Goal: Task Accomplishment & Management: Use online tool/utility

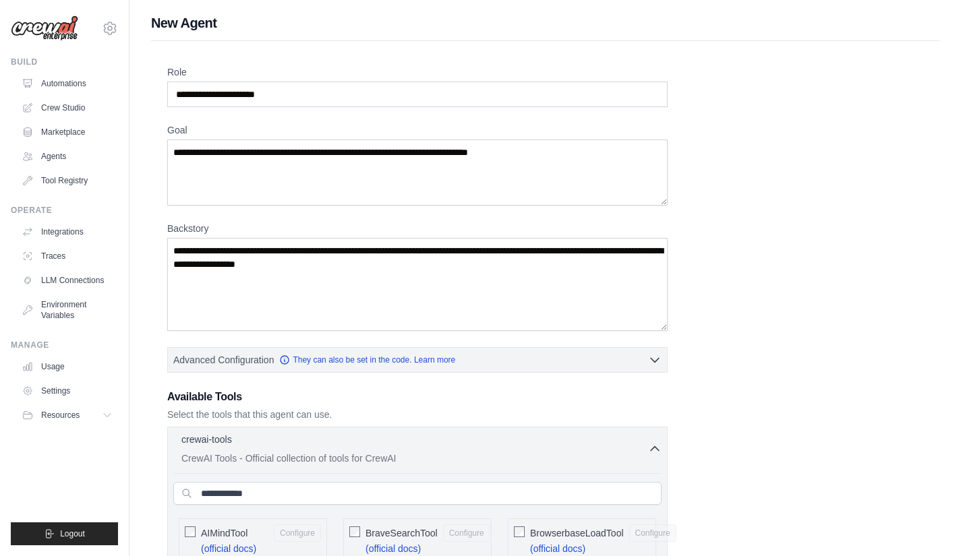
scroll to position [993, 0]
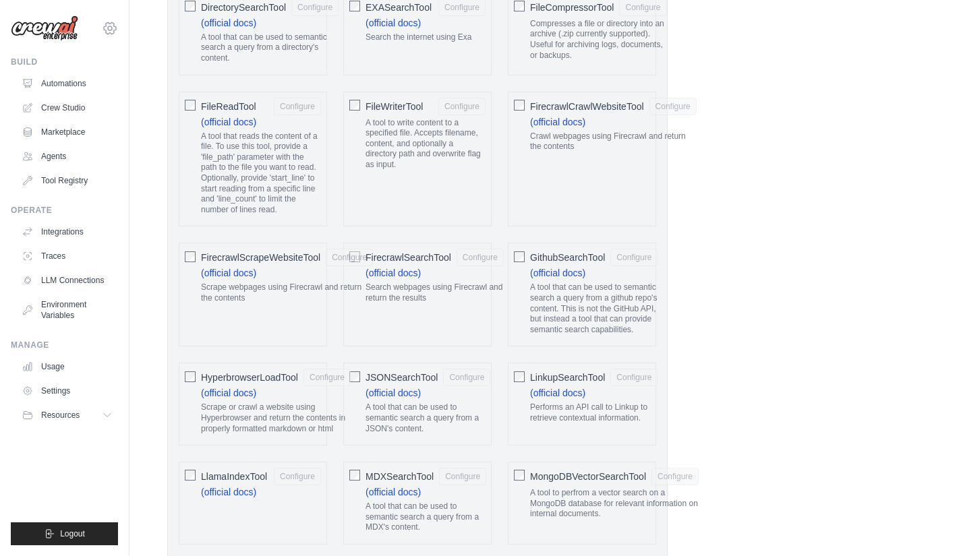
click at [109, 31] on icon at bounding box center [110, 28] width 16 height 16
click at [77, 91] on link "Settings" at bounding box center [110, 91] width 119 height 24
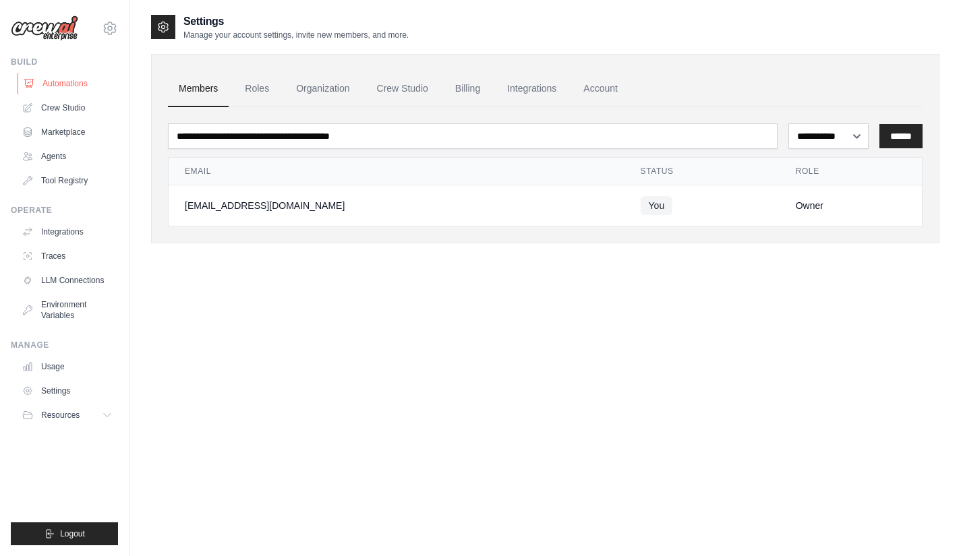
click at [71, 84] on link "Automations" at bounding box center [69, 84] width 102 height 22
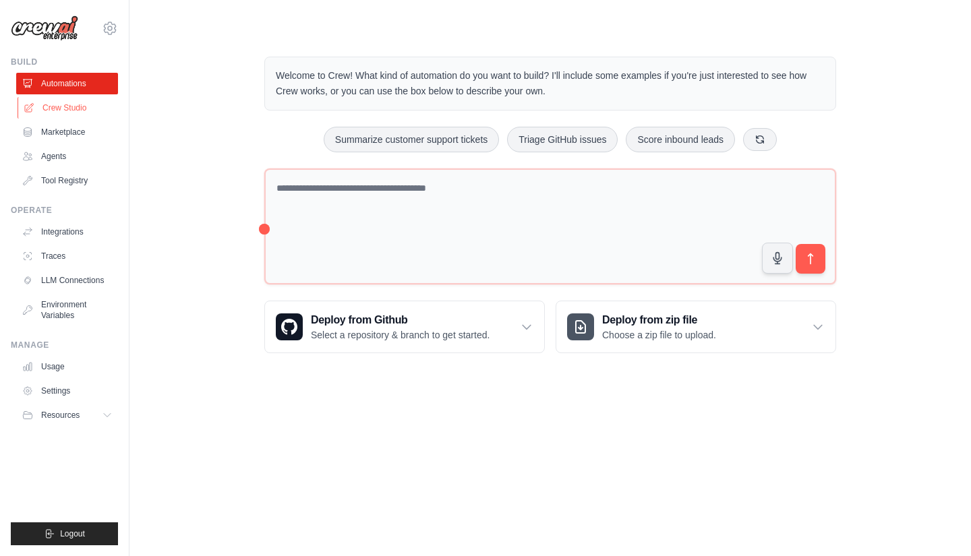
click at [71, 104] on link "Crew Studio" at bounding box center [69, 108] width 102 height 22
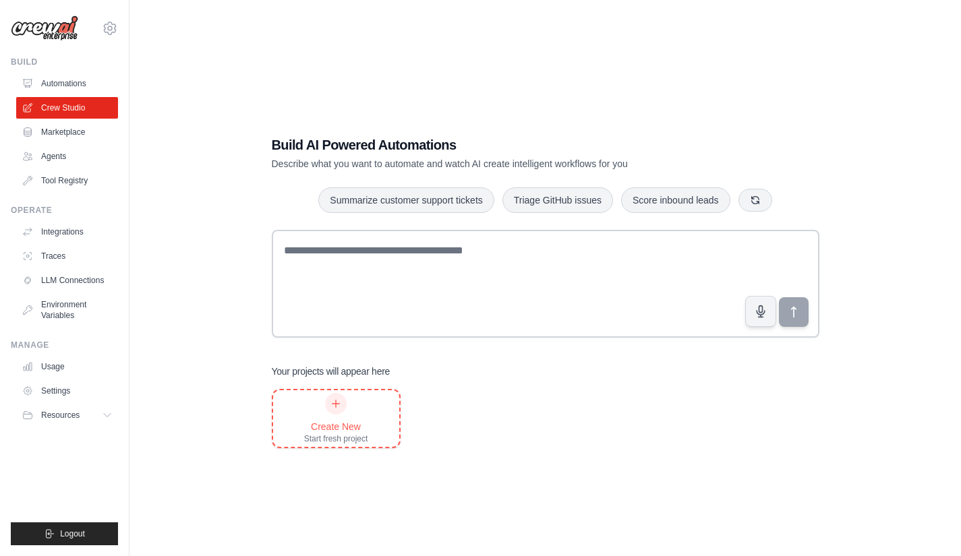
click at [331, 413] on div at bounding box center [336, 404] width 22 height 22
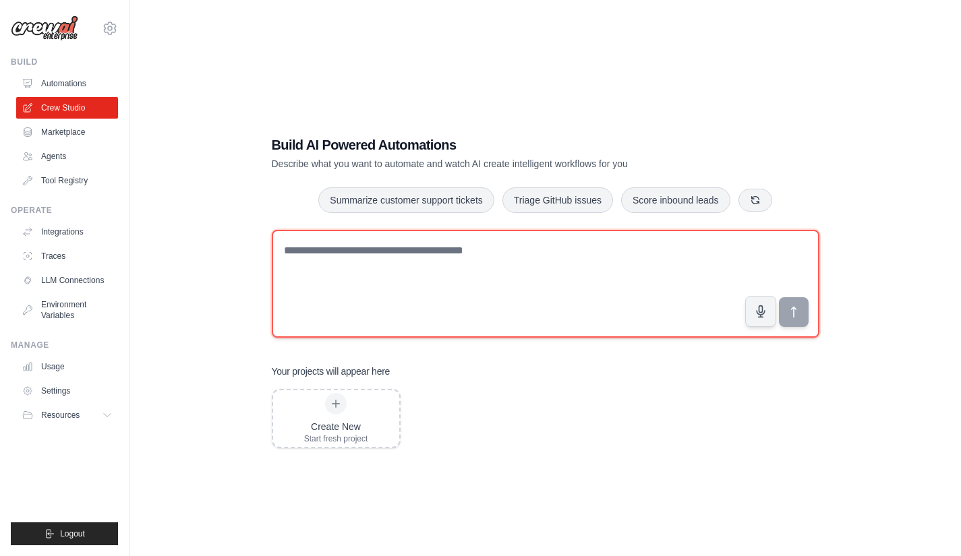
click at [308, 266] on textarea at bounding box center [546, 284] width 548 height 108
paste textarea "**********"
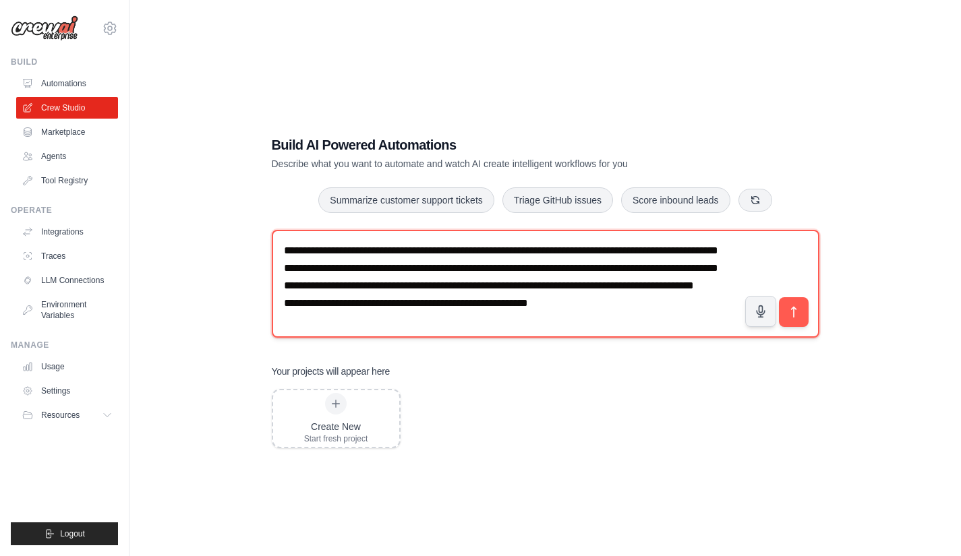
click at [531, 269] on textarea "**********" at bounding box center [546, 284] width 548 height 108
click at [300, 328] on textarea "**********" at bounding box center [546, 284] width 548 height 108
type textarea "**********"
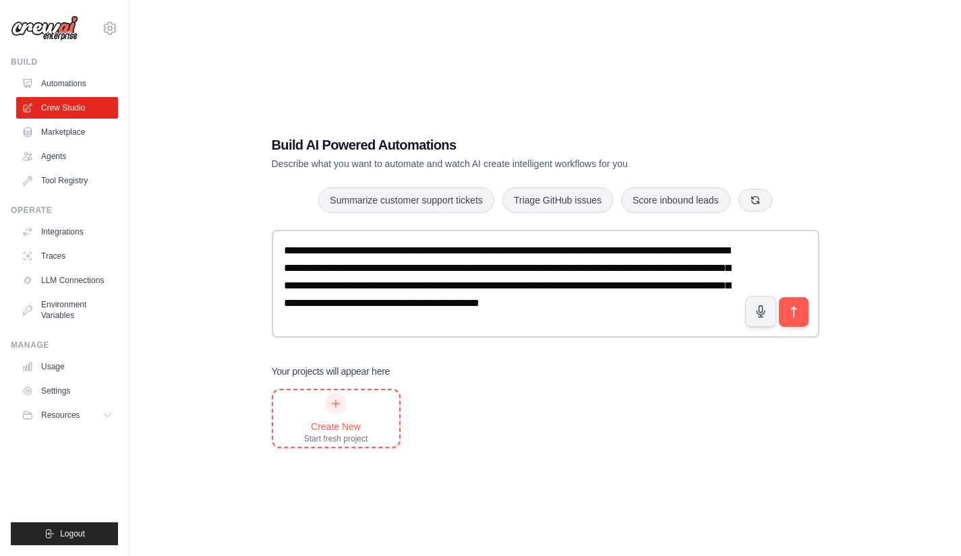
click at [341, 399] on icon at bounding box center [335, 404] width 11 height 11
click at [792, 314] on icon "submit" at bounding box center [793, 312] width 14 height 14
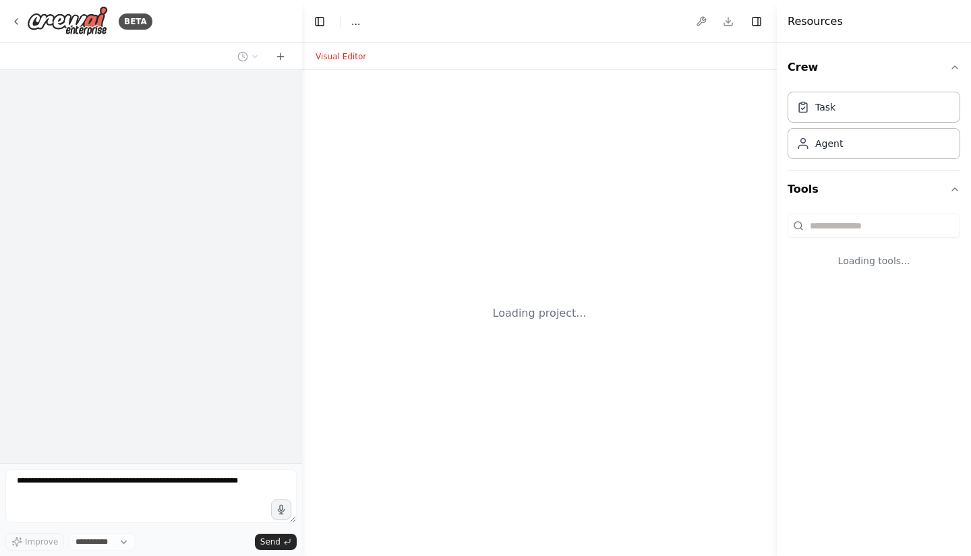
select select "****"
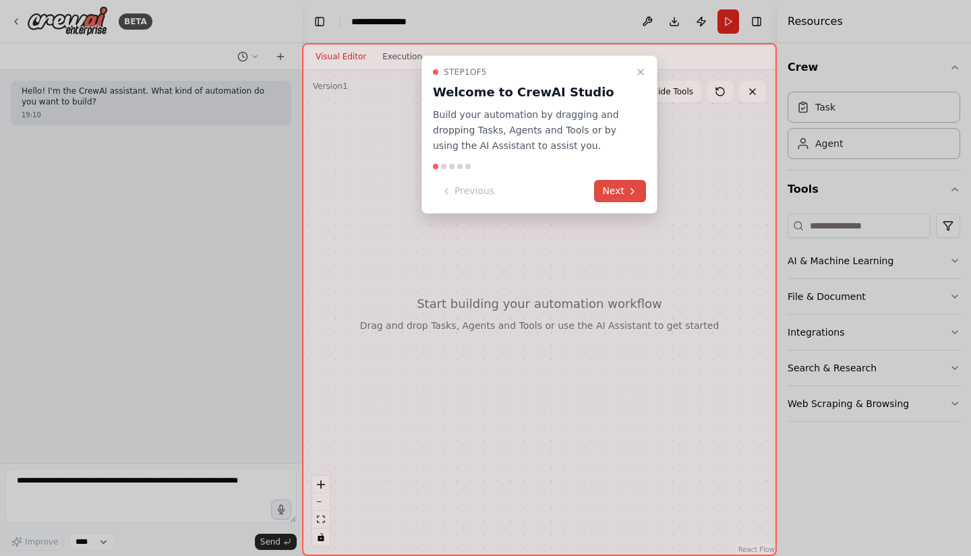
click at [621, 186] on button "Next" at bounding box center [620, 191] width 52 height 22
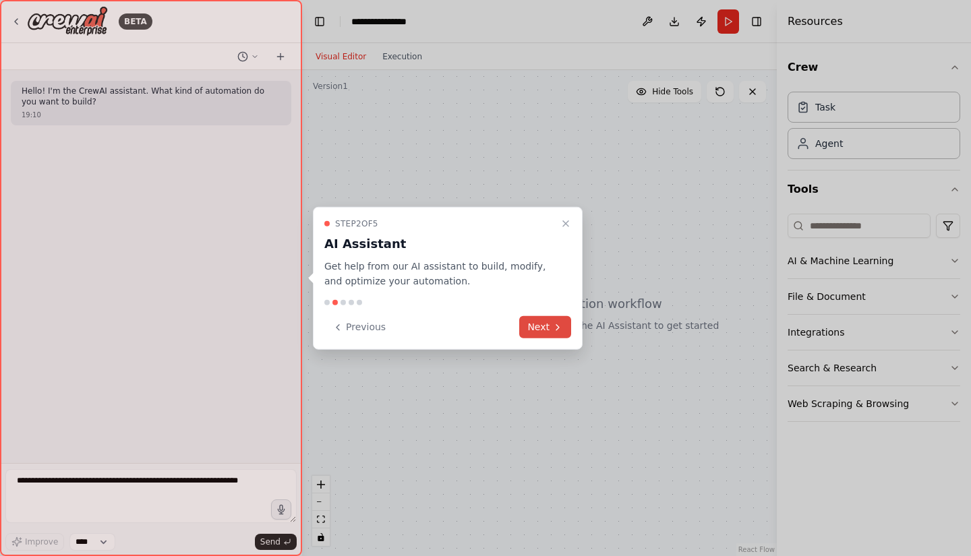
click at [550, 326] on button "Next" at bounding box center [545, 327] width 52 height 22
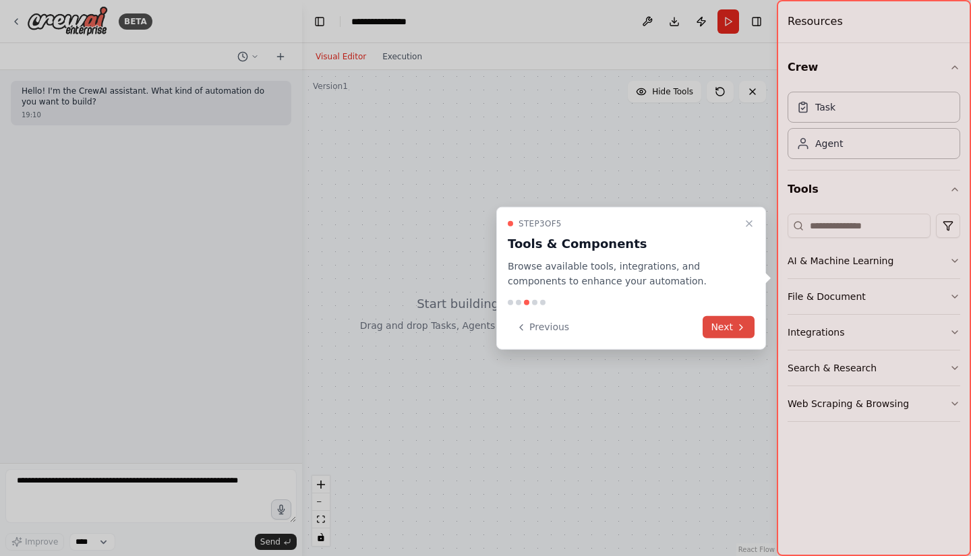
click at [727, 330] on button "Next" at bounding box center [729, 327] width 52 height 22
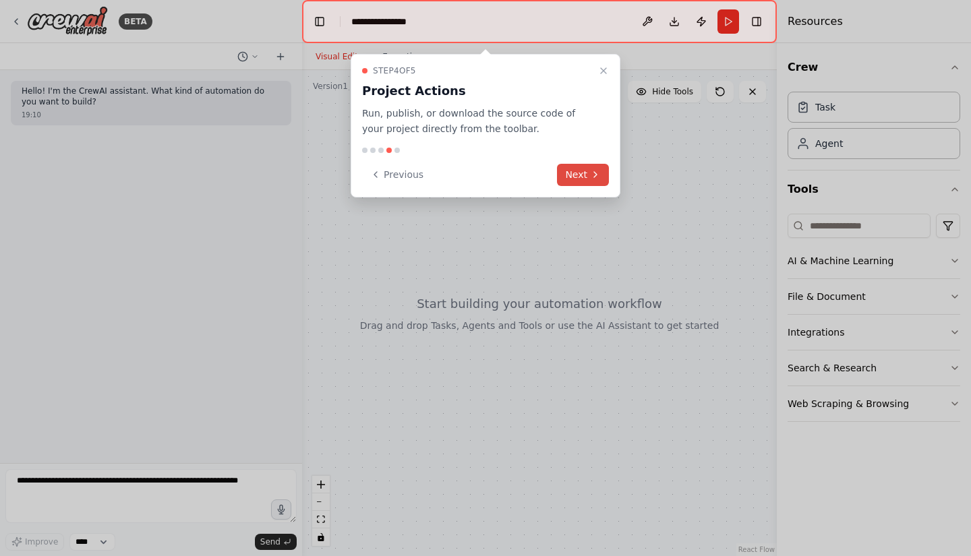
click at [585, 173] on button "Next" at bounding box center [583, 175] width 52 height 22
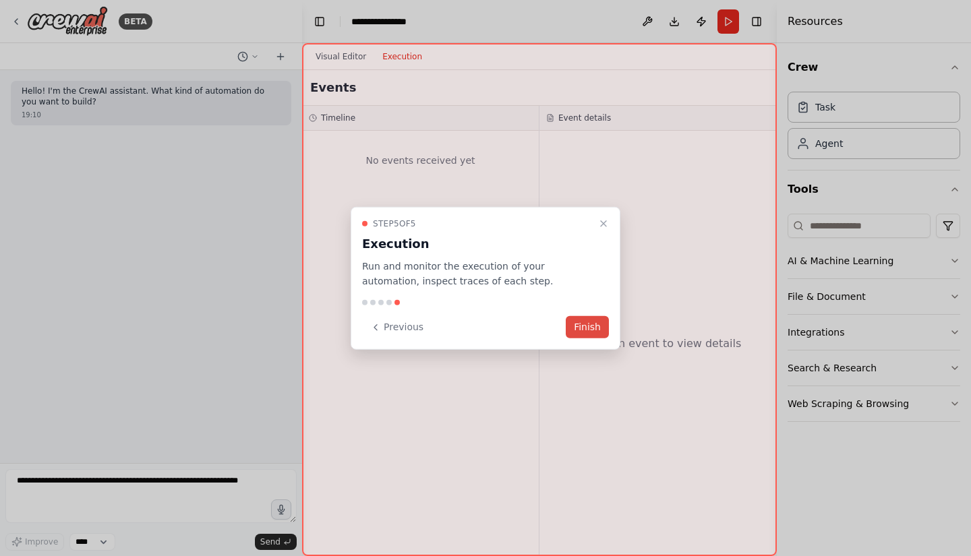
click at [593, 328] on button "Finish" at bounding box center [587, 327] width 43 height 22
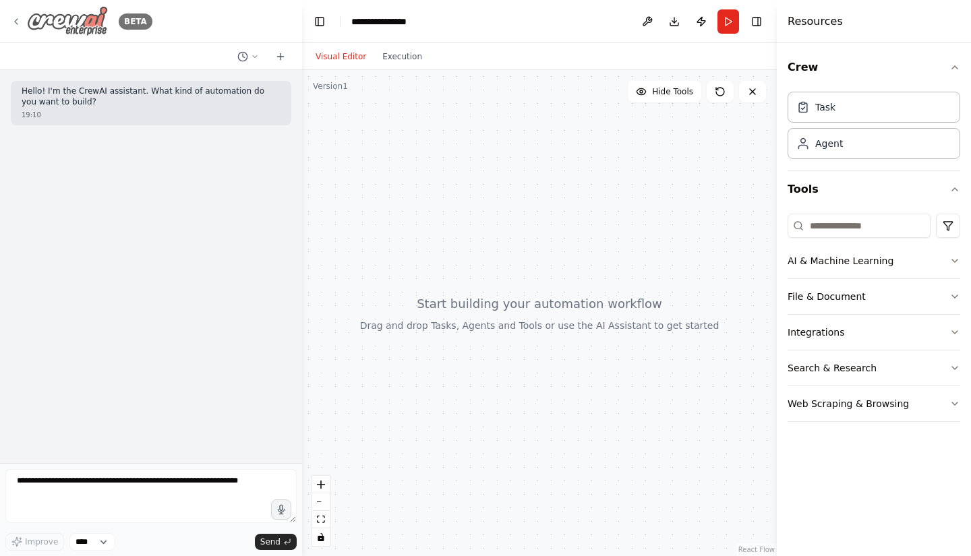
click at [16, 17] on icon at bounding box center [16, 21] width 11 height 11
click at [13, 19] on icon at bounding box center [16, 21] width 11 height 11
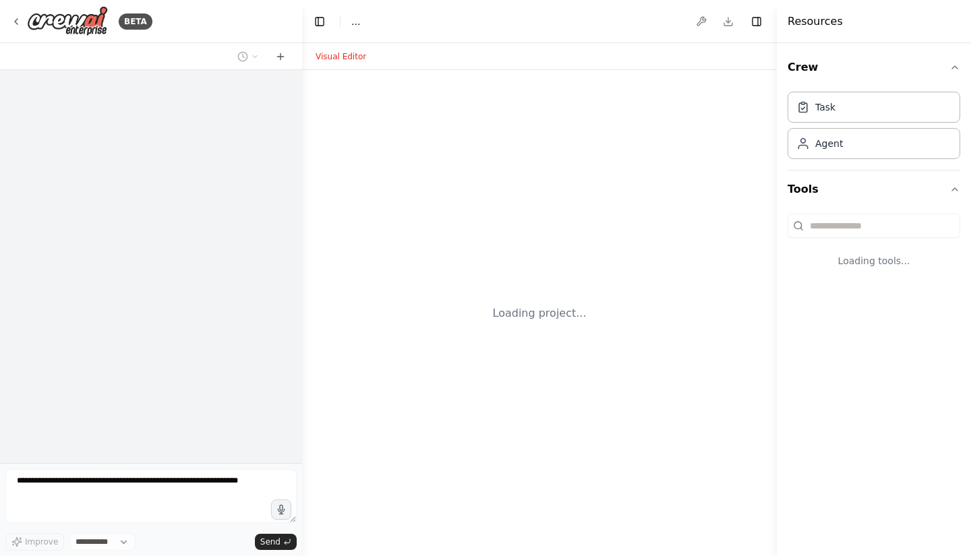
select select "****"
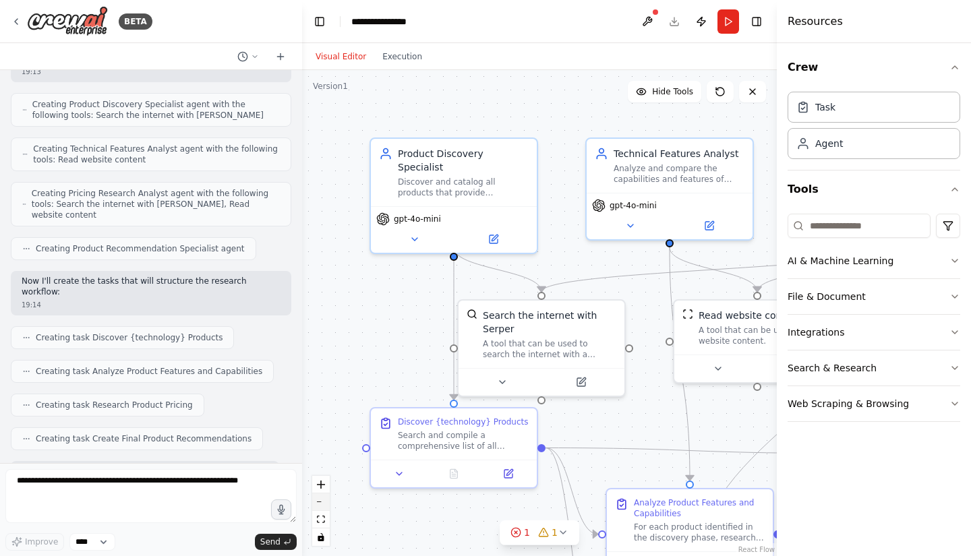
scroll to position [554, 0]
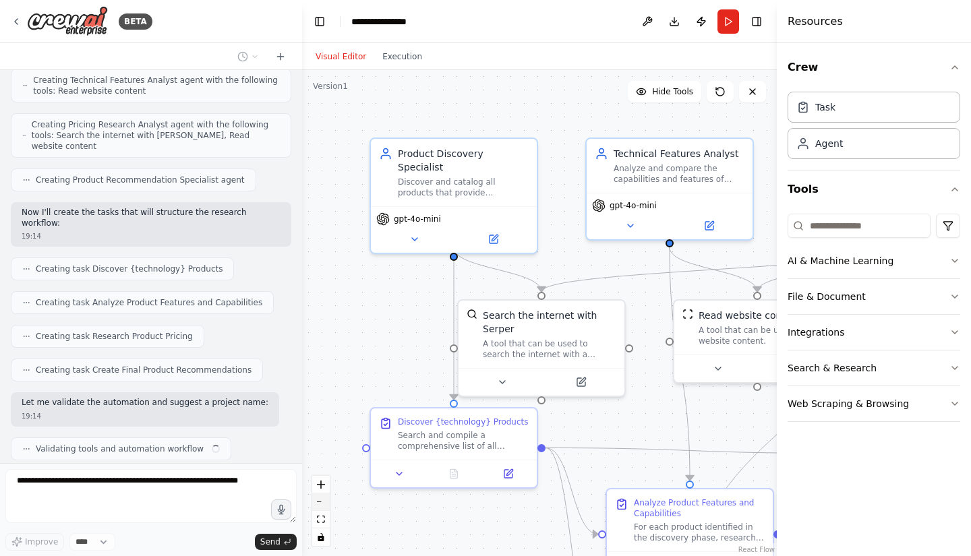
click at [322, 500] on button "zoom out" at bounding box center [321, 503] width 18 height 18
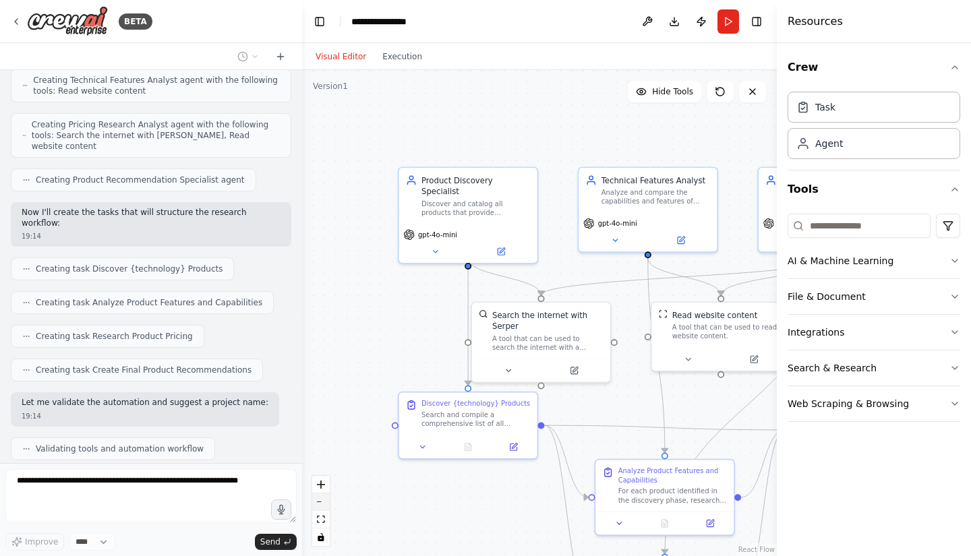
click at [322, 500] on button "zoom out" at bounding box center [321, 503] width 18 height 18
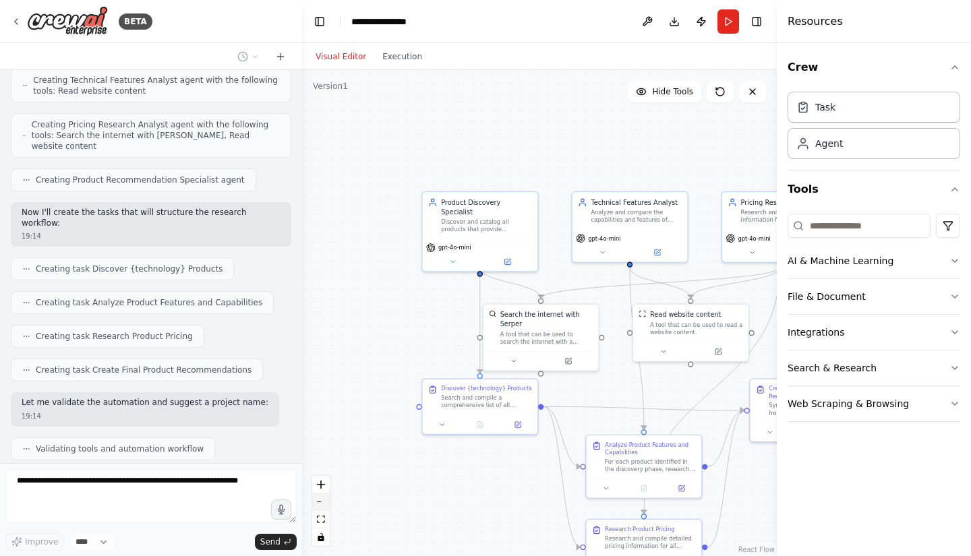
click at [322, 500] on button "zoom out" at bounding box center [321, 503] width 18 height 18
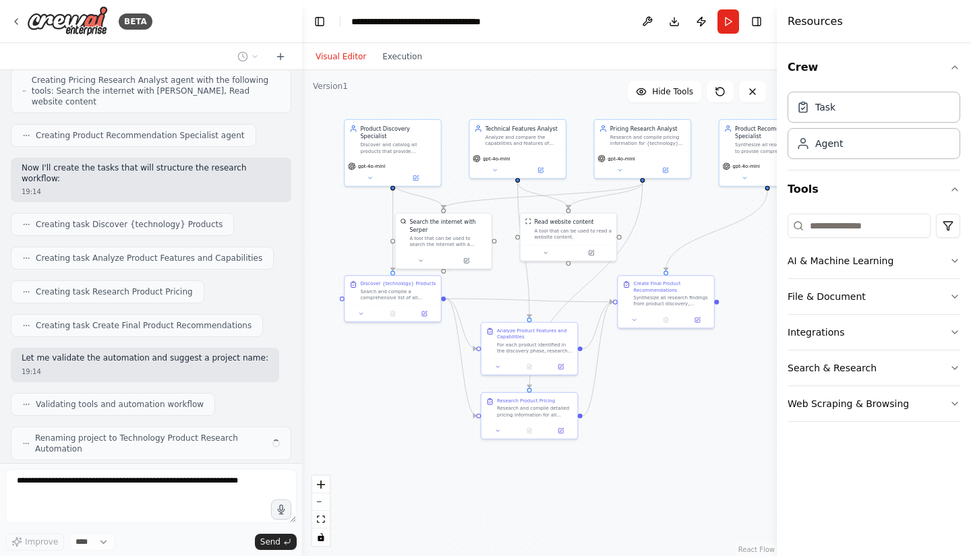
scroll to position [587, 0]
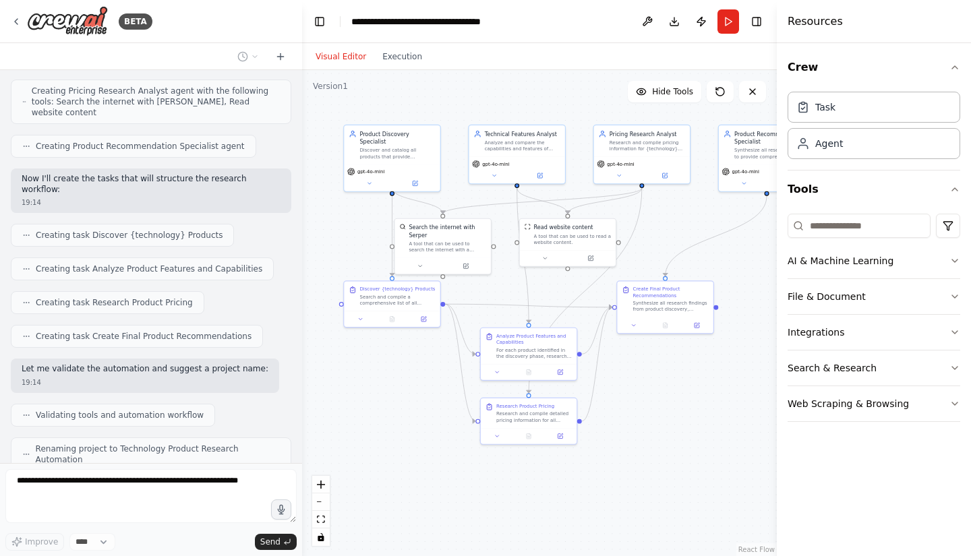
drag, startPoint x: 468, startPoint y: 468, endPoint x: 370, endPoint y: 381, distance: 130.9
click at [370, 381] on div ".deletable-edge-delete-btn { width: 20px; height: 20px; border: 0px solid #ffff…" at bounding box center [539, 313] width 475 height 486
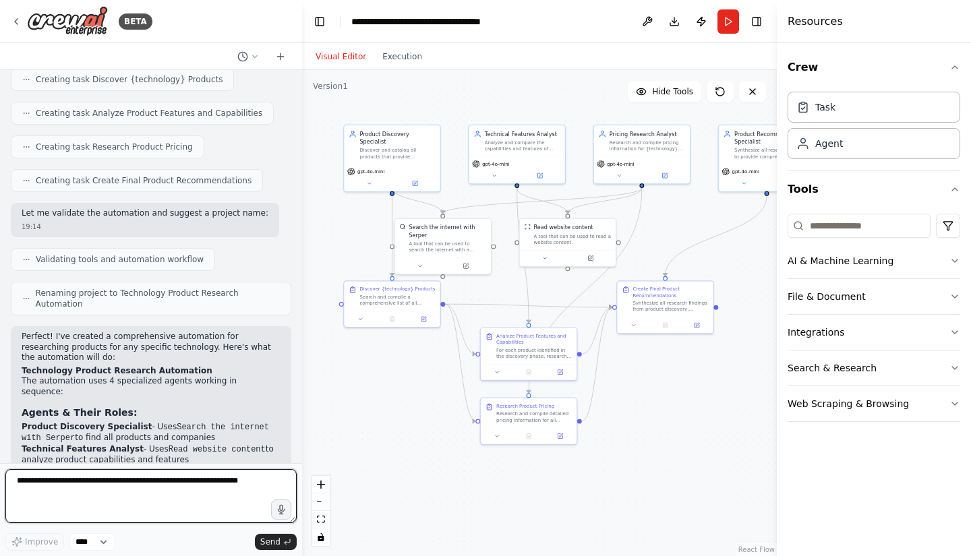
scroll to position [775, 0]
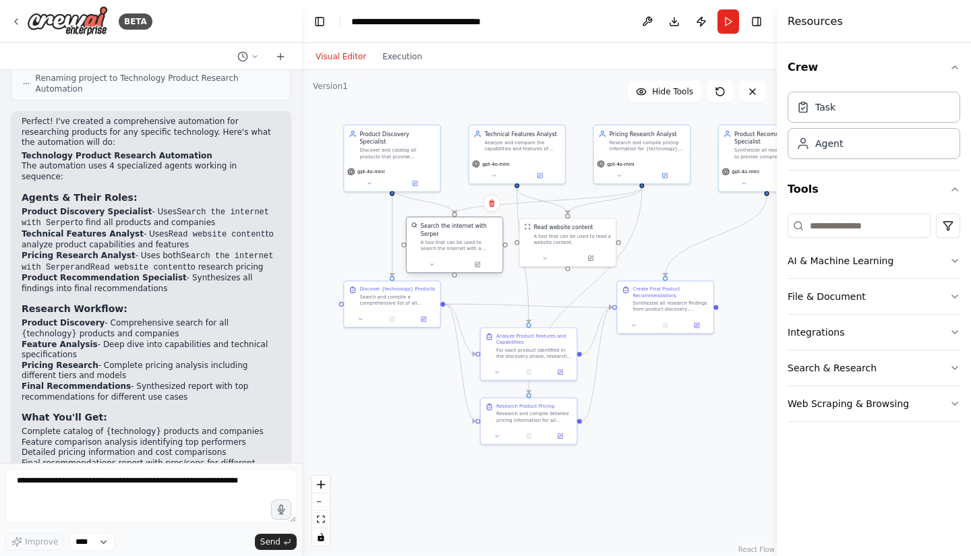
drag, startPoint x: 469, startPoint y: 252, endPoint x: 485, endPoint y: 251, distance: 16.2
click at [485, 256] on div at bounding box center [455, 264] width 96 height 16
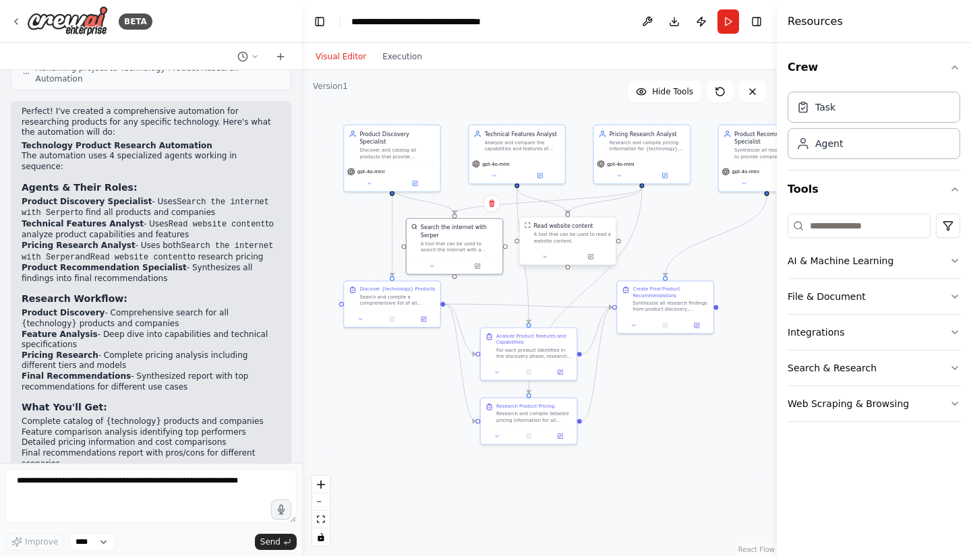
scroll to position [979, 0]
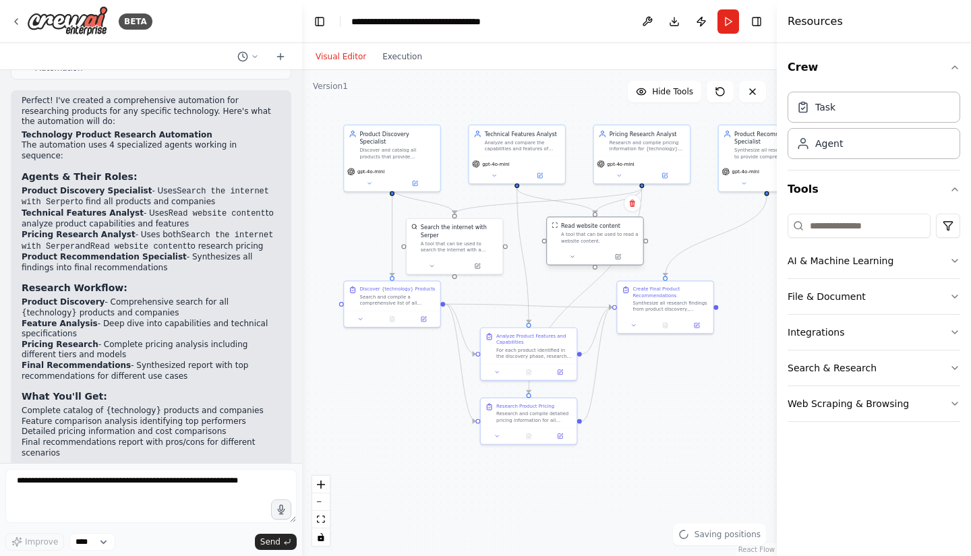
drag, startPoint x: 558, startPoint y: 248, endPoint x: 590, endPoint y: 247, distance: 32.4
click at [590, 247] on div "Read website content A tool that can be used to read a website content." at bounding box center [595, 232] width 96 height 31
drag, startPoint x: 745, startPoint y: 173, endPoint x: 728, endPoint y: 174, distance: 16.9
click at [728, 174] on div "gpt-4o-mini" at bounding box center [751, 176] width 96 height 27
drag, startPoint x: 670, startPoint y: 318, endPoint x: 685, endPoint y: 331, distance: 20.1
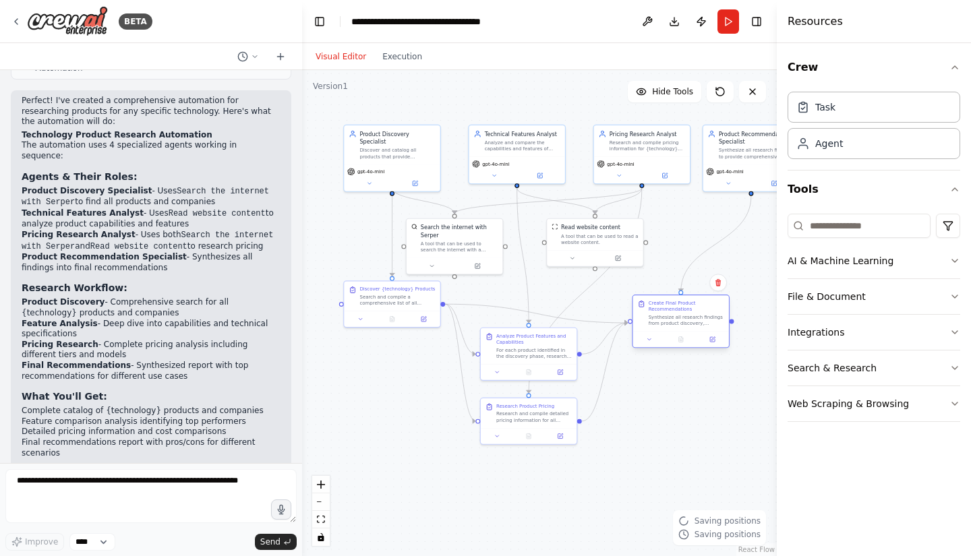
click at [685, 331] on div at bounding box center [681, 339] width 96 height 16
drag, startPoint x: 548, startPoint y: 411, endPoint x: 568, endPoint y: 444, distance: 38.8
click at [568, 444] on div "Research and compile detailed pricing information for all {technology} products…" at bounding box center [554, 439] width 76 height 13
click at [541, 376] on div at bounding box center [529, 371] width 96 height 16
drag, startPoint x: 522, startPoint y: 357, endPoint x: 530, endPoint y: 360, distance: 8.5
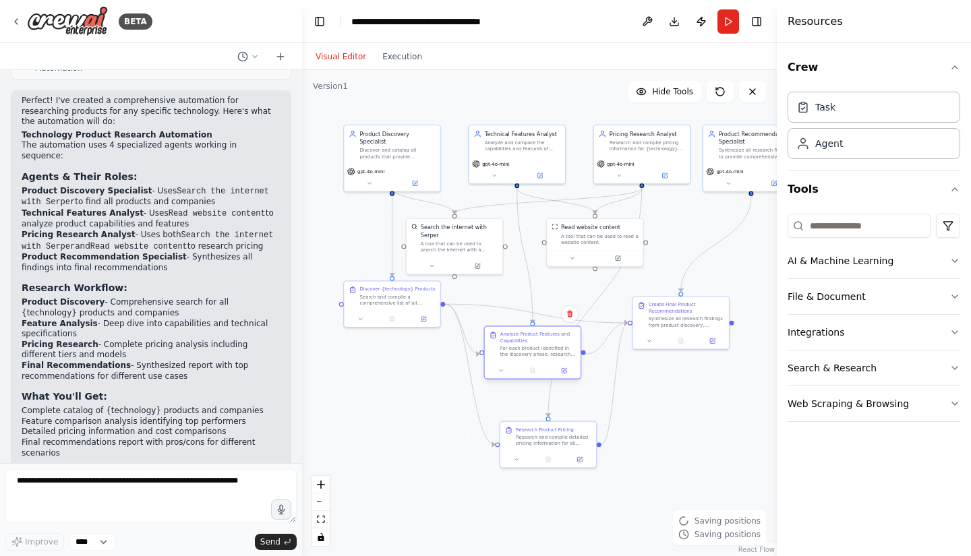
click at [530, 360] on div "Analyze Product Features and Capabilities For each product identified in the di…" at bounding box center [533, 345] width 96 height 36
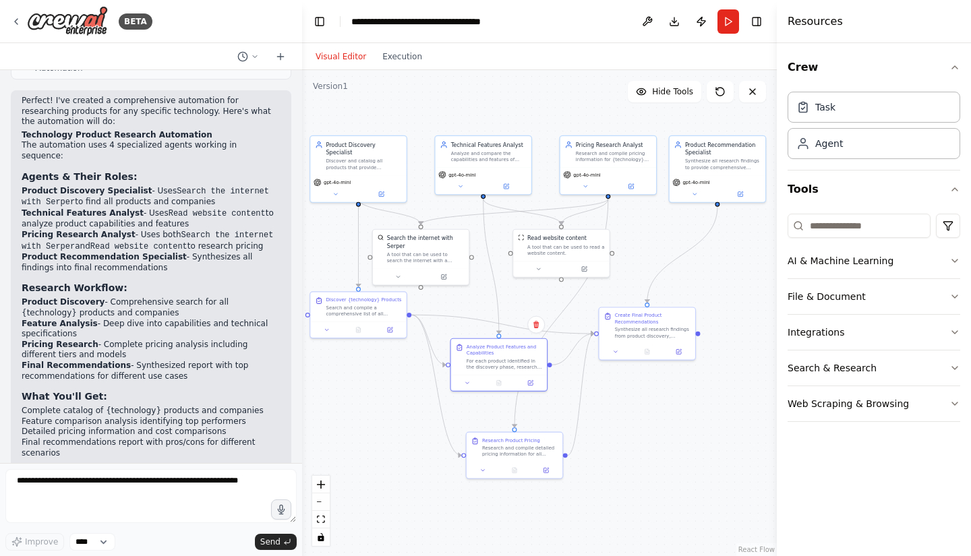
drag, startPoint x: 689, startPoint y: 459, endPoint x: 655, endPoint y: 470, distance: 35.4
click at [655, 470] on div ".deletable-edge-delete-btn { width: 20px; height: 20px; border: 0px solid #ffff…" at bounding box center [539, 313] width 475 height 486
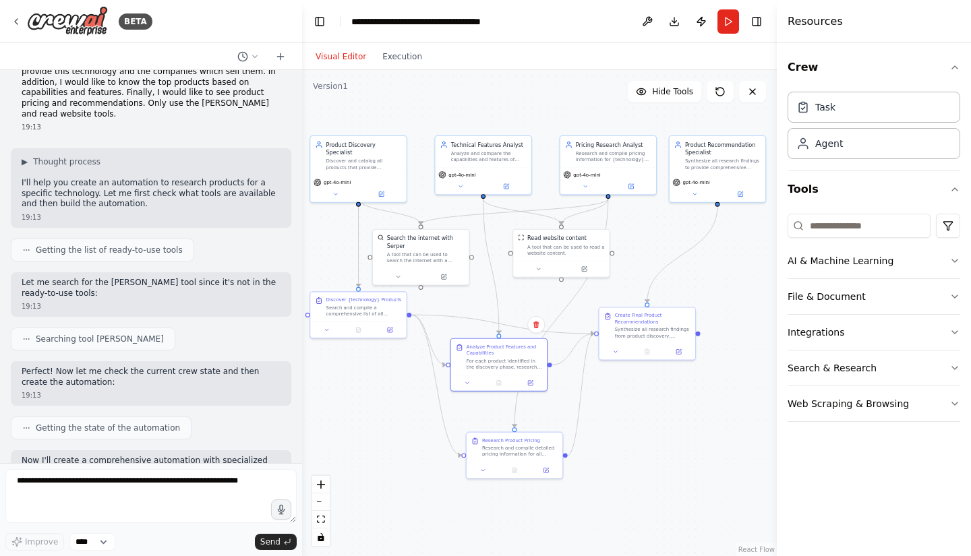
scroll to position [0, 0]
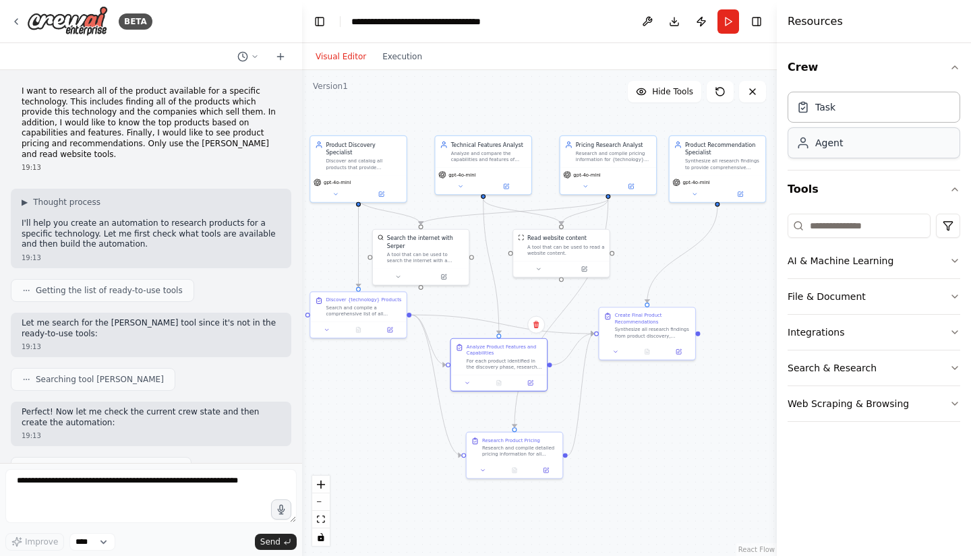
click at [815, 145] on div "Agent" at bounding box center [829, 142] width 28 height 13
click at [373, 164] on div "Product Discovery Specialist Discover and catalog all products that provide {te…" at bounding box center [358, 154] width 96 height 39
click at [948, 260] on button "AI & Machine Learning" at bounding box center [874, 260] width 173 height 35
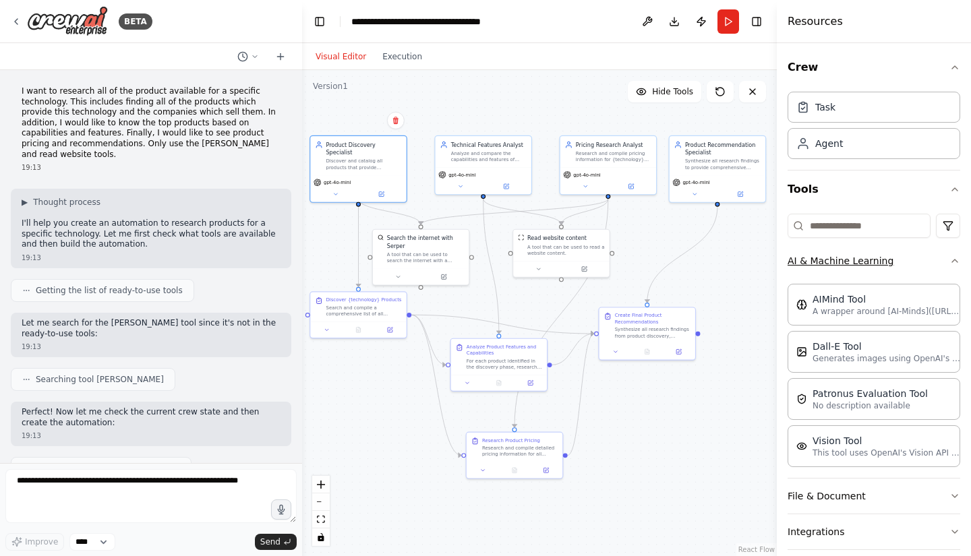
click at [950, 262] on icon "button" at bounding box center [955, 261] width 11 height 11
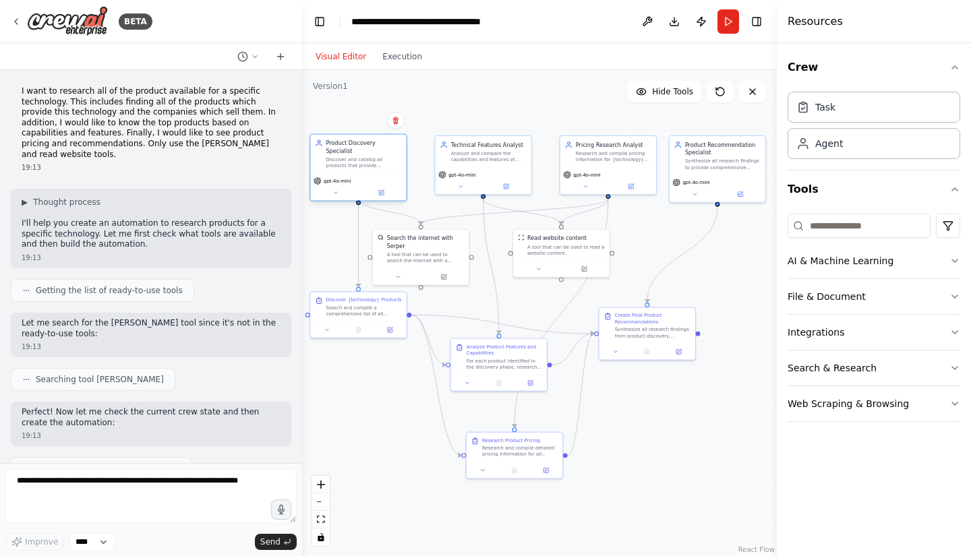
click at [350, 156] on div "Discover and catalog all products that provide {technology}, including the comp…" at bounding box center [364, 162] width 76 height 13
click at [724, 16] on button "Run" at bounding box center [729, 21] width 22 height 24
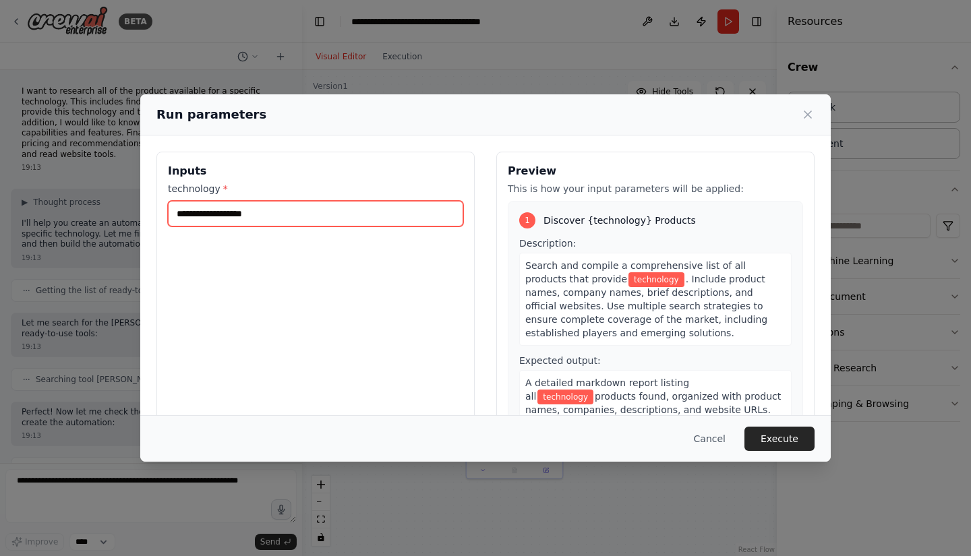
click at [306, 206] on input "technology *" at bounding box center [315, 214] width 295 height 26
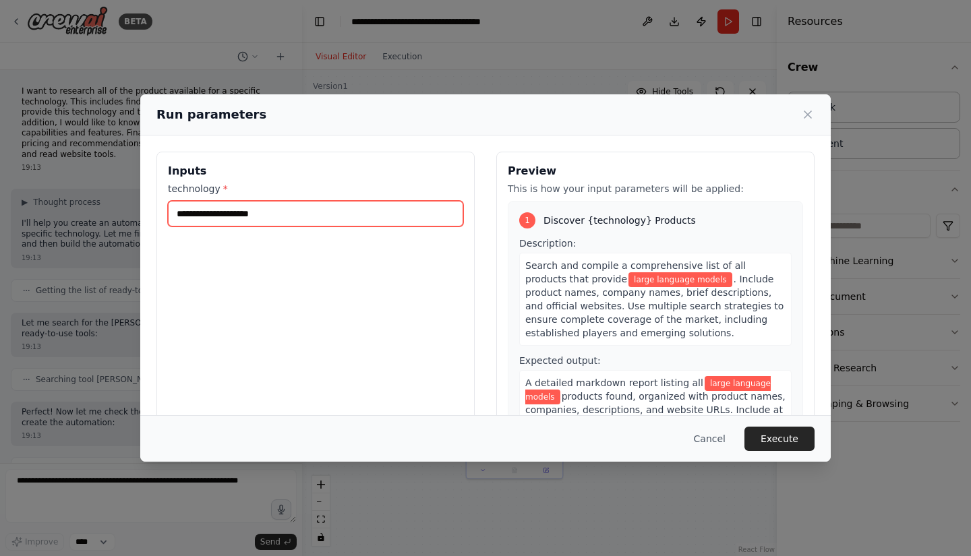
type input "**********"
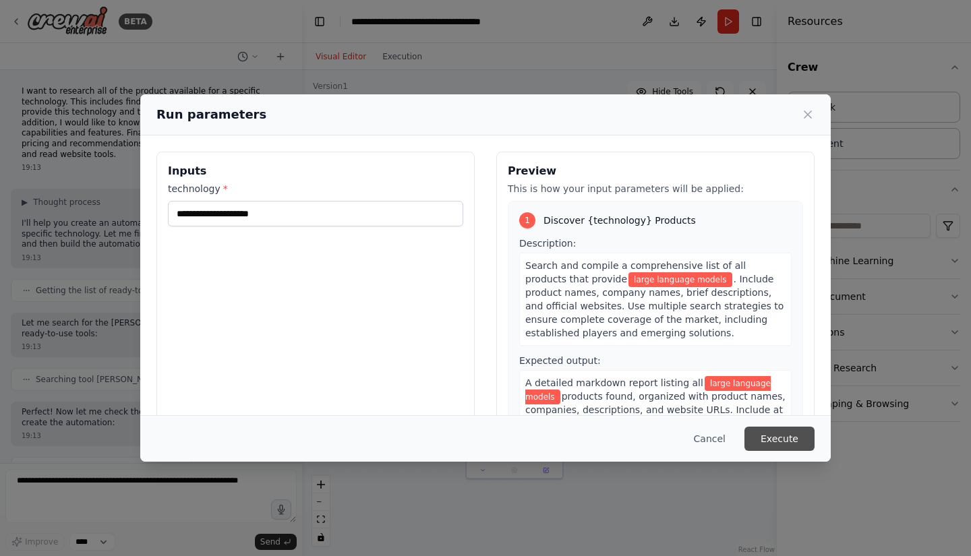
click at [782, 438] on button "Execute" at bounding box center [780, 439] width 70 height 24
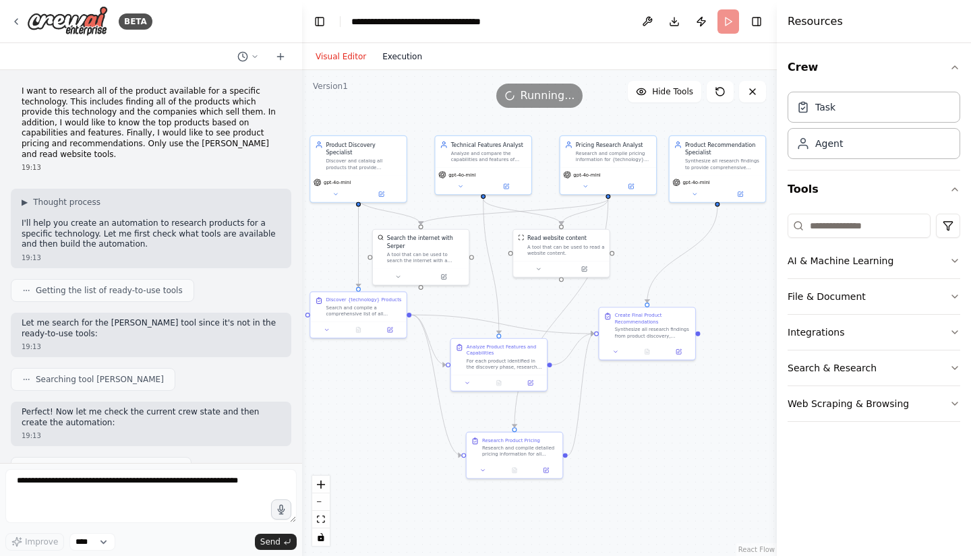
click at [398, 57] on button "Execution" at bounding box center [402, 57] width 56 height 16
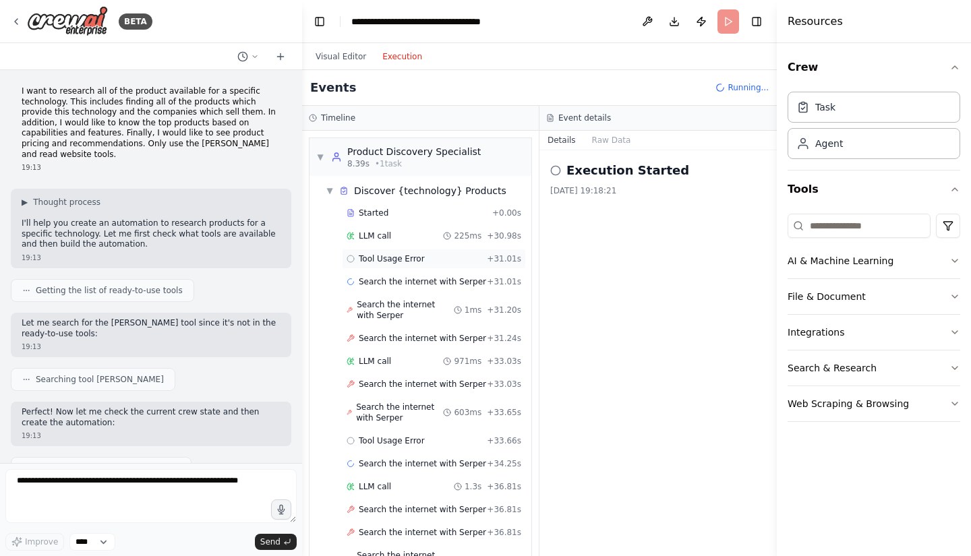
click at [395, 259] on span "Tool Usage Error" at bounding box center [392, 259] width 66 height 11
click at [395, 234] on div "LLM call 225ms + 30.98s" at bounding box center [434, 236] width 175 height 11
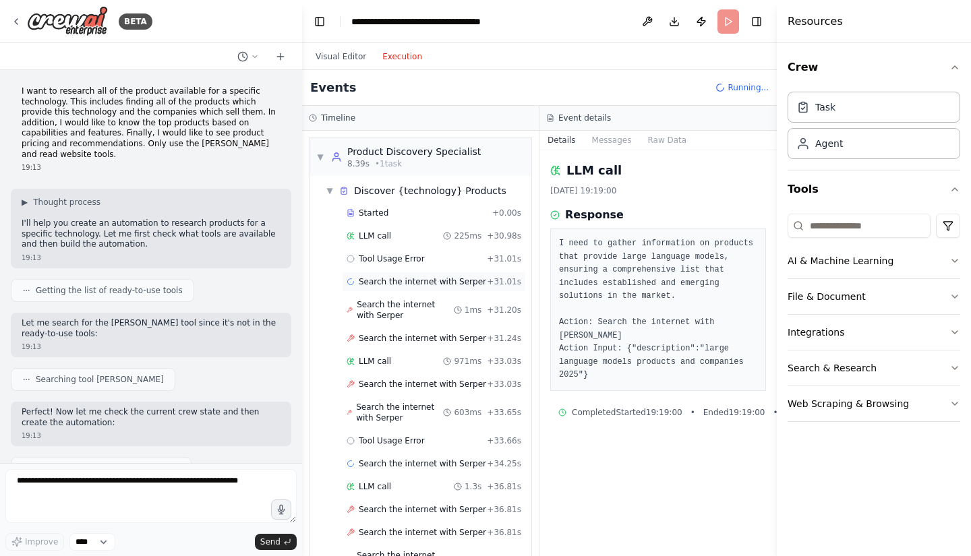
click at [393, 287] on span "Search the internet with Serper" at bounding box center [422, 282] width 127 height 11
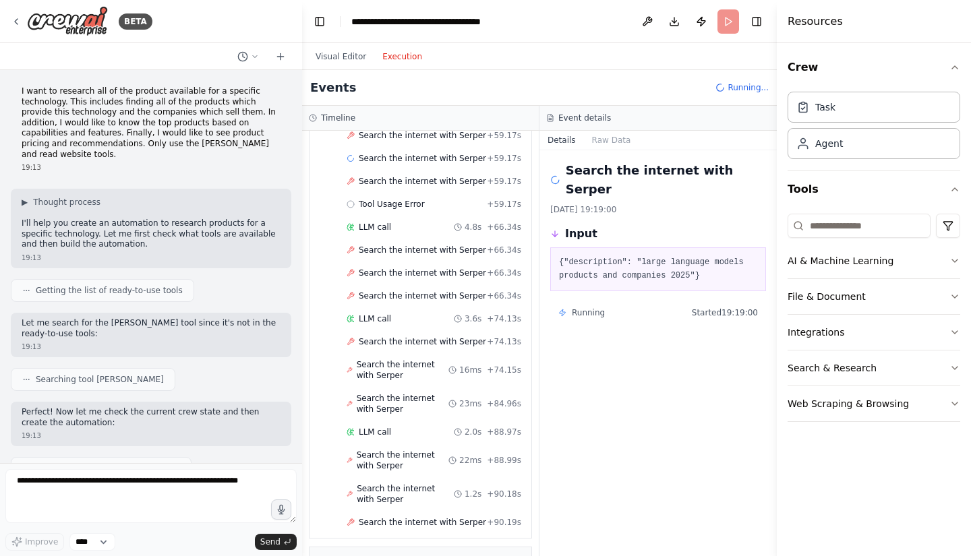
scroll to position [1034, 0]
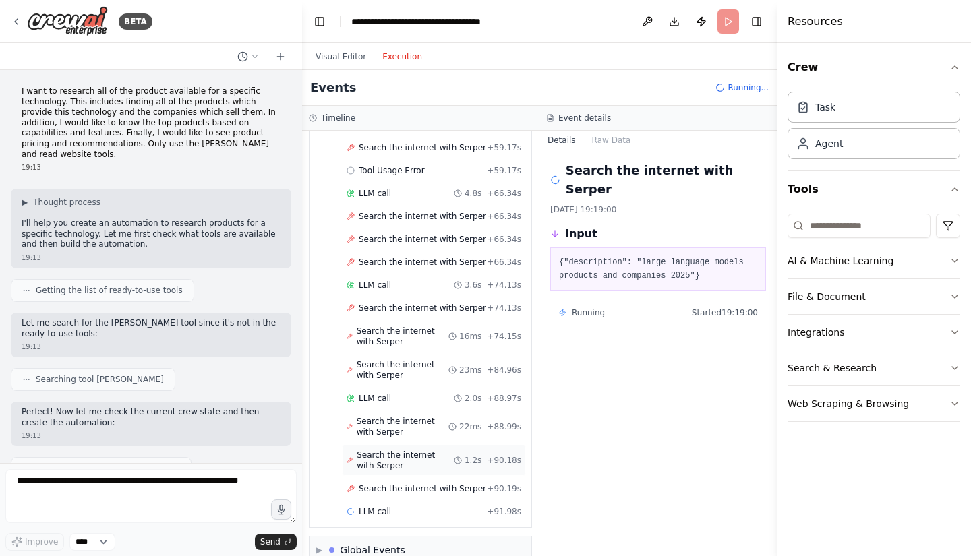
click at [406, 457] on span "Search the internet with Serper" at bounding box center [405, 461] width 97 height 22
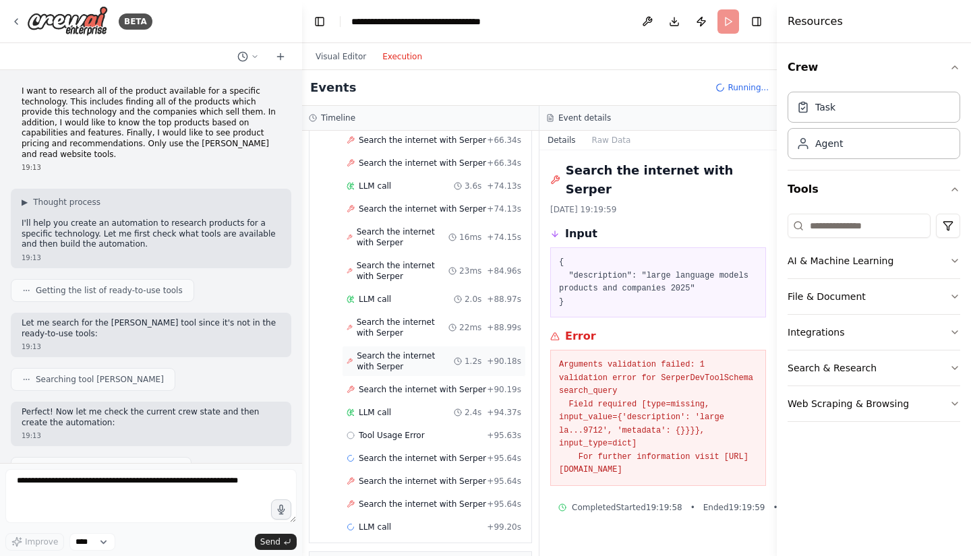
scroll to position [1172, 0]
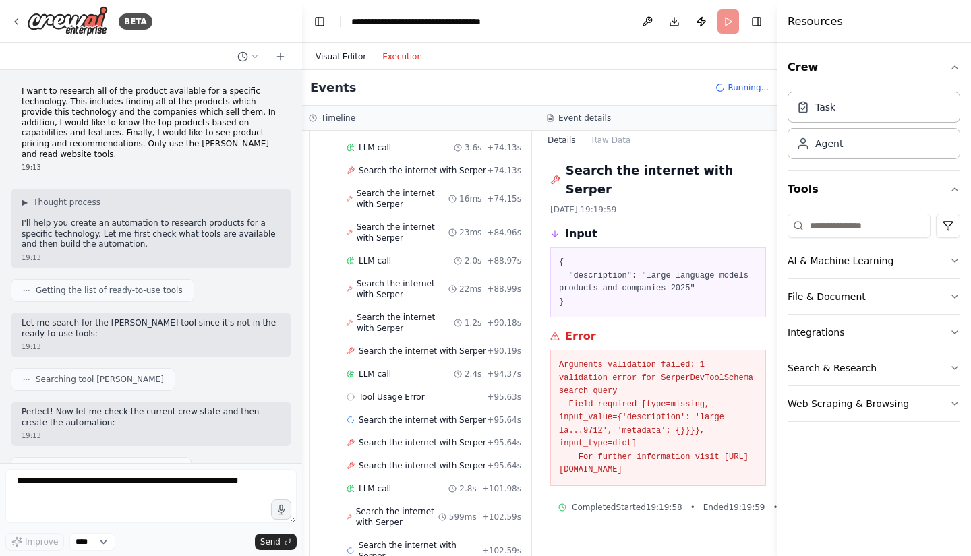
click at [338, 61] on button "Visual Editor" at bounding box center [341, 57] width 67 height 16
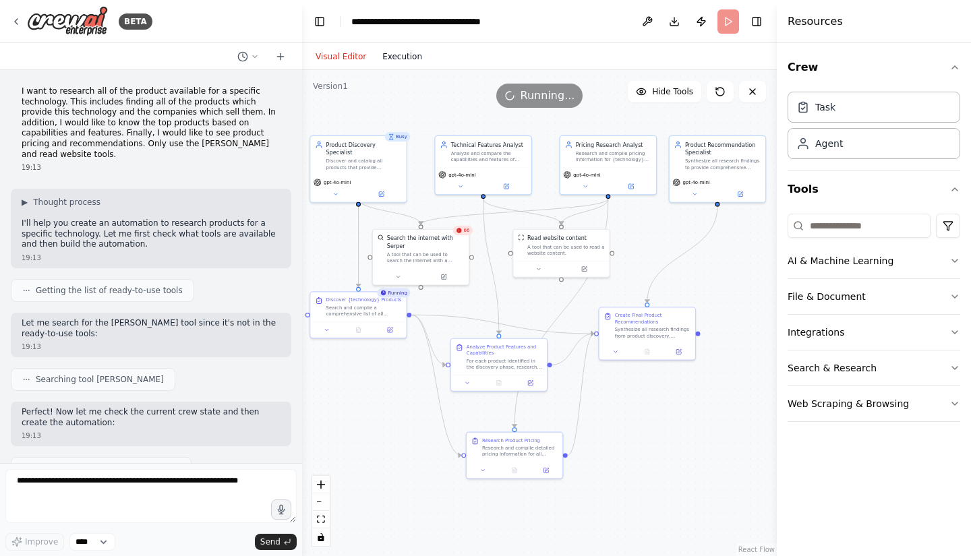
click at [397, 55] on button "Execution" at bounding box center [402, 57] width 56 height 16
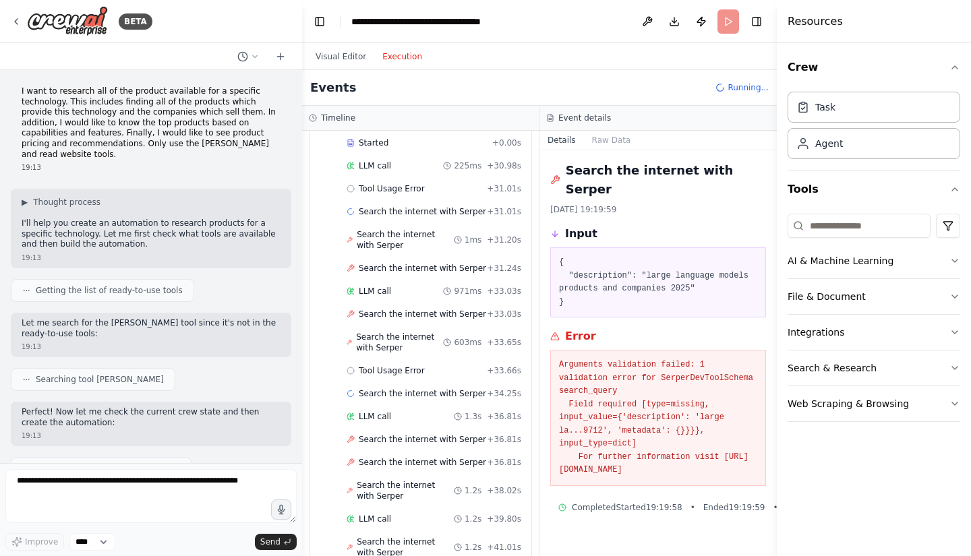
scroll to position [0, 0]
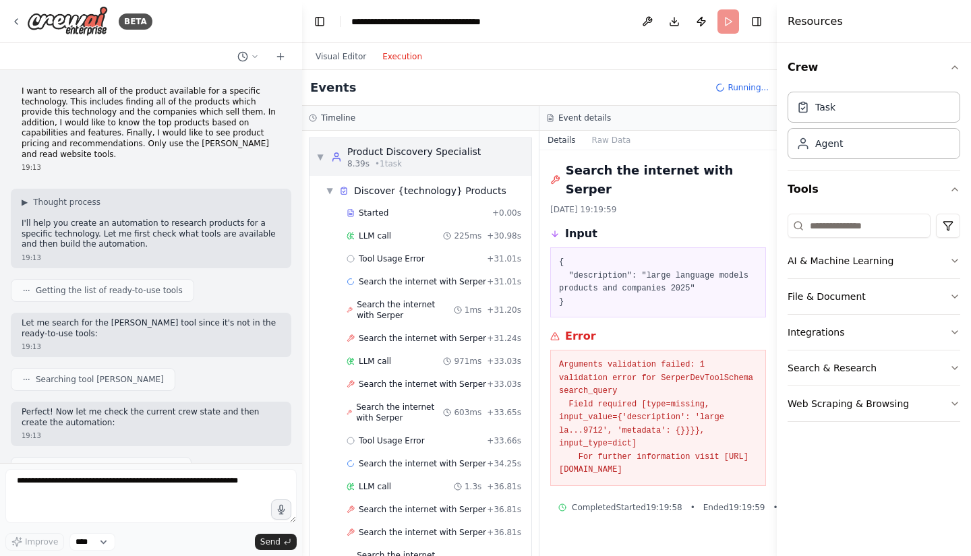
click at [322, 154] on span "▼" at bounding box center [320, 157] width 8 height 11
click at [364, 213] on span "Started" at bounding box center [374, 213] width 30 height 11
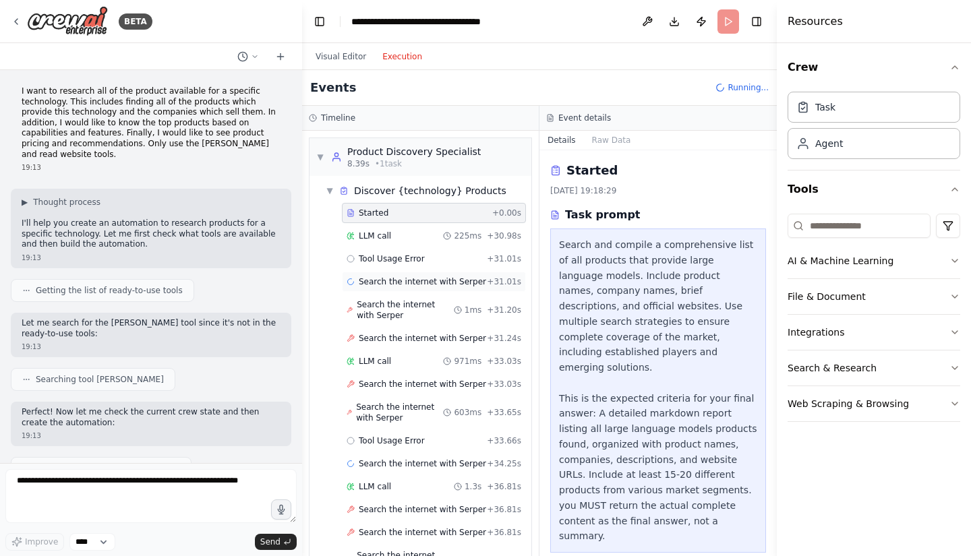
click at [407, 282] on span "Search the internet with Serper" at bounding box center [422, 282] width 127 height 11
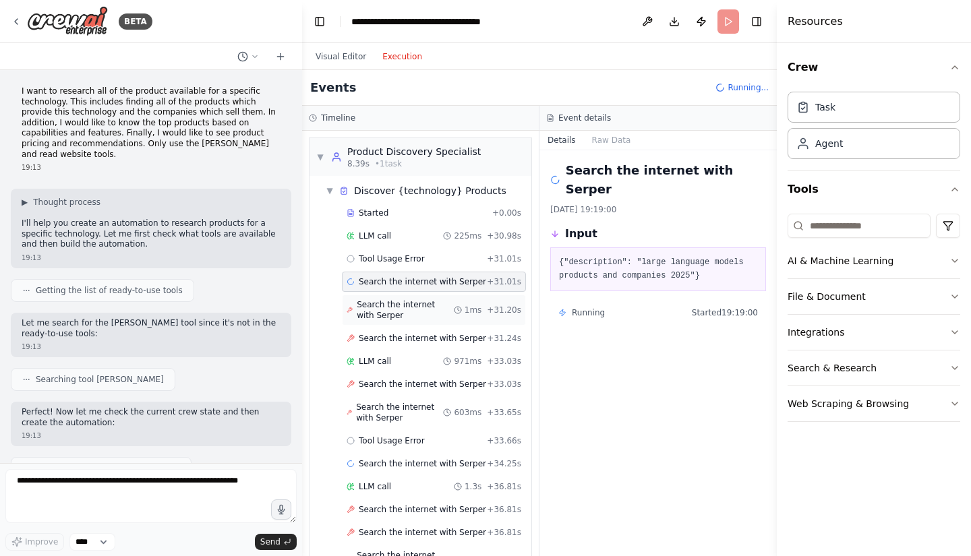
click at [410, 306] on span "Search the internet with Serper" at bounding box center [405, 310] width 97 height 22
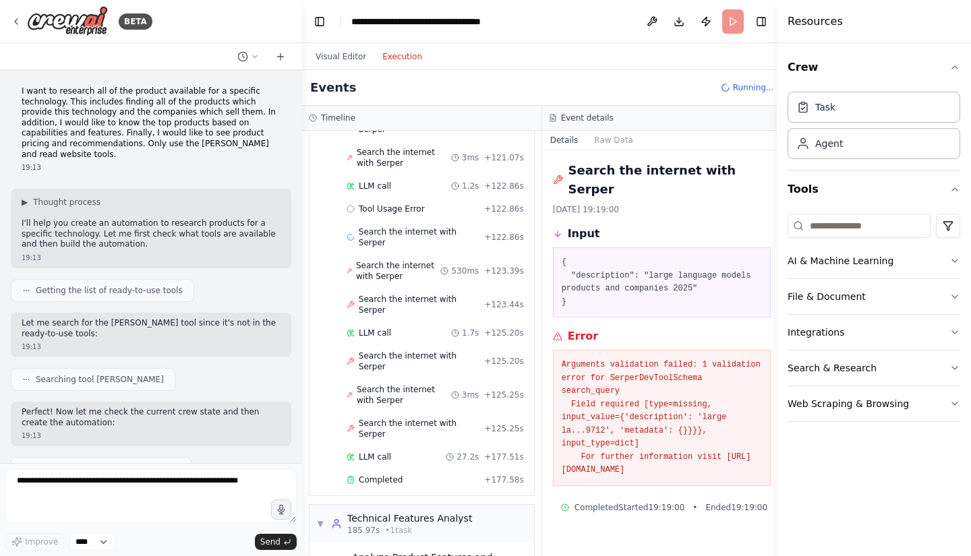
scroll to position [2955, 0]
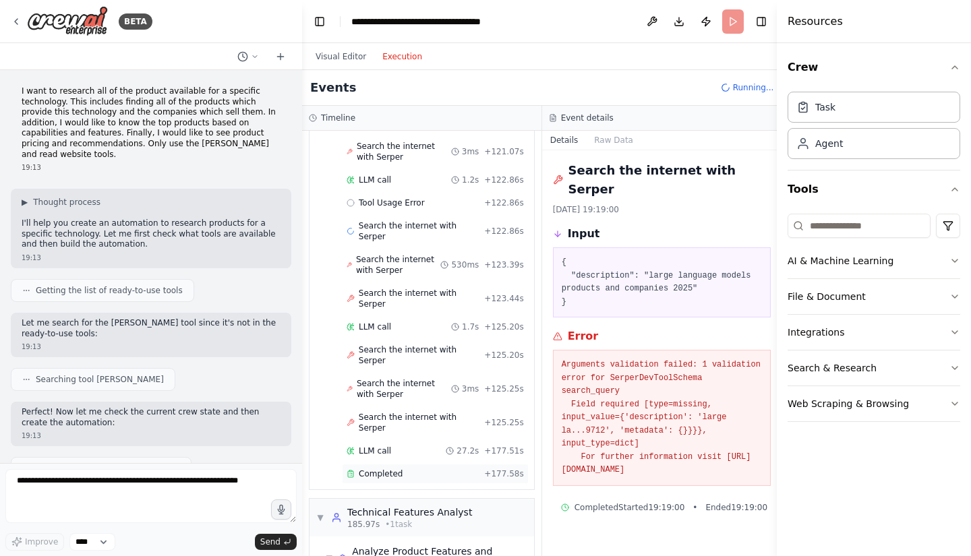
click at [388, 469] on span "Completed" at bounding box center [381, 474] width 44 height 11
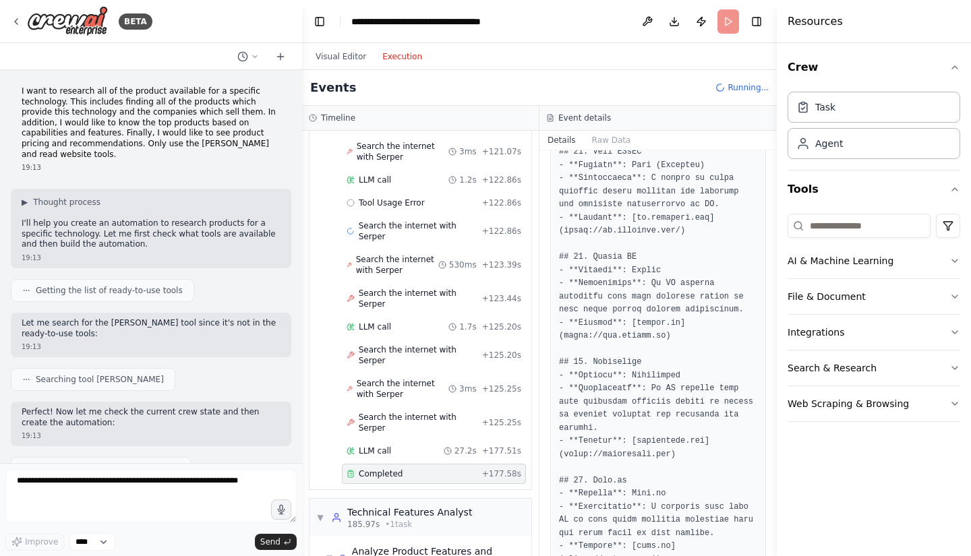
scroll to position [1252, 0]
click at [318, 513] on span "▼" at bounding box center [320, 518] width 8 height 11
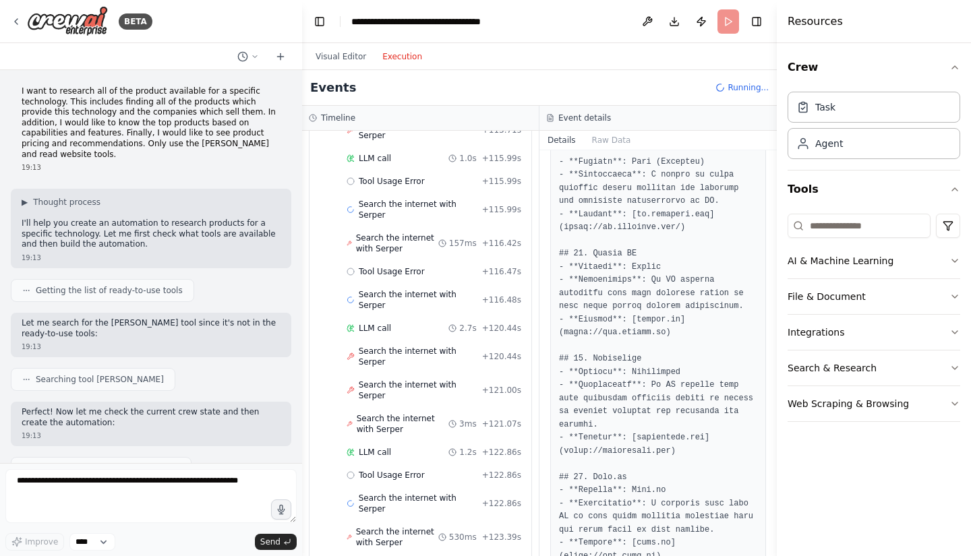
scroll to position [2955, 0]
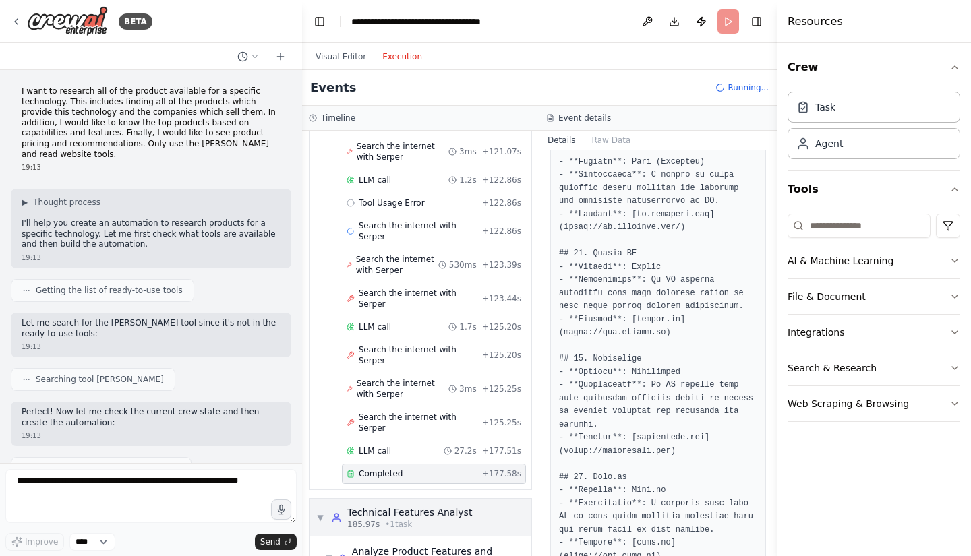
click at [316, 513] on span "▼" at bounding box center [320, 518] width 8 height 11
click at [317, 513] on span "▼" at bounding box center [320, 518] width 8 height 11
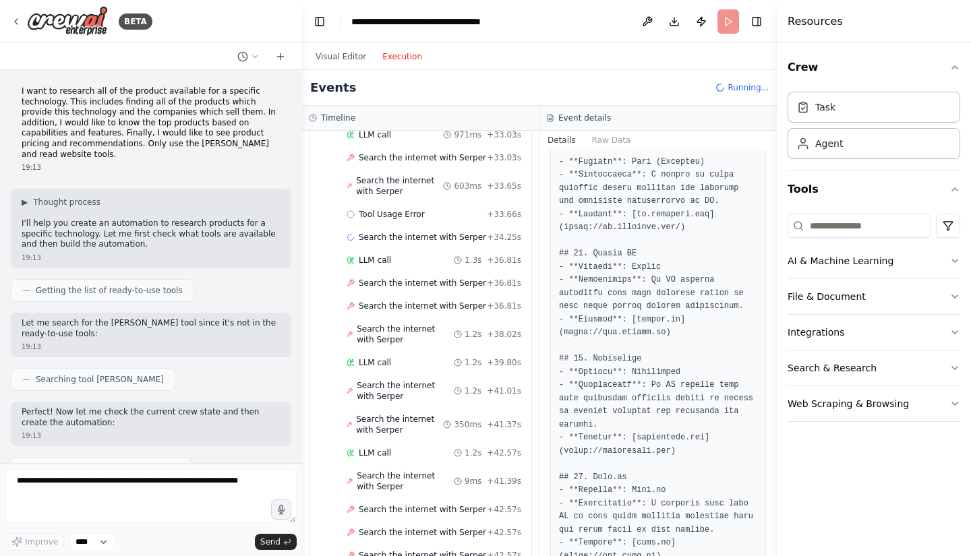
scroll to position [0, 0]
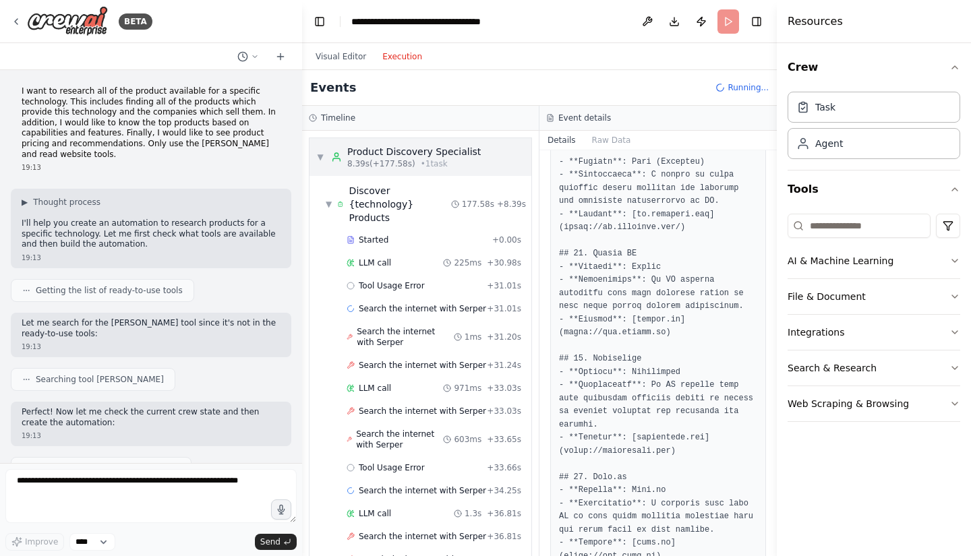
click at [320, 154] on span "▼" at bounding box center [320, 157] width 8 height 11
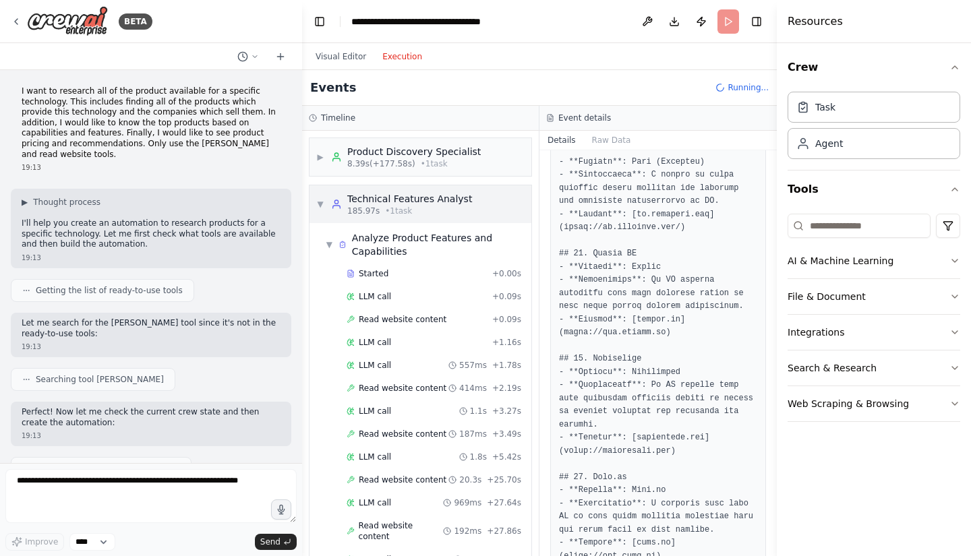
click at [320, 204] on span "▼" at bounding box center [320, 204] width 8 height 11
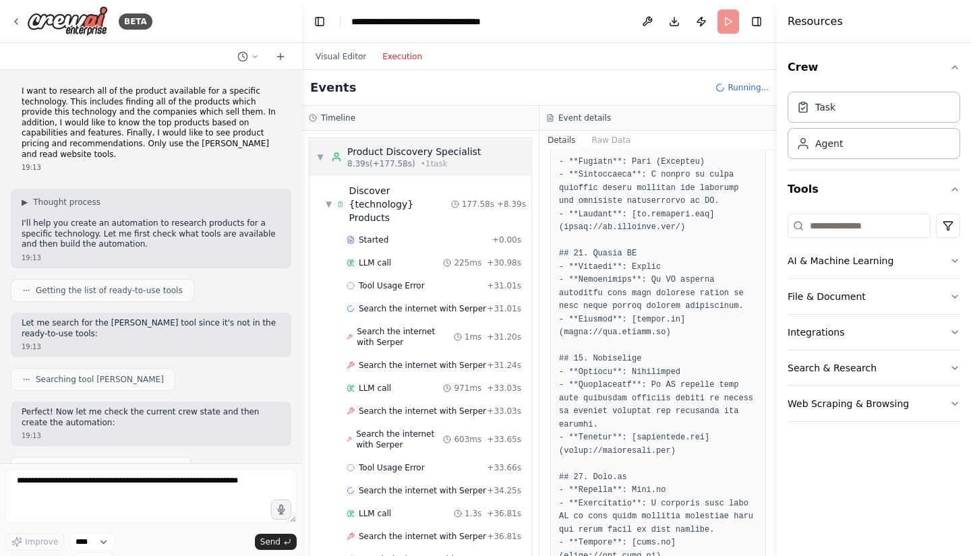
click at [320, 161] on span "▼" at bounding box center [320, 157] width 8 height 11
click at [326, 199] on span "▼" at bounding box center [329, 204] width 6 height 11
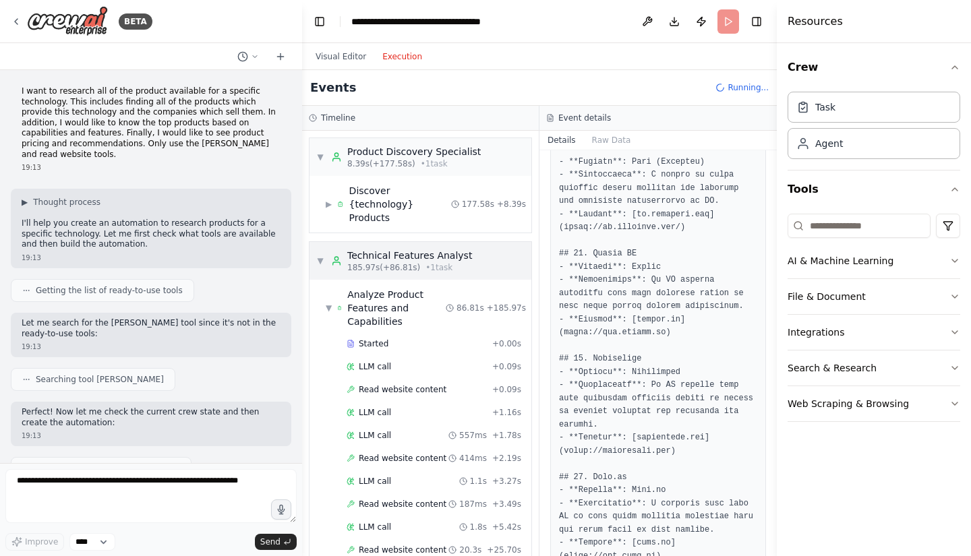
click at [321, 256] on span "▼" at bounding box center [320, 261] width 8 height 11
click at [328, 303] on span "▼" at bounding box center [329, 308] width 6 height 11
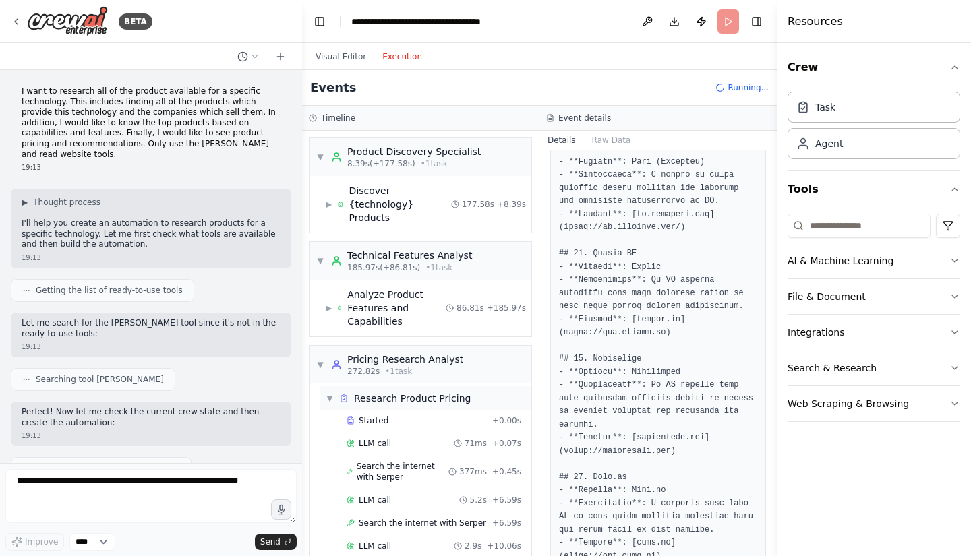
click at [332, 393] on span "▼" at bounding box center [330, 398] width 8 height 11
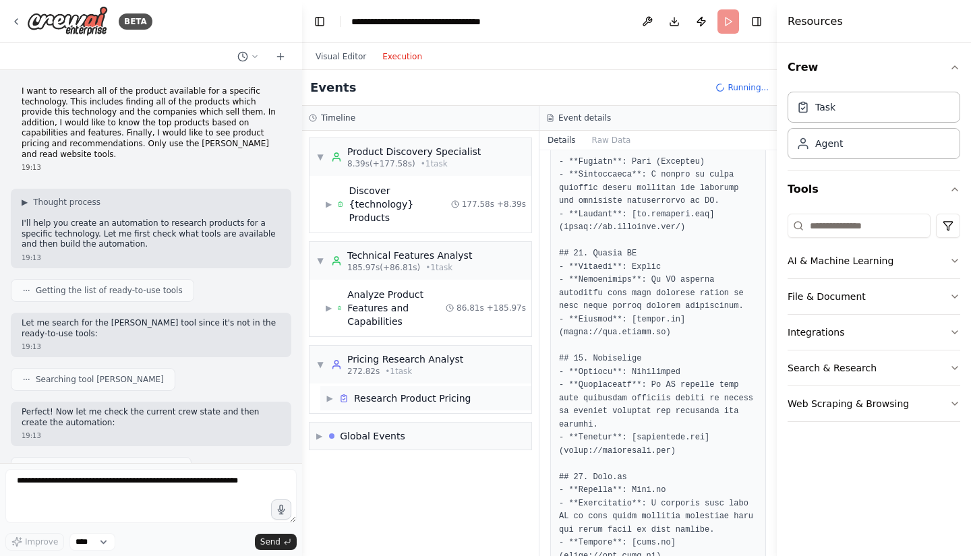
click at [334, 393] on span "▶" at bounding box center [330, 398] width 8 height 11
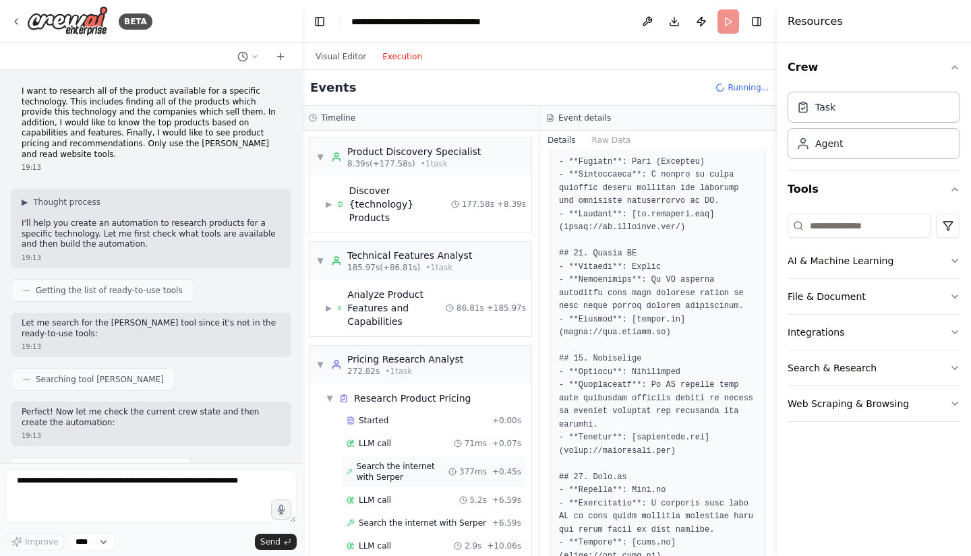
scroll to position [554, 0]
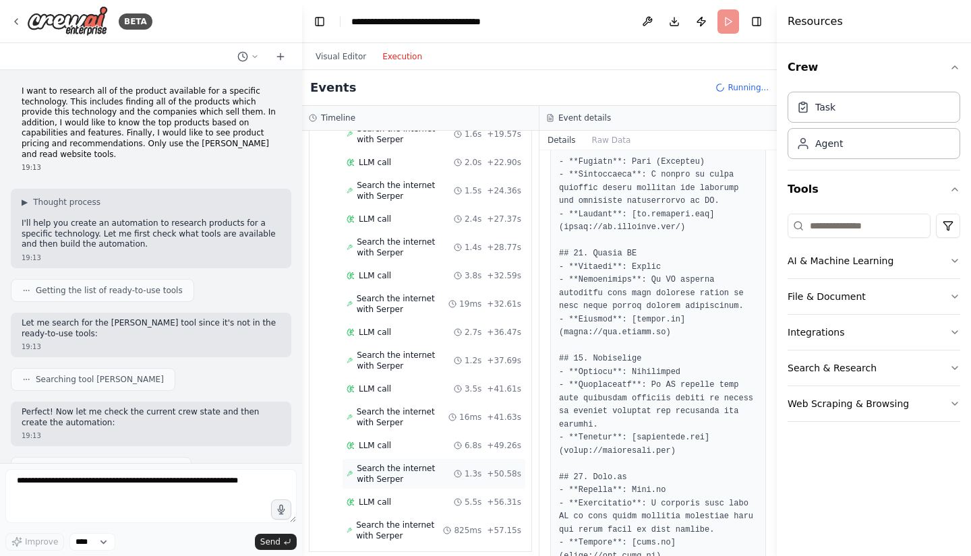
click at [405, 463] on span "Search the internet with Serper" at bounding box center [405, 474] width 97 height 22
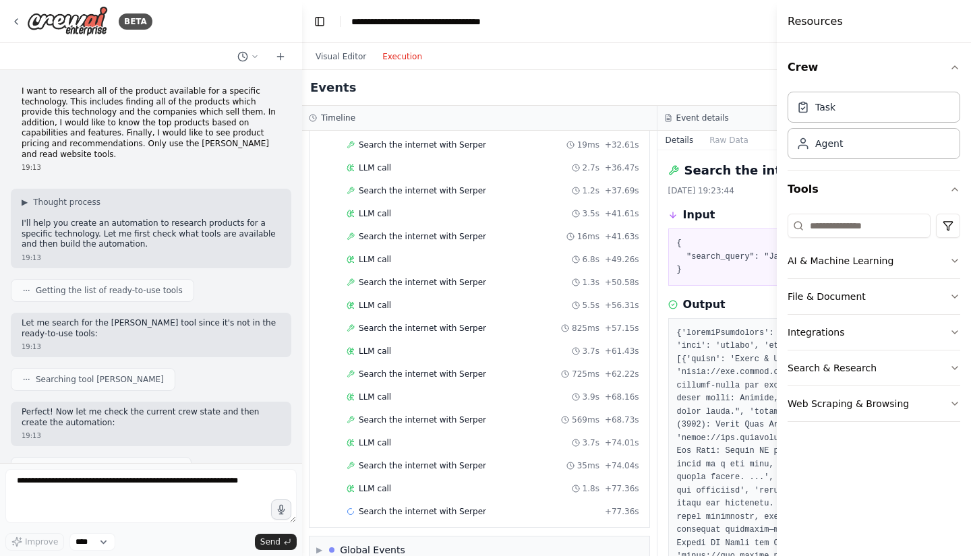
scroll to position [612, 0]
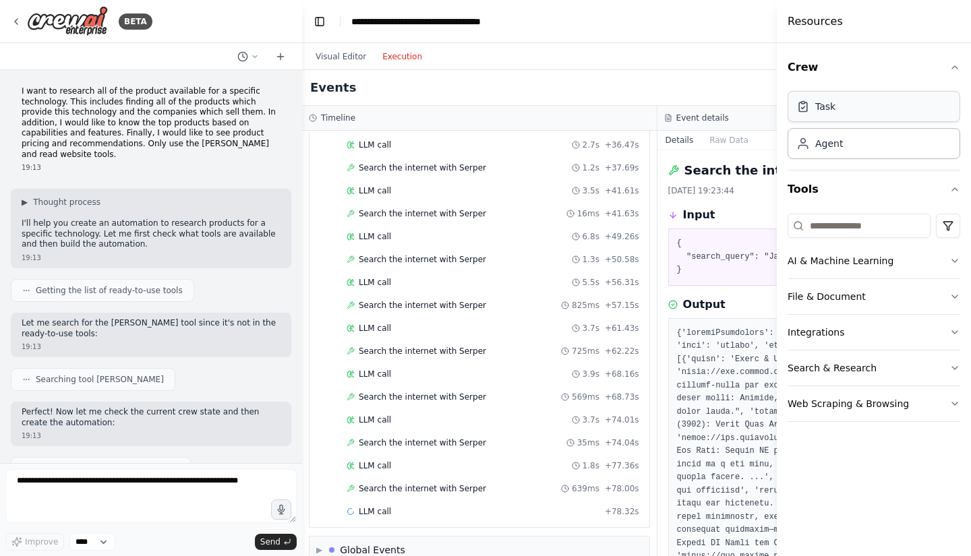
click at [828, 117] on div "Task" at bounding box center [874, 106] width 173 height 31
click at [831, 152] on div "Agent" at bounding box center [874, 142] width 173 height 31
click at [857, 229] on input at bounding box center [859, 226] width 143 height 24
click at [343, 57] on button "Visual Editor" at bounding box center [341, 57] width 67 height 16
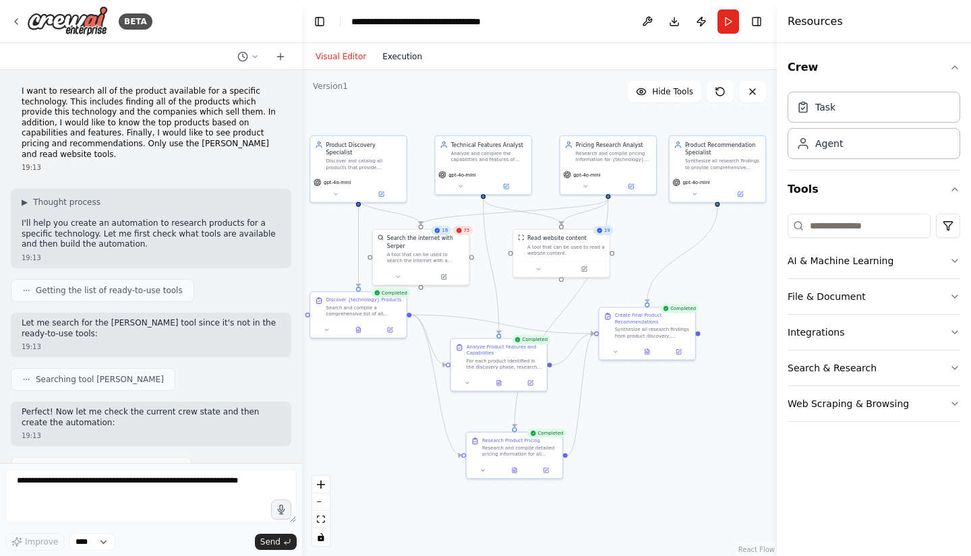
click at [401, 56] on button "Execution" at bounding box center [402, 57] width 56 height 16
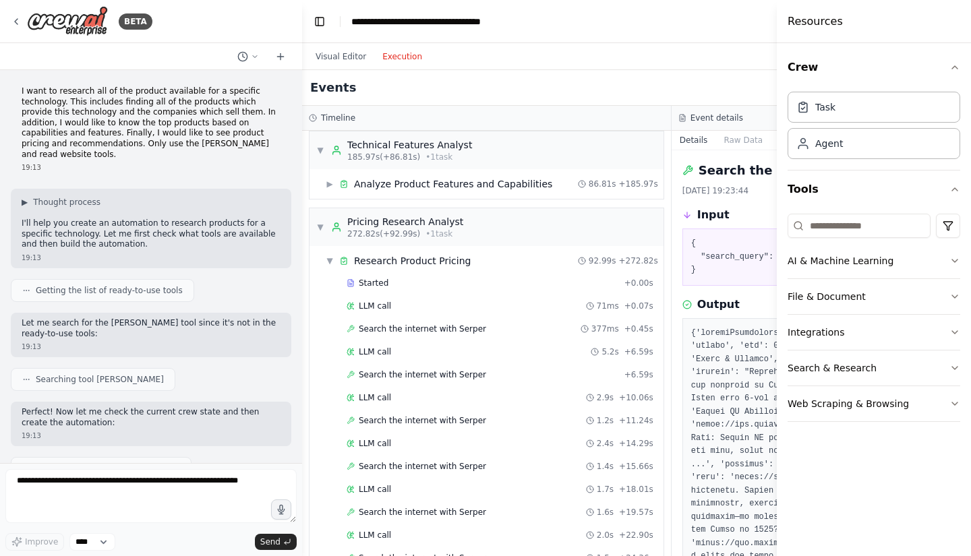
scroll to position [0, 0]
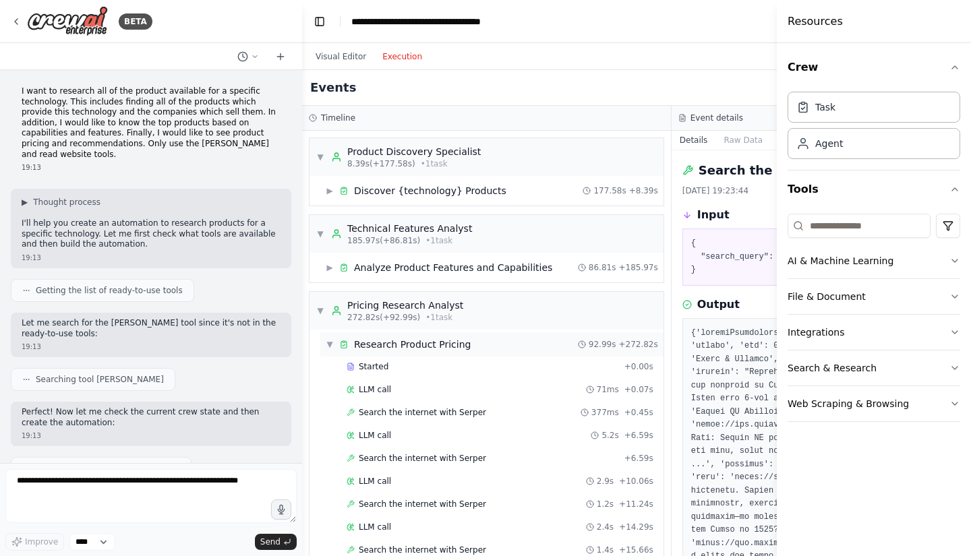
click at [330, 343] on span "▼" at bounding box center [330, 344] width 8 height 11
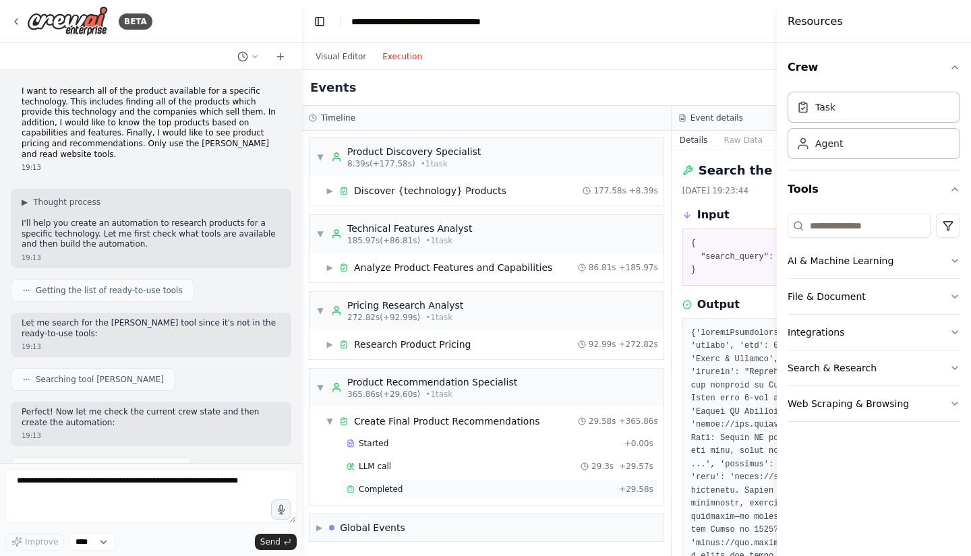
click at [396, 486] on span "Completed" at bounding box center [381, 489] width 44 height 11
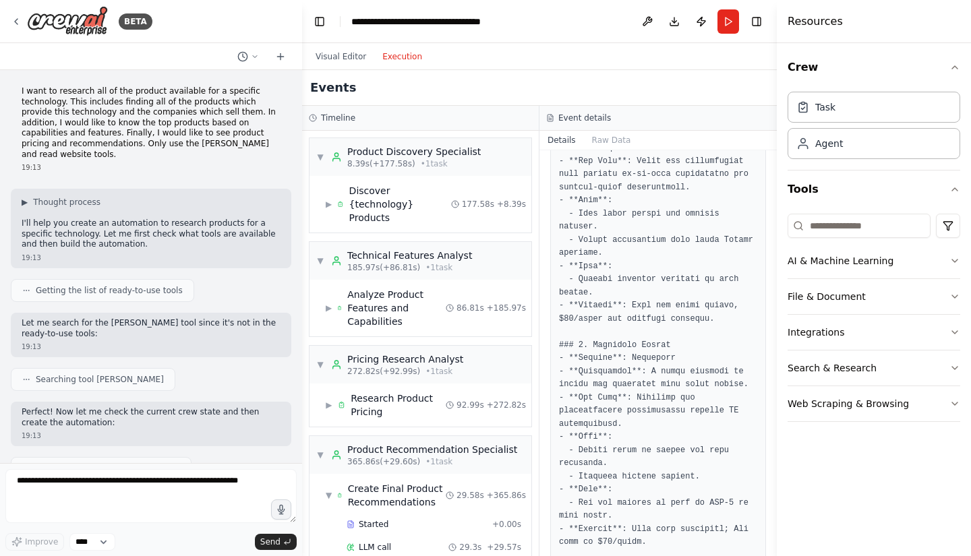
scroll to position [701, 0]
click at [336, 61] on button "Visual Editor" at bounding box center [341, 57] width 67 height 16
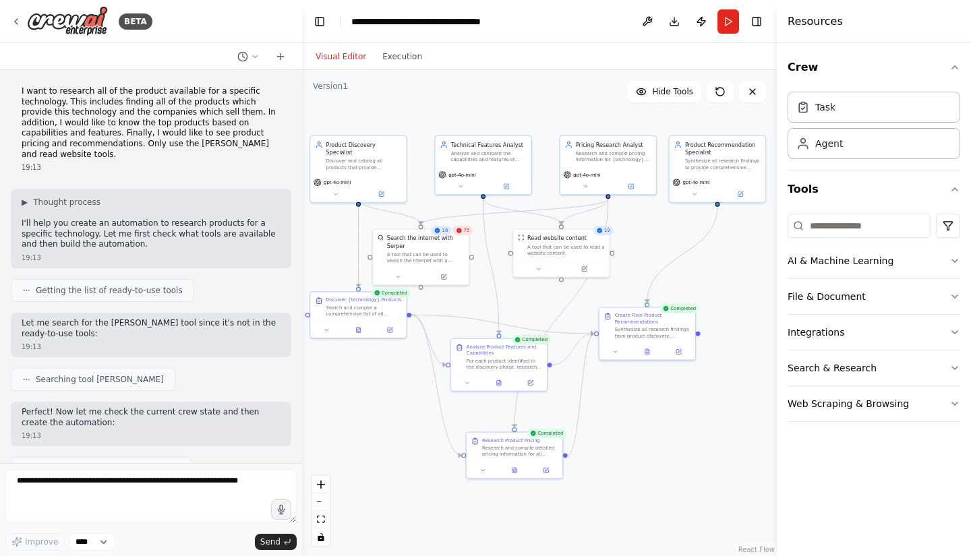
click at [464, 231] on span "75" at bounding box center [467, 230] width 6 height 6
click at [382, 190] on icon at bounding box center [381, 191] width 3 height 3
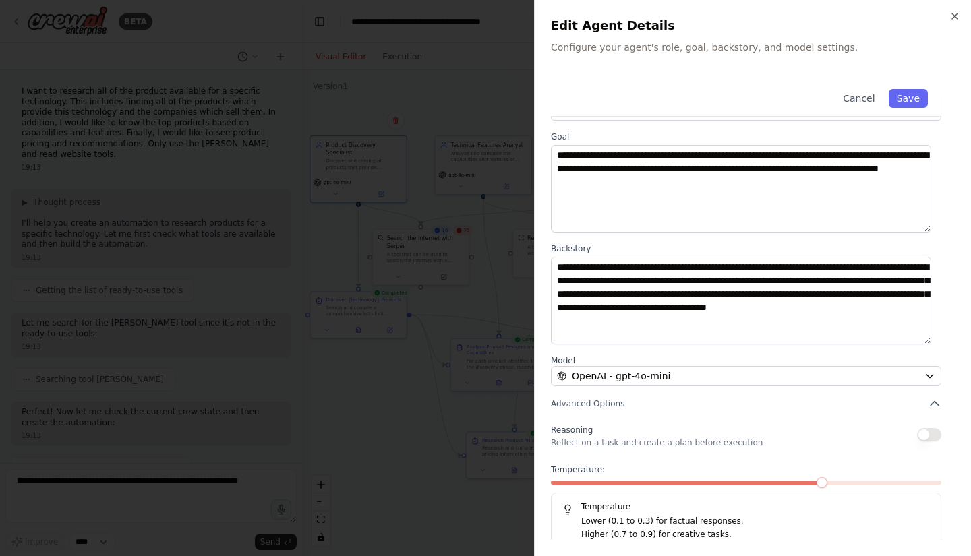
scroll to position [55, 0]
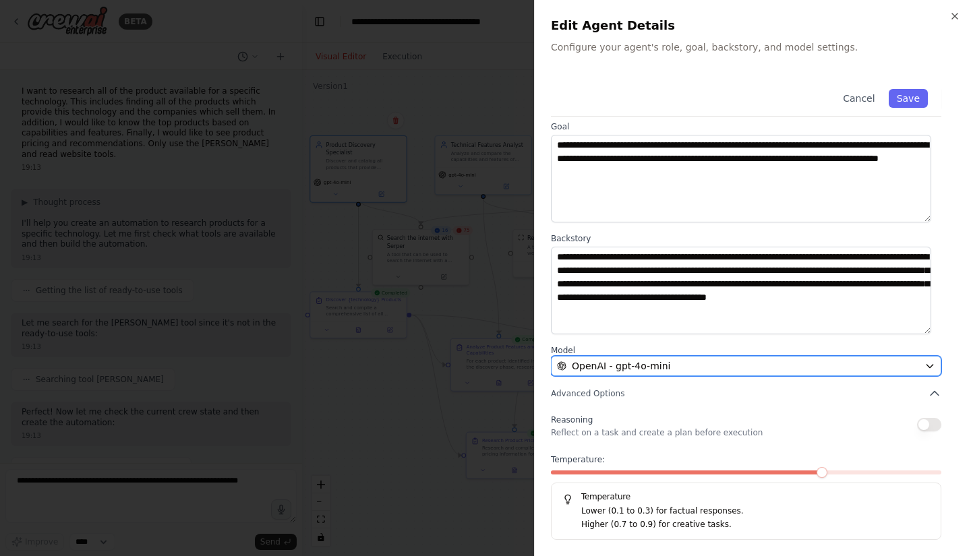
click at [722, 359] on div "OpenAI - gpt-4o-mini" at bounding box center [738, 365] width 362 height 13
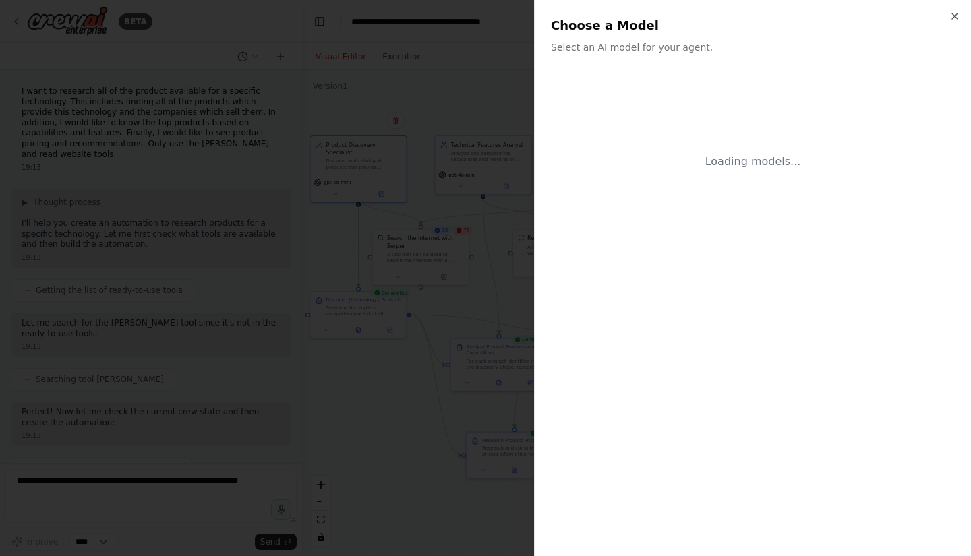
scroll to position [0, 0]
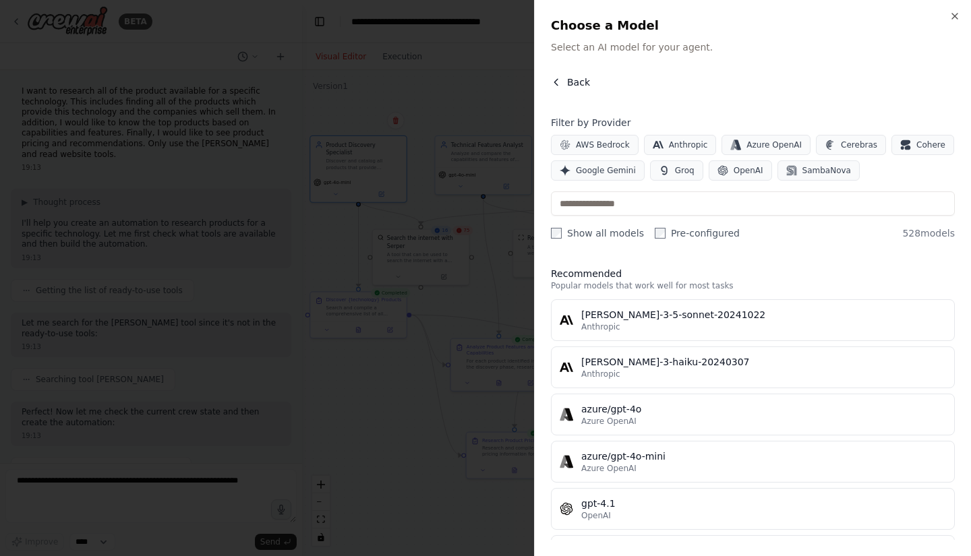
click at [558, 78] on icon "button" at bounding box center [556, 82] width 11 height 11
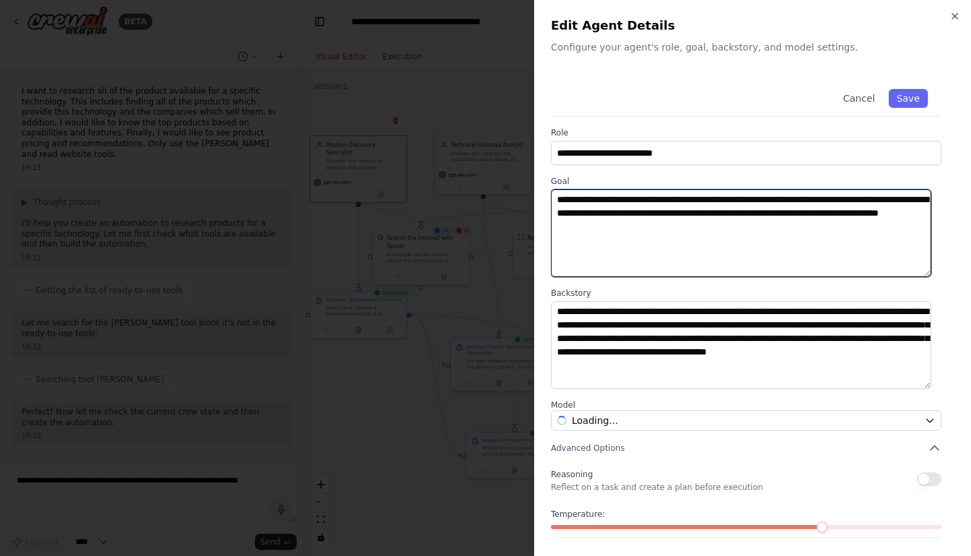
click at [625, 214] on textarea "**********" at bounding box center [741, 234] width 380 height 88
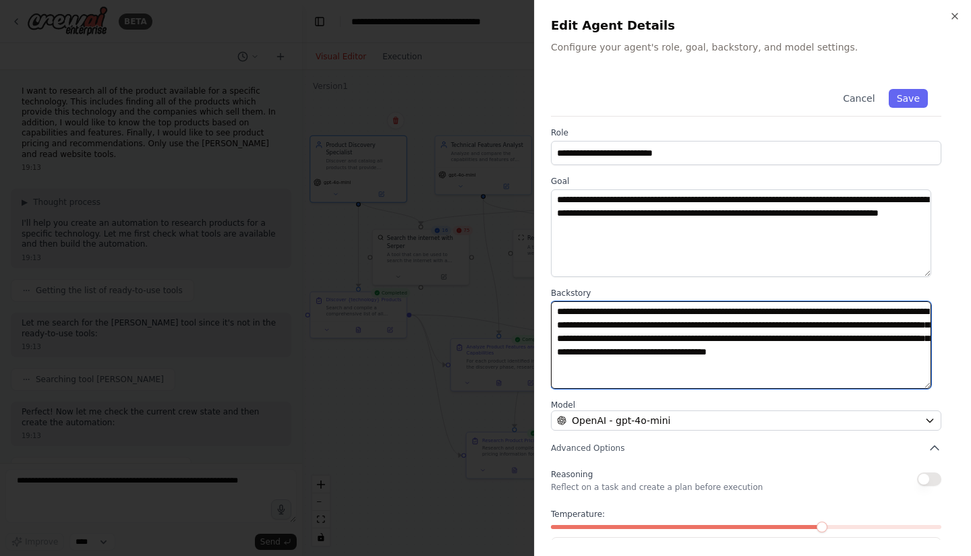
click at [656, 335] on textarea "**********" at bounding box center [741, 345] width 380 height 88
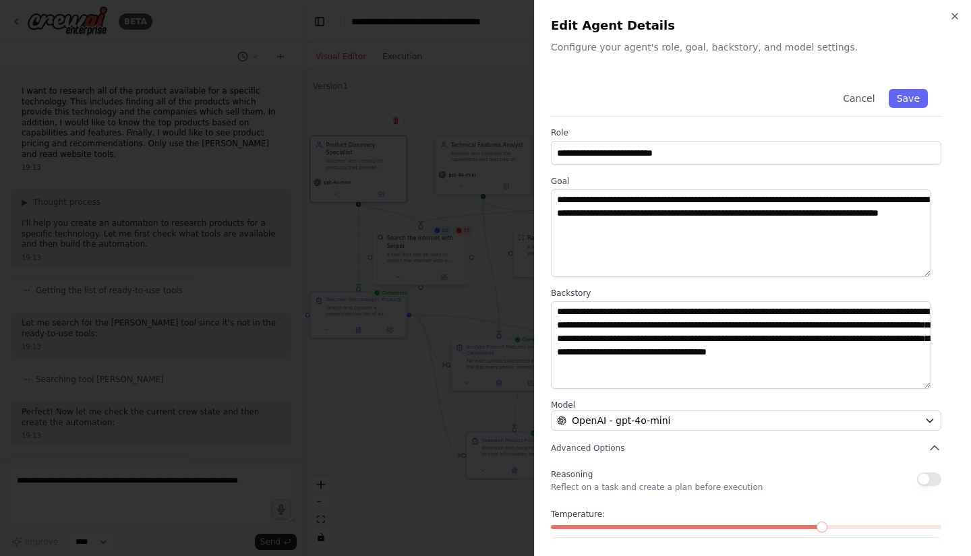
click at [417, 455] on div at bounding box center [485, 278] width 971 height 556
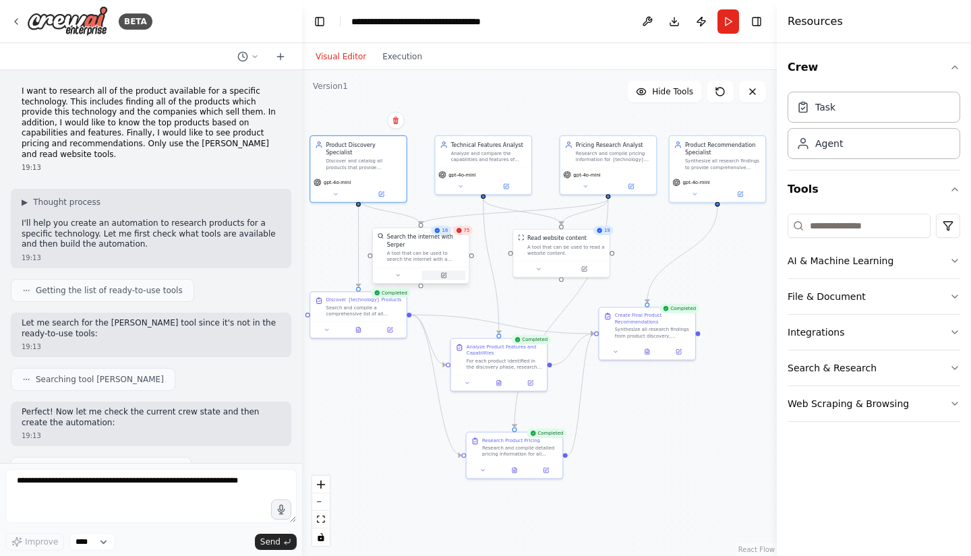
click at [446, 273] on icon at bounding box center [443, 275] width 5 height 5
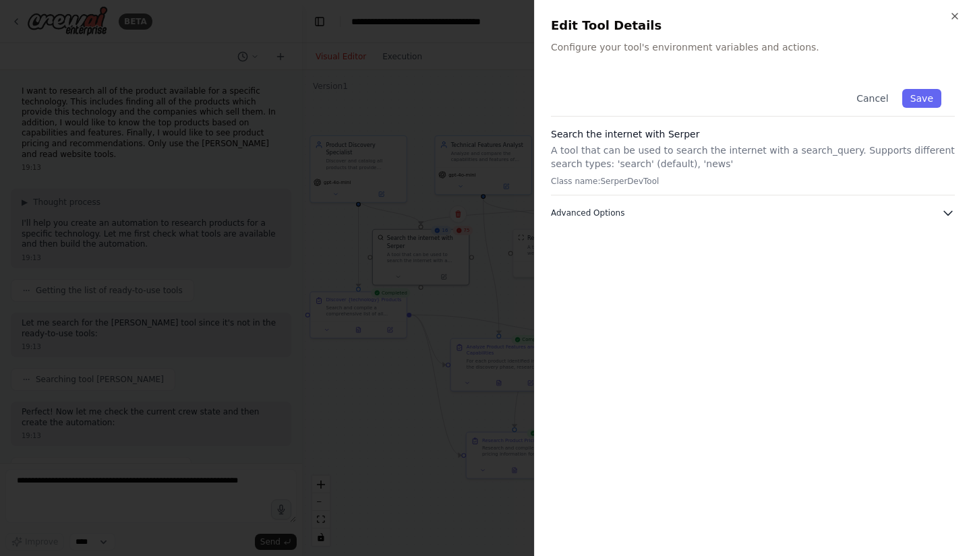
click at [950, 210] on icon "button" at bounding box center [948, 212] width 13 height 13
click at [406, 428] on div at bounding box center [485, 278] width 971 height 556
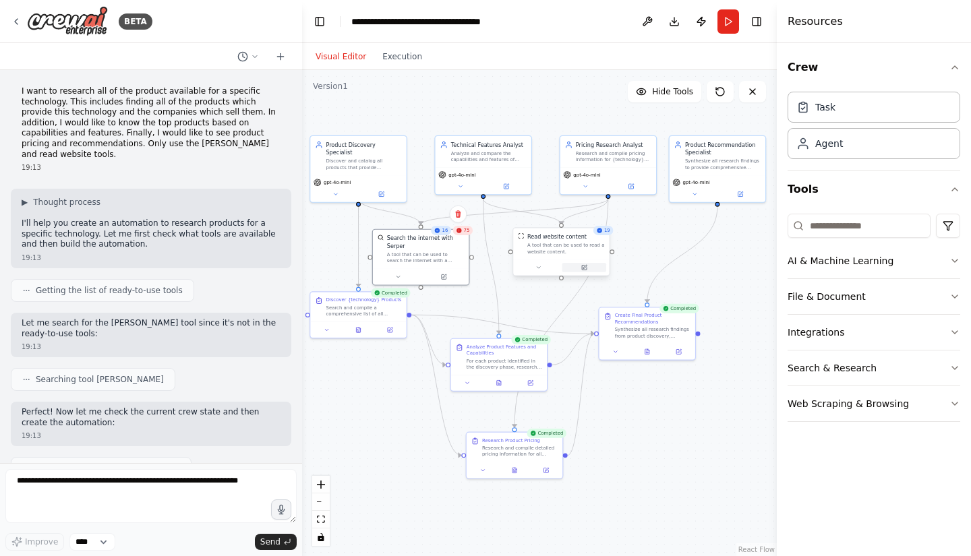
click at [591, 272] on button at bounding box center [585, 267] width 44 height 9
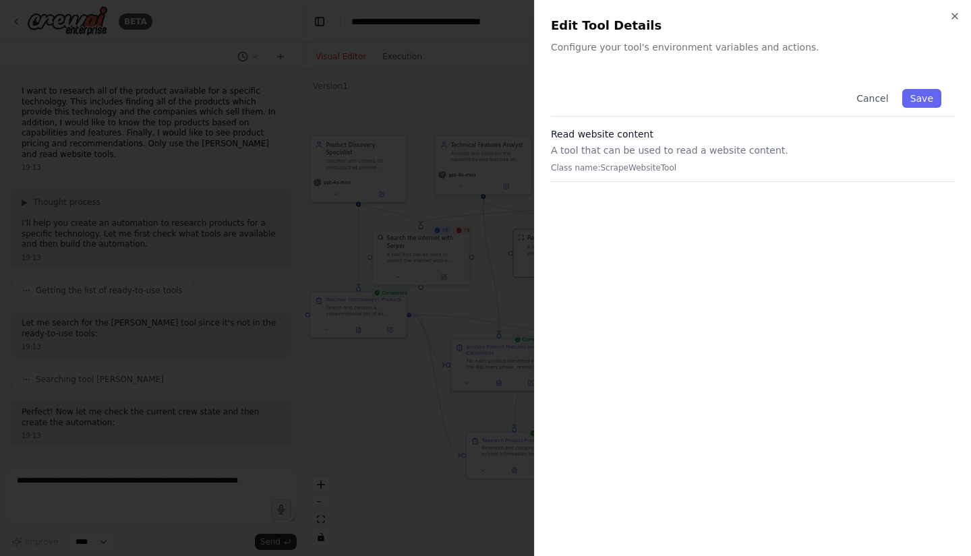
click at [380, 402] on div at bounding box center [485, 278] width 971 height 556
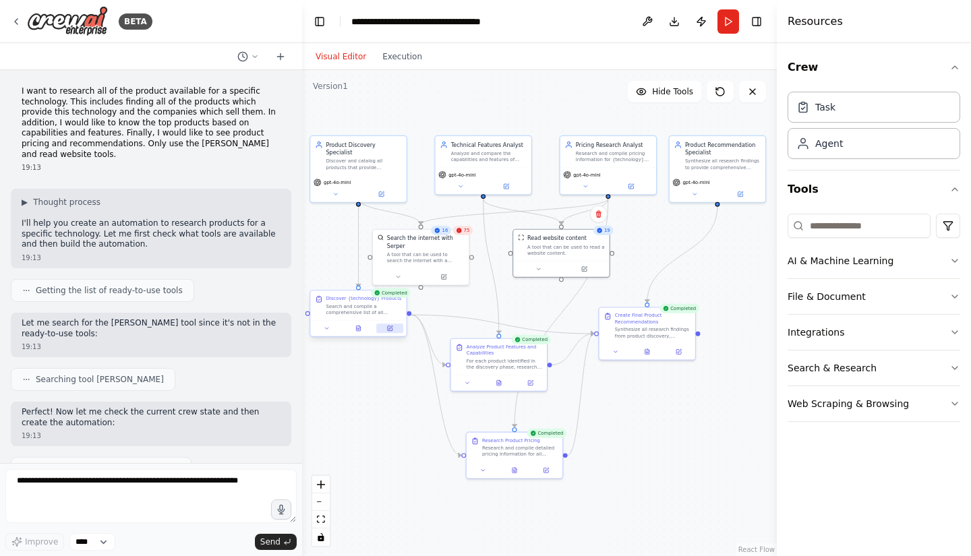
click at [391, 326] on icon at bounding box center [390, 327] width 3 height 3
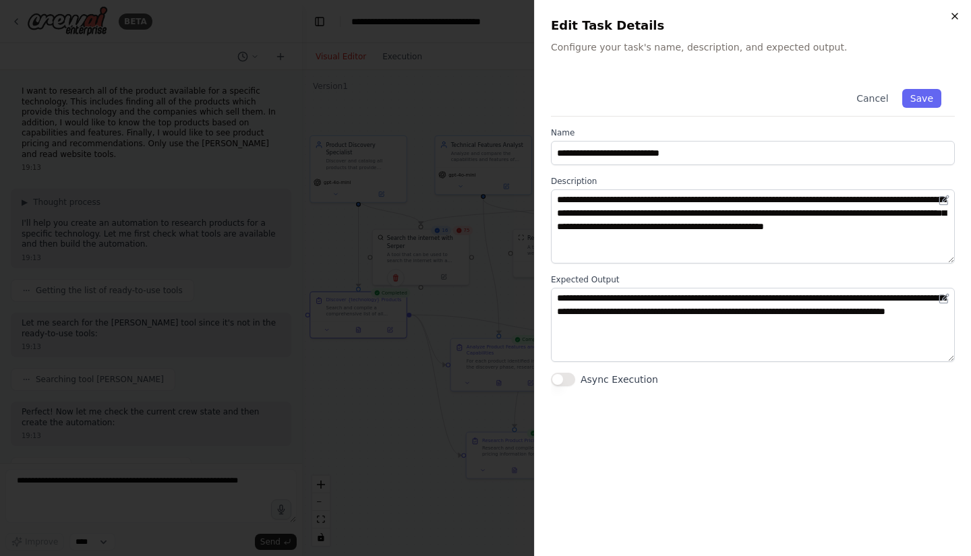
click at [957, 15] on icon "button" at bounding box center [955, 16] width 11 height 11
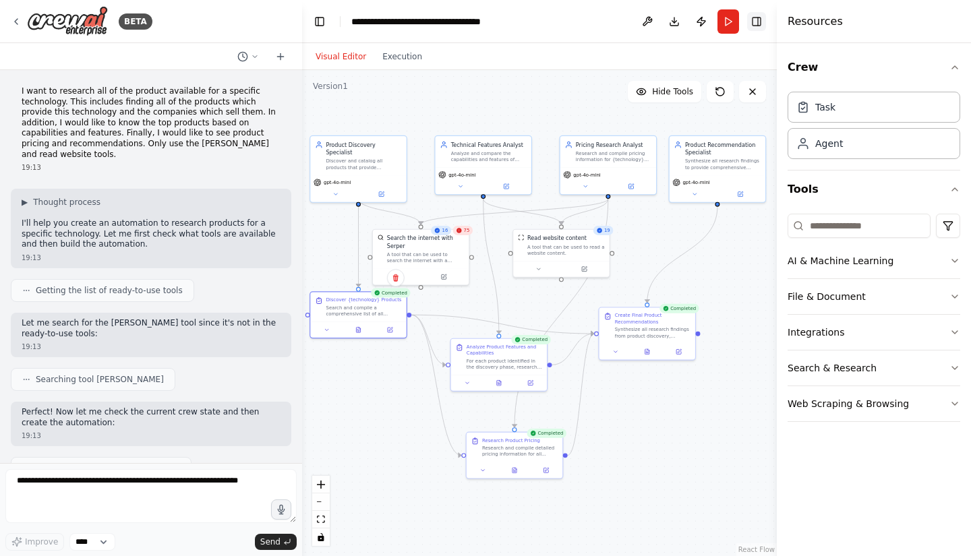
click at [761, 23] on button "Toggle Right Sidebar" at bounding box center [756, 21] width 19 height 19
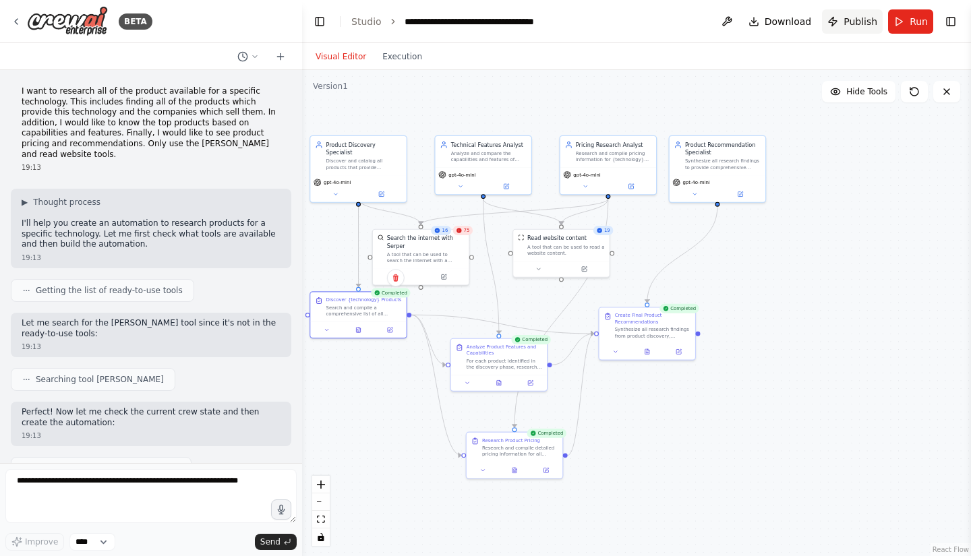
click at [851, 18] on span "Publish" at bounding box center [861, 21] width 34 height 13
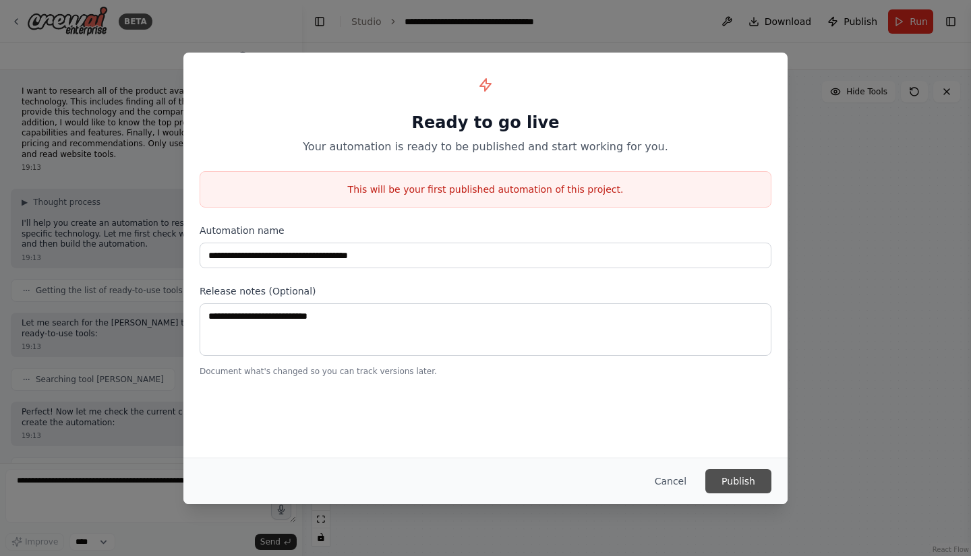
click at [731, 476] on button "Publish" at bounding box center [738, 481] width 66 height 24
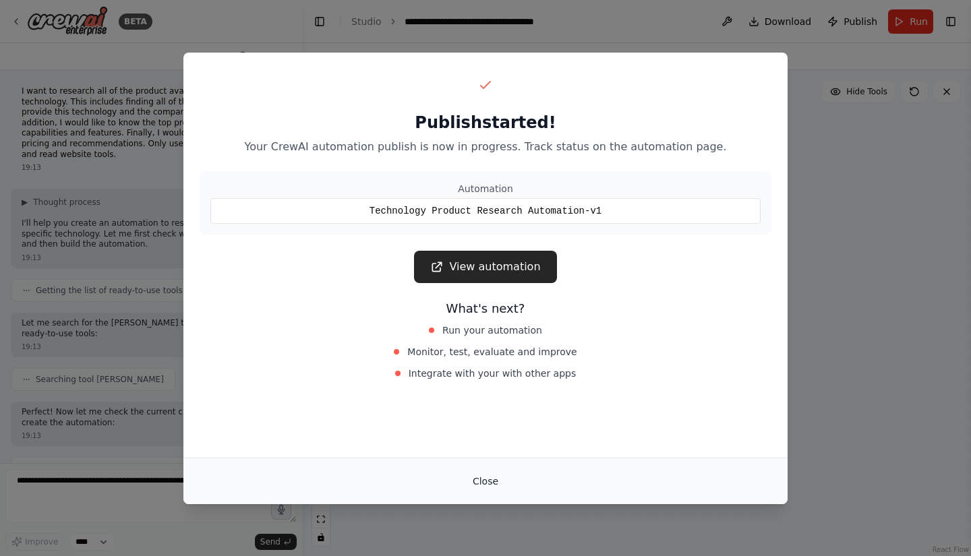
click at [485, 480] on button "Close" at bounding box center [485, 481] width 47 height 24
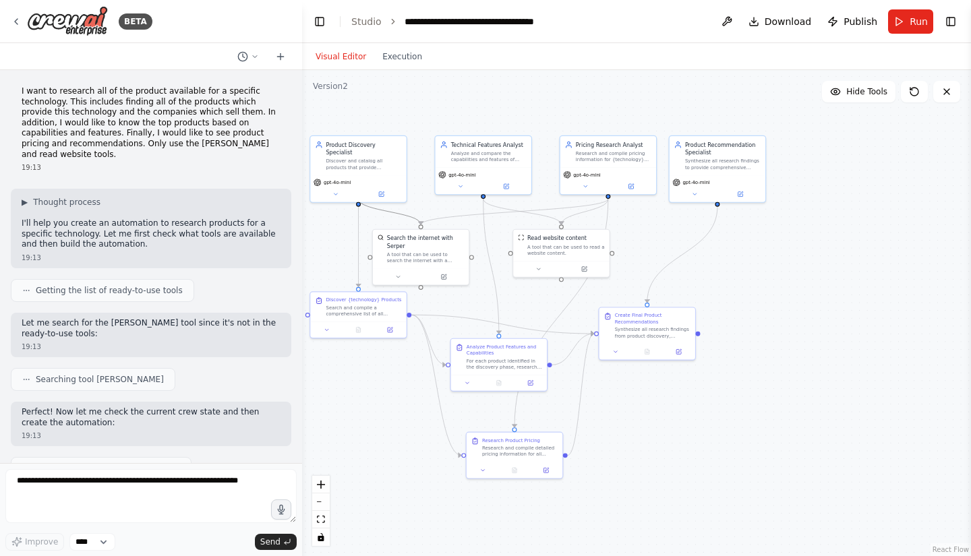
click at [388, 210] on icon "Edge from 6227f7aa-f798-4141-b309-c3f14524be3a to ed8f9727-e1e3-4983-bc06-5374d…" at bounding box center [390, 212] width 63 height 26
click at [732, 18] on button at bounding box center [727, 21] width 22 height 24
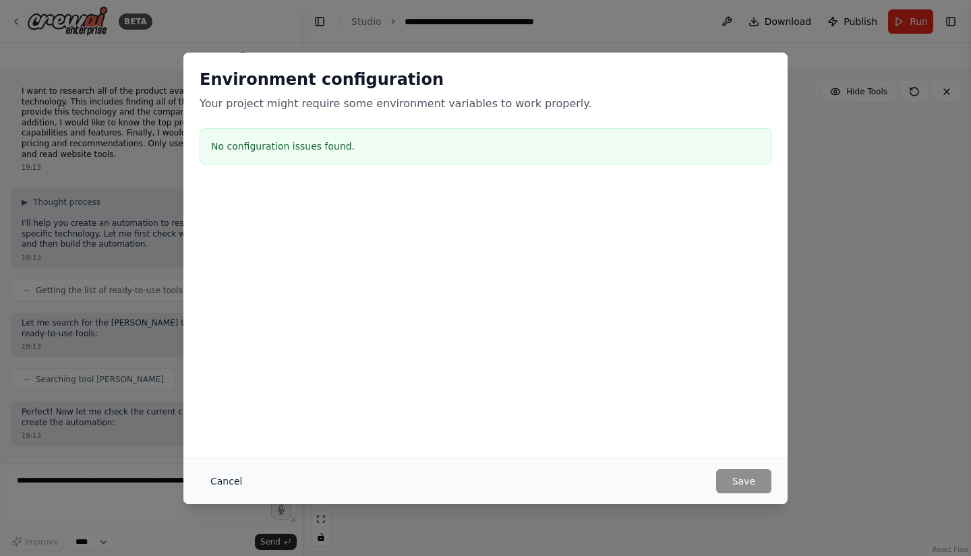
click at [224, 478] on button "Cancel" at bounding box center [226, 481] width 53 height 24
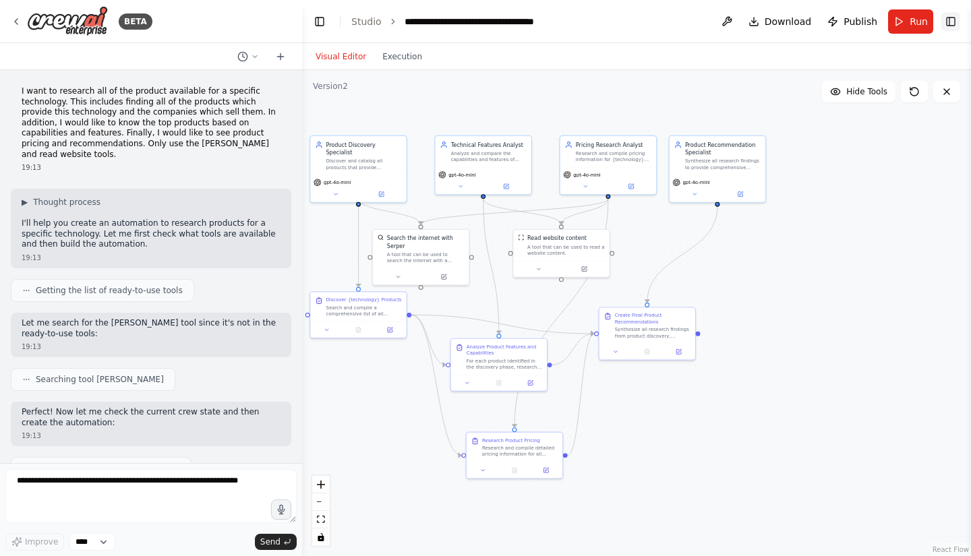
click at [953, 16] on button "Toggle Right Sidebar" at bounding box center [951, 21] width 19 height 19
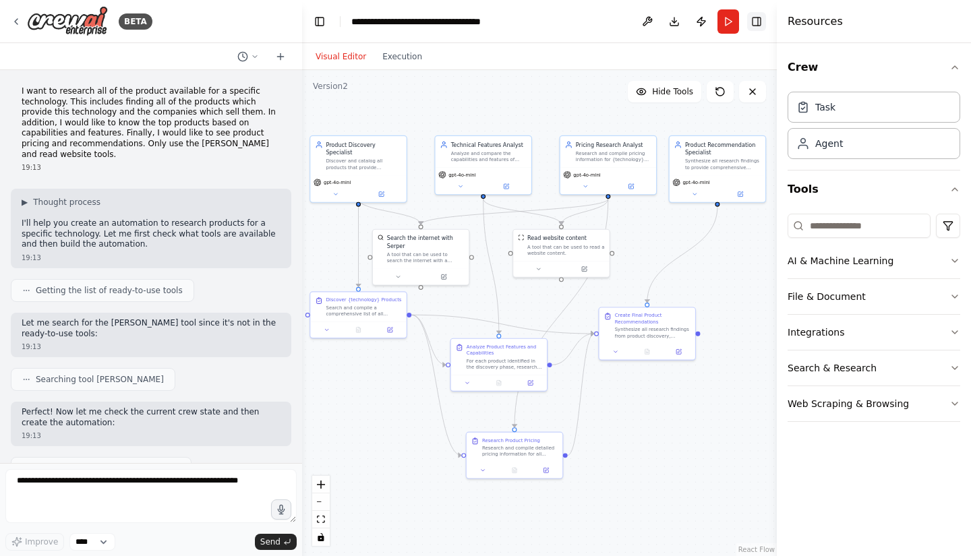
click at [759, 20] on button "Toggle Right Sidebar" at bounding box center [756, 21] width 19 height 19
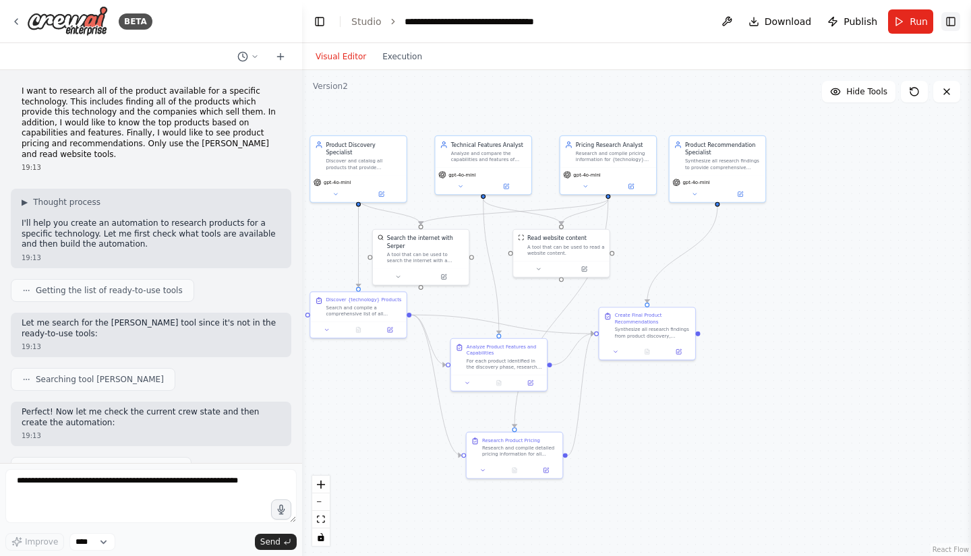
click at [951, 21] on button "Toggle Right Sidebar" at bounding box center [951, 21] width 19 height 19
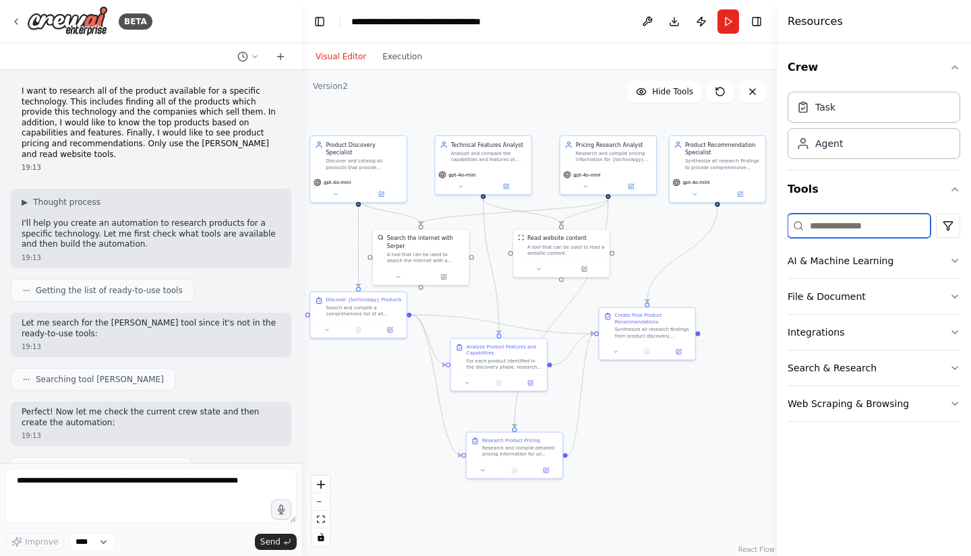
click at [844, 220] on input at bounding box center [859, 226] width 143 height 24
type input "*****"
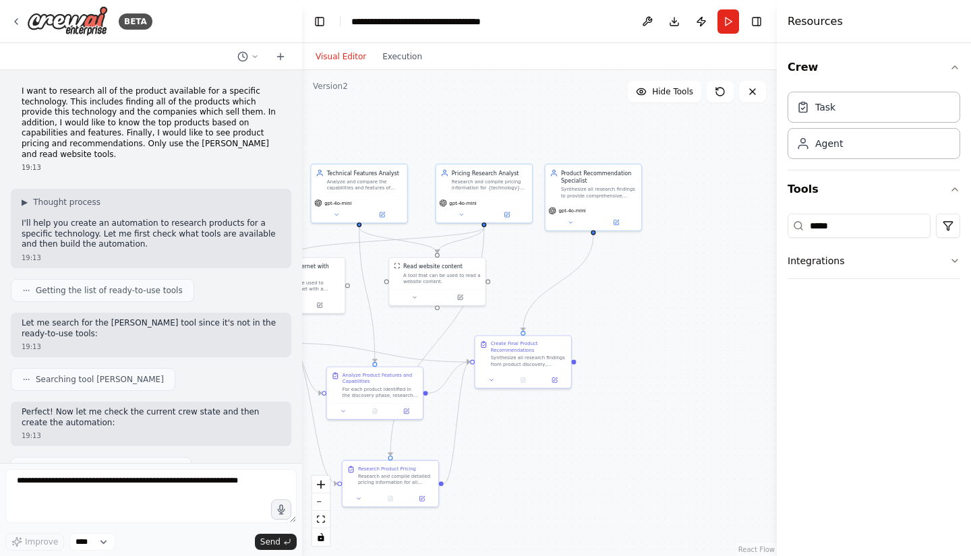
drag, startPoint x: 732, startPoint y: 380, endPoint x: 600, endPoint y: 406, distance: 134.0
click at [600, 406] on div ".deletable-edge-delete-btn { width: 20px; height: 20px; border: 0px solid #ffff…" at bounding box center [539, 313] width 475 height 486
click at [952, 220] on html "BETA I want to research all of the product available for a specific technology.…" at bounding box center [485, 278] width 971 height 556
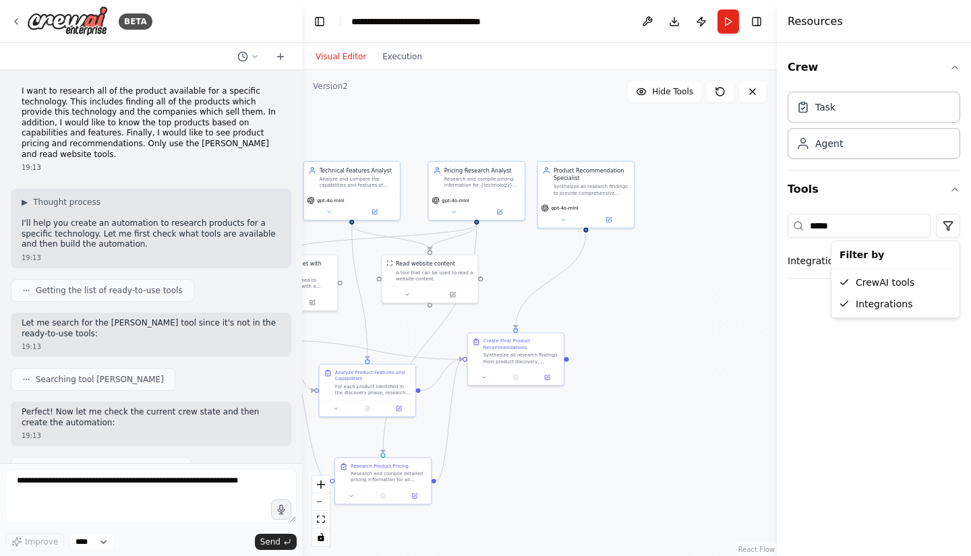
click at [874, 227] on html "BETA I want to research all of the product available for a specific technology.…" at bounding box center [485, 278] width 971 height 556
click at [874, 227] on input "*****" at bounding box center [859, 226] width 143 height 24
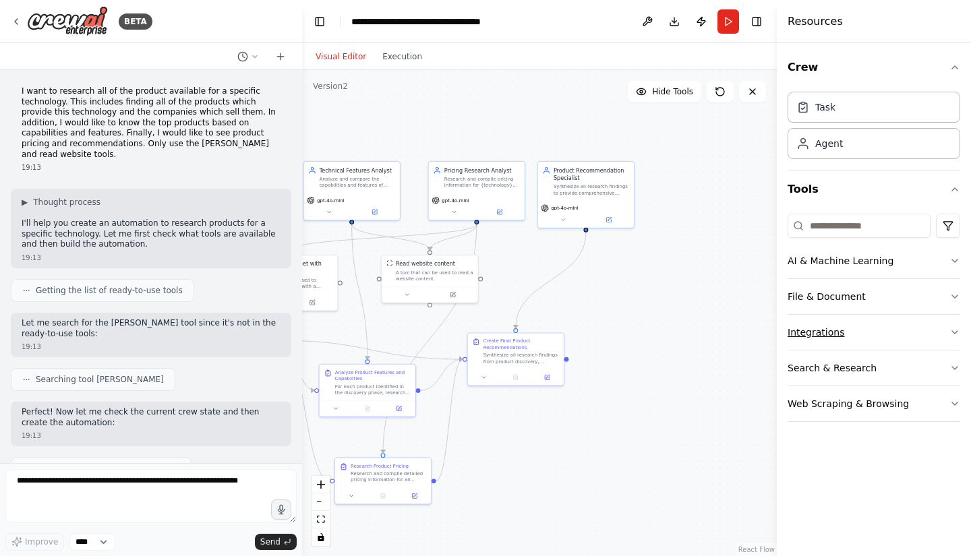
click at [842, 326] on button "Integrations" at bounding box center [874, 332] width 173 height 35
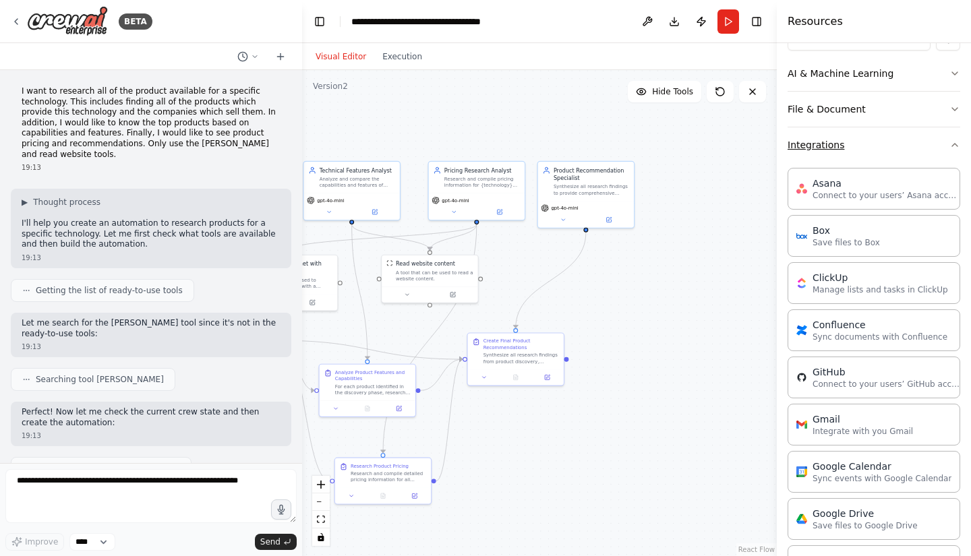
scroll to position [189, 0]
drag, startPoint x: 584, startPoint y: 228, endPoint x: 738, endPoint y: 264, distance: 157.9
click at [413, 264] on div "Product Discovery Specialist Discover and catalog all products that provide {te…" at bounding box center [276, 262] width 275 height 281
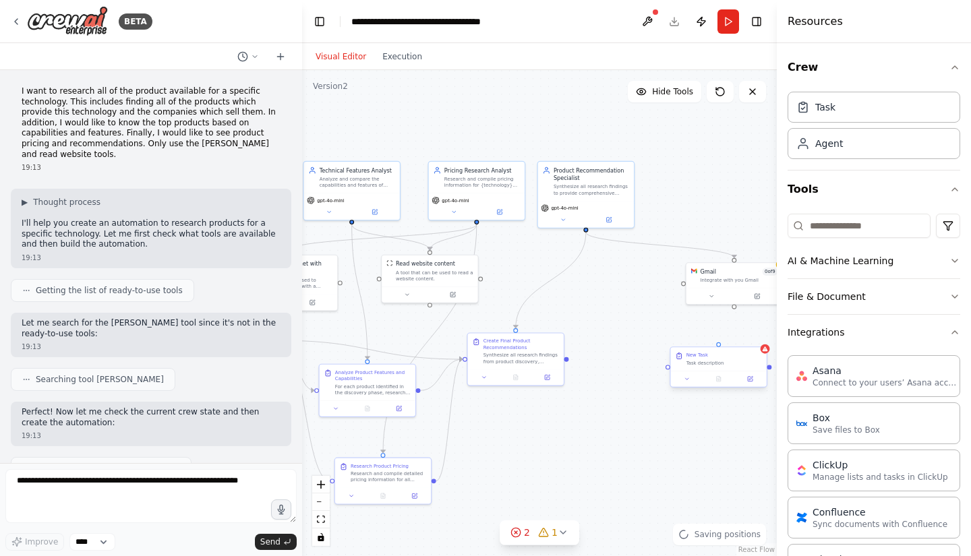
click at [714, 355] on div "New Task" at bounding box center [725, 355] width 76 height 6
click at [753, 378] on icon at bounding box center [750, 379] width 6 height 6
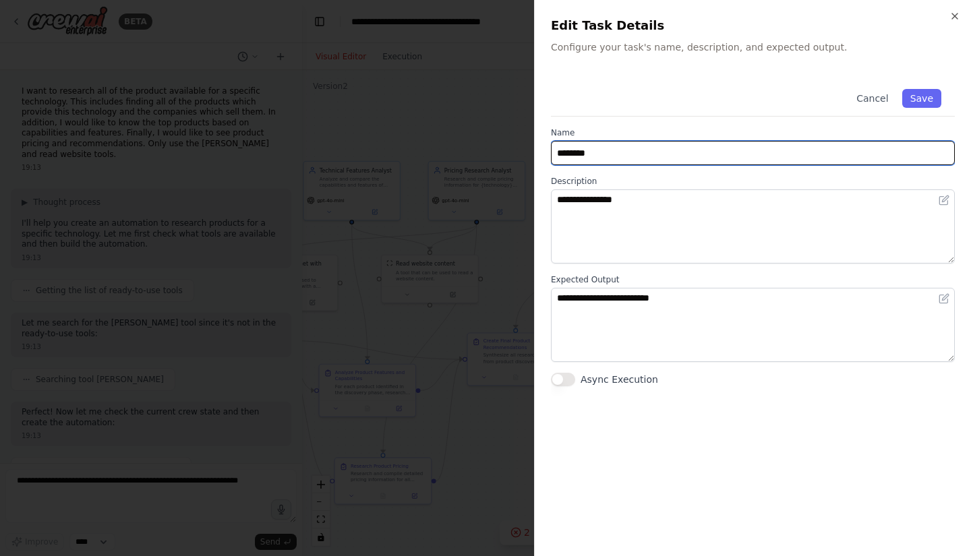
click at [679, 151] on input "********" at bounding box center [753, 153] width 404 height 24
type input "**********"
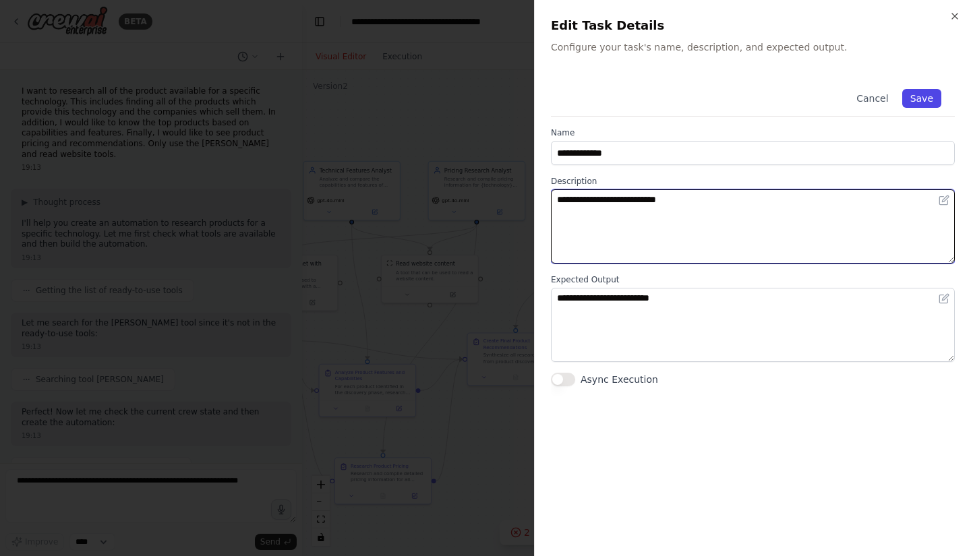
type textarea "**********"
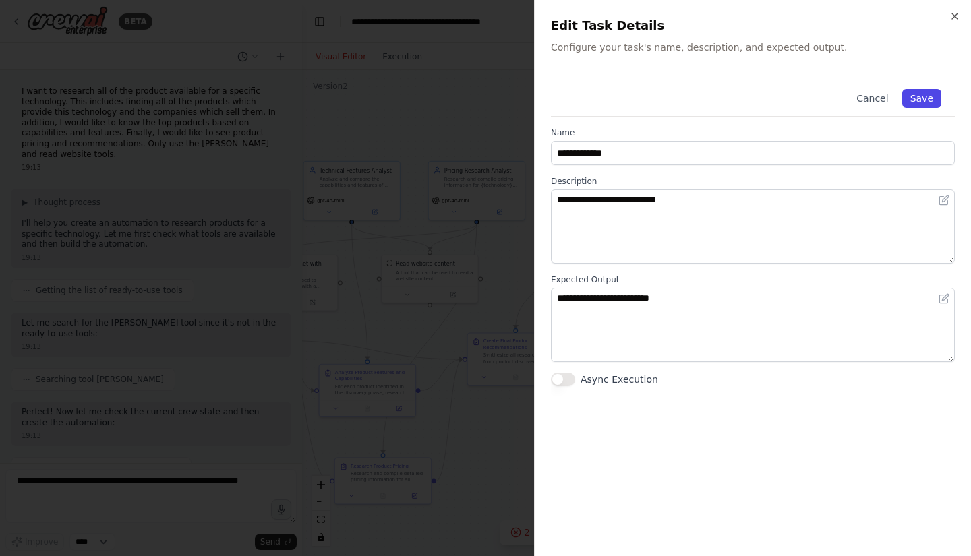
click at [929, 93] on button "Save" at bounding box center [921, 98] width 39 height 19
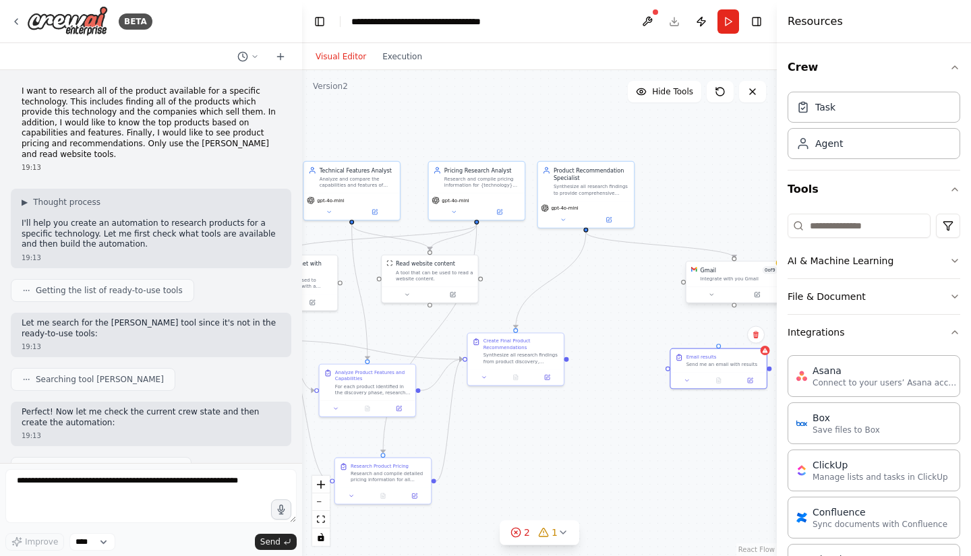
click at [718, 275] on div "Gmail 0 of 9 Integrate with you Gmail" at bounding box center [739, 274] width 78 height 16
click at [763, 294] on button at bounding box center [757, 294] width 44 height 9
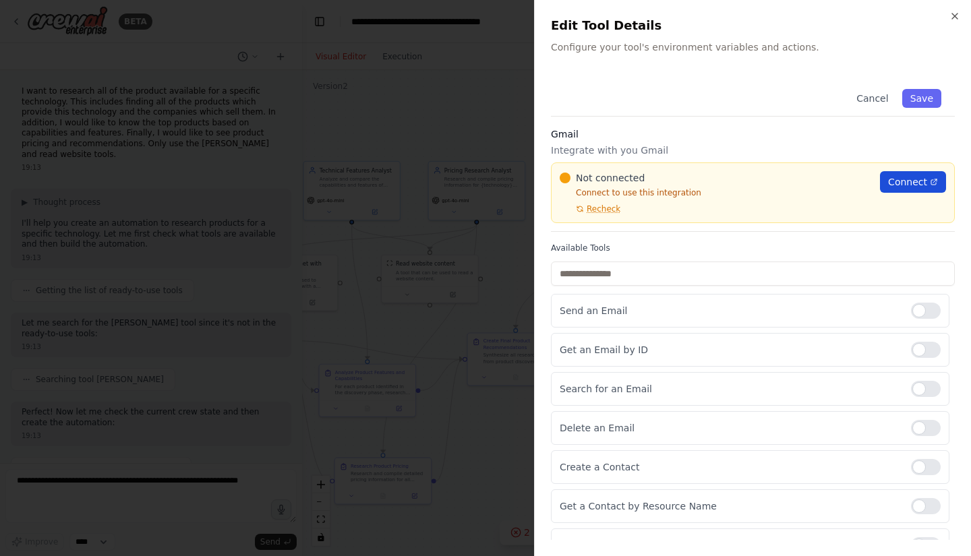
click at [904, 185] on span "Connect" at bounding box center [907, 181] width 39 height 13
click at [957, 12] on icon "button" at bounding box center [955, 16] width 11 height 11
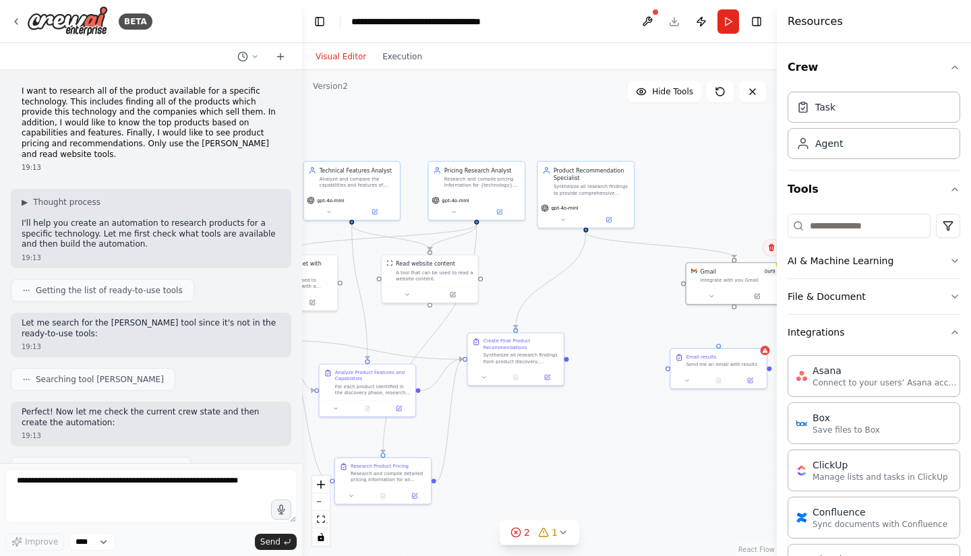
click at [771, 250] on icon at bounding box center [771, 247] width 5 height 7
click at [739, 251] on button "Confirm" at bounding box center [734, 247] width 48 height 16
click at [768, 353] on div "Email results Send me an email with results" at bounding box center [719, 367] width 98 height 41
click at [755, 338] on icon at bounding box center [755, 334] width 5 height 7
click at [713, 334] on button "Confirm" at bounding box center [718, 335] width 48 height 16
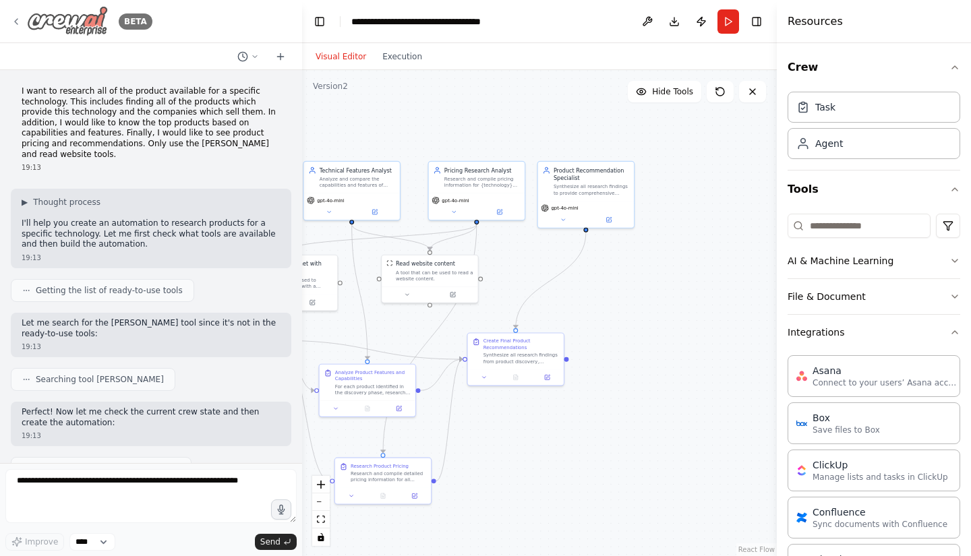
click at [20, 20] on icon at bounding box center [16, 21] width 11 height 11
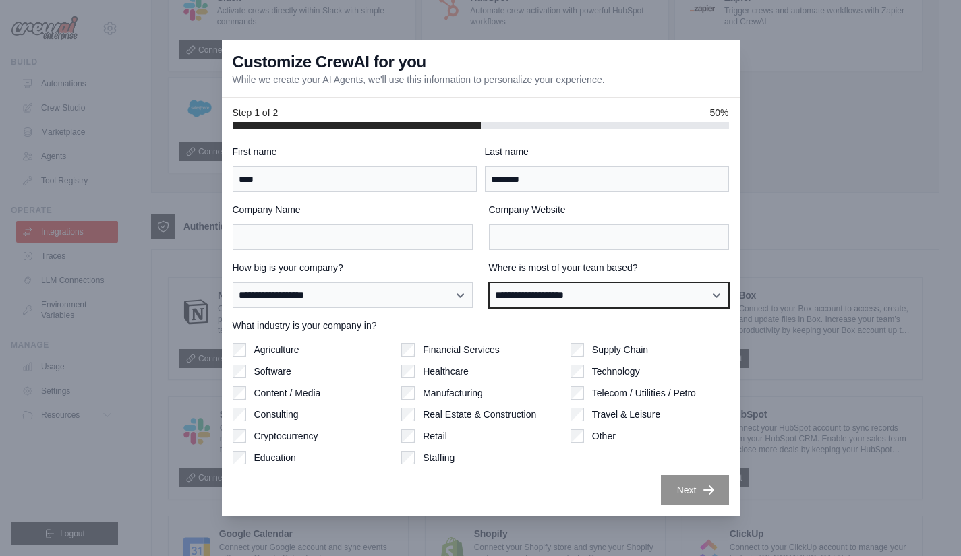
click at [574, 293] on select "**********" at bounding box center [609, 296] width 240 height 26
select select "******"
click at [489, 283] on select "**********" at bounding box center [609, 296] width 240 height 26
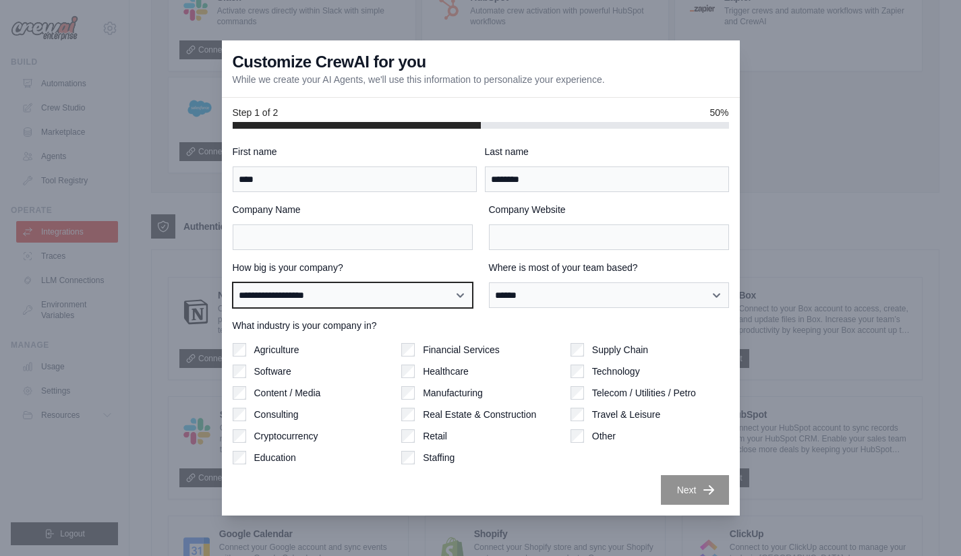
click at [409, 295] on select "**********" at bounding box center [353, 296] width 240 height 26
select select "**********"
click at [233, 283] on select "**********" at bounding box center [353, 296] width 240 height 26
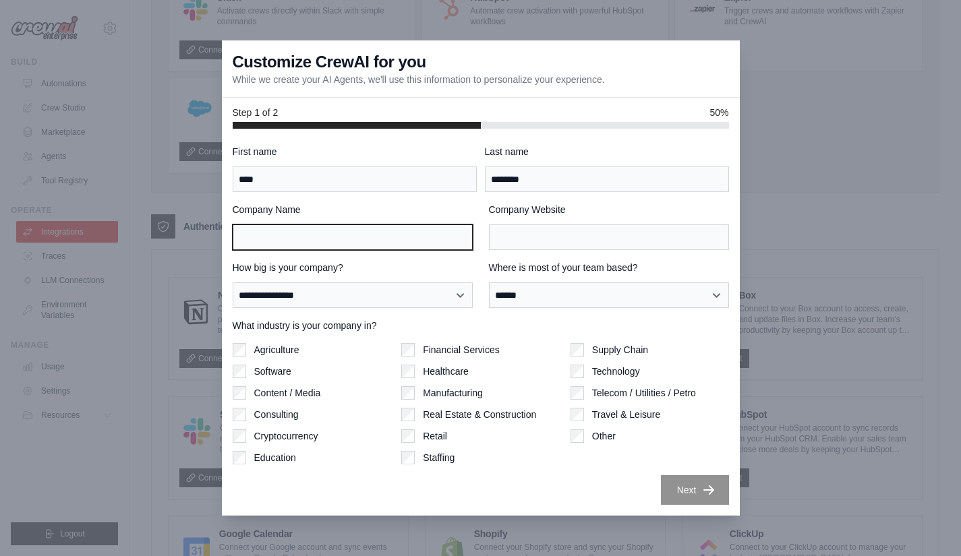
click at [382, 236] on input "Company Name" at bounding box center [353, 238] width 240 height 26
type input "**********"
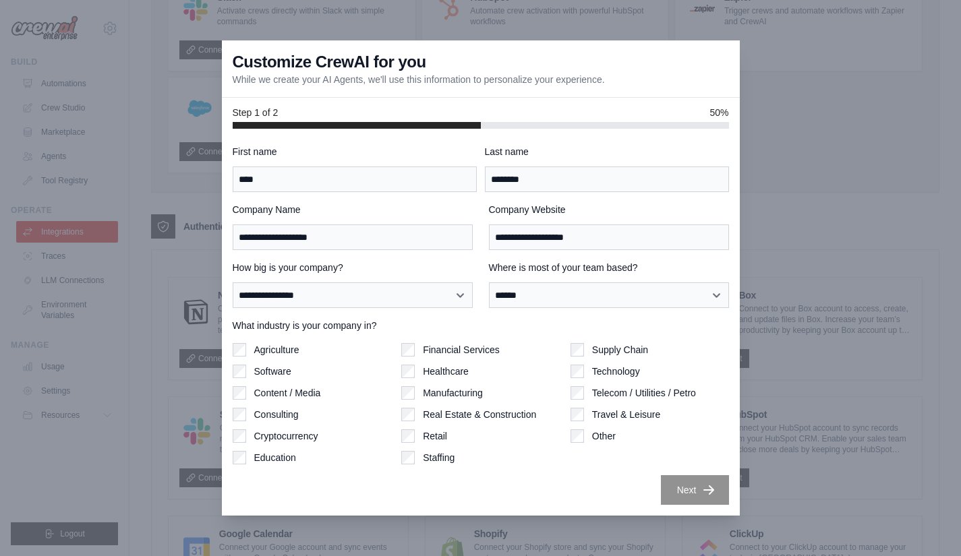
click at [247, 462] on div "Education" at bounding box center [312, 457] width 158 height 13
click at [700, 494] on button "Next" at bounding box center [695, 490] width 68 height 30
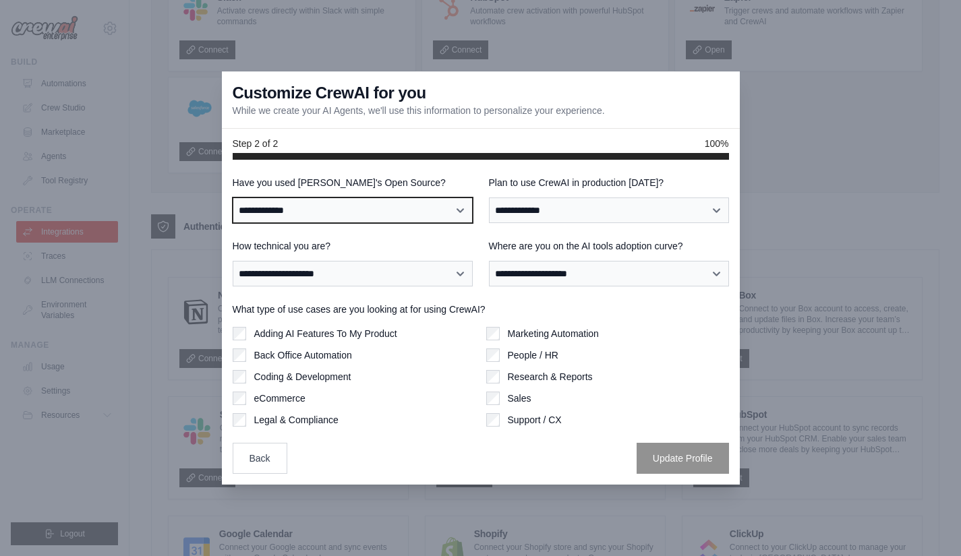
click at [431, 211] on select "**********" at bounding box center [353, 211] width 240 height 26
select select "**********"
click at [233, 198] on select "**********" at bounding box center [353, 211] width 240 height 26
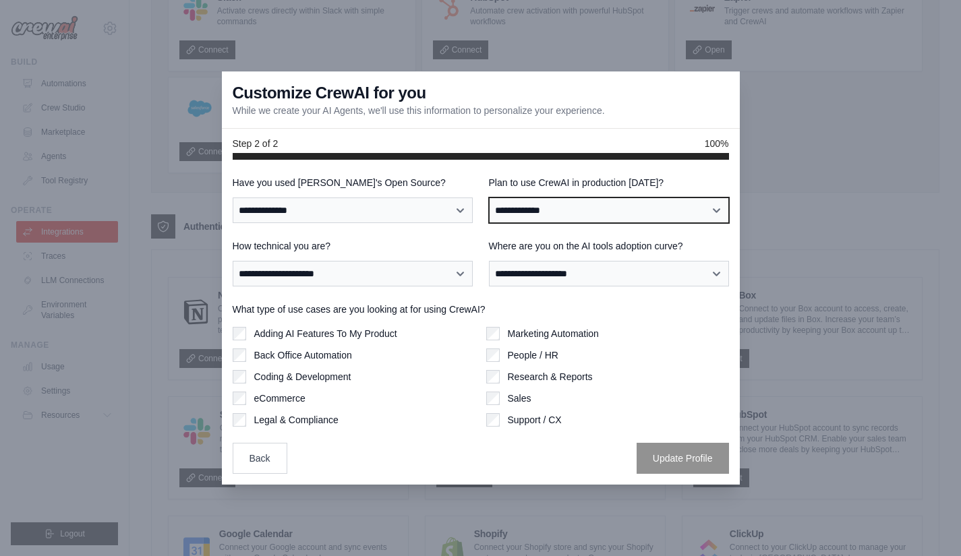
click at [571, 213] on select "**********" at bounding box center [609, 211] width 240 height 26
select select "****"
click at [489, 198] on select "**********" at bounding box center [609, 211] width 240 height 26
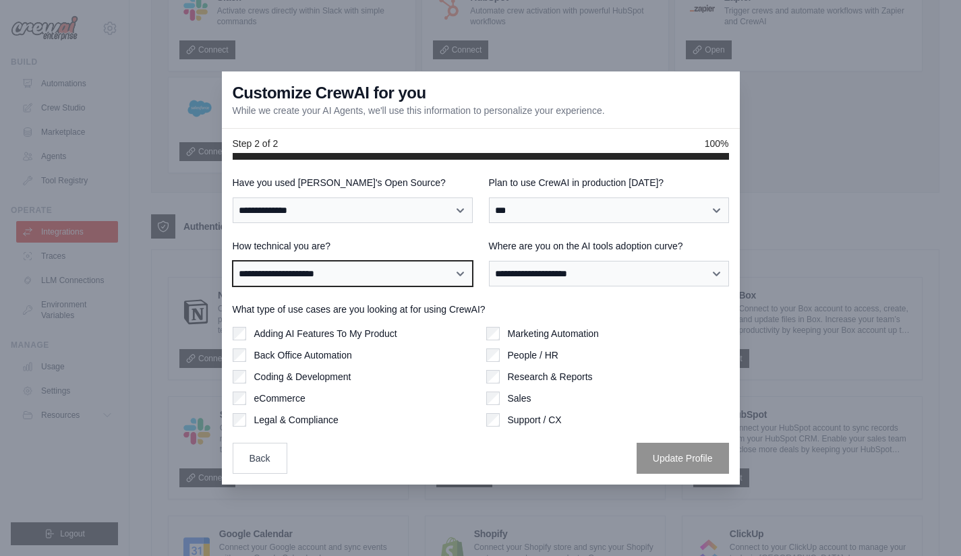
click at [429, 279] on select "**********" at bounding box center [353, 274] width 240 height 26
select select "**********"
click at [233, 261] on select "**********" at bounding box center [353, 274] width 240 height 26
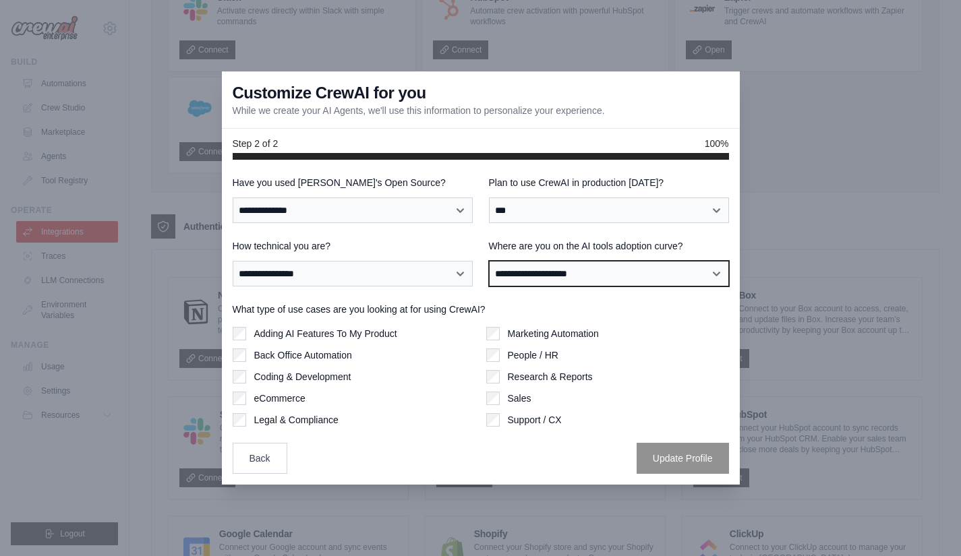
click at [594, 271] on select "**********" at bounding box center [609, 274] width 240 height 26
select select "**********"
click at [489, 261] on select "**********" at bounding box center [609, 274] width 240 height 26
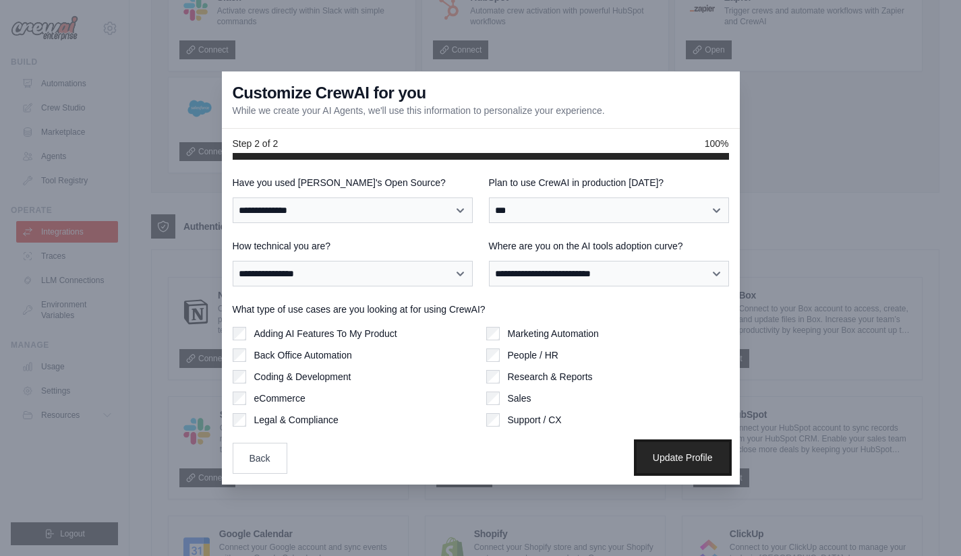
click at [664, 449] on button "Update Profile" at bounding box center [683, 457] width 92 height 31
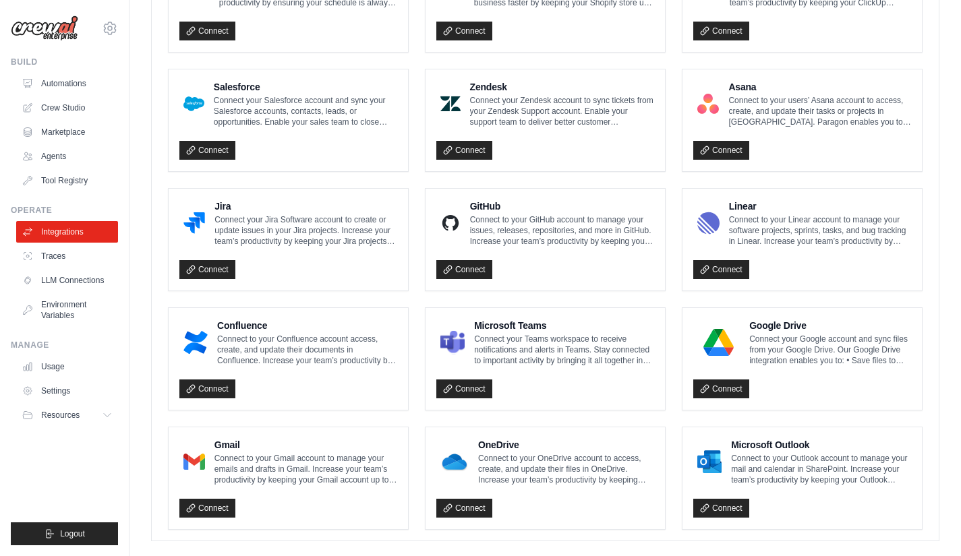
scroll to position [710, 0]
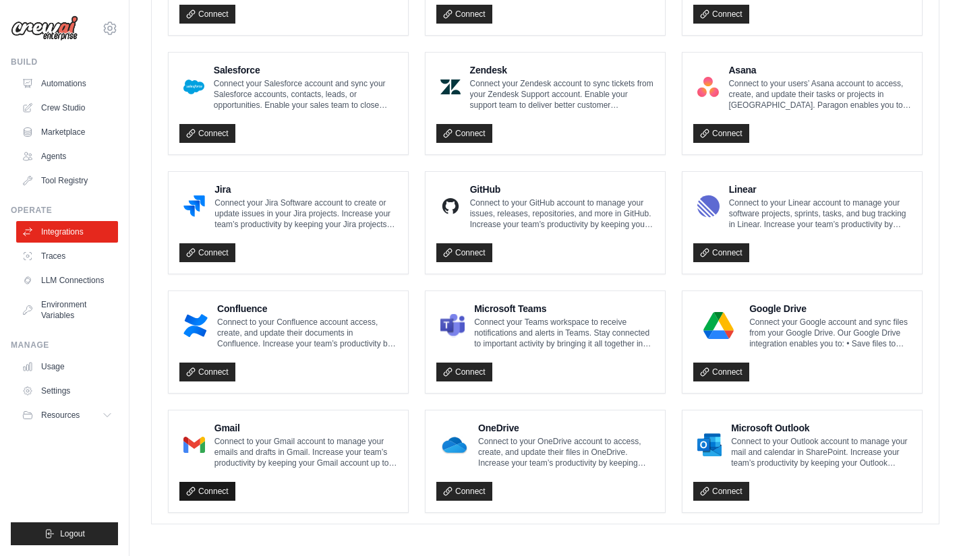
click at [215, 490] on link "Connect" at bounding box center [207, 491] width 56 height 19
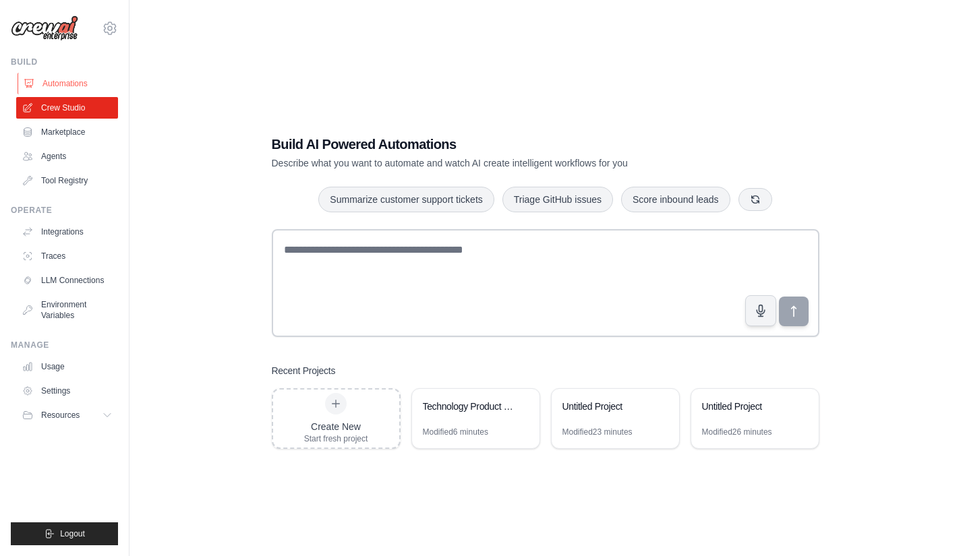
click at [68, 80] on link "Automations" at bounding box center [69, 84] width 102 height 22
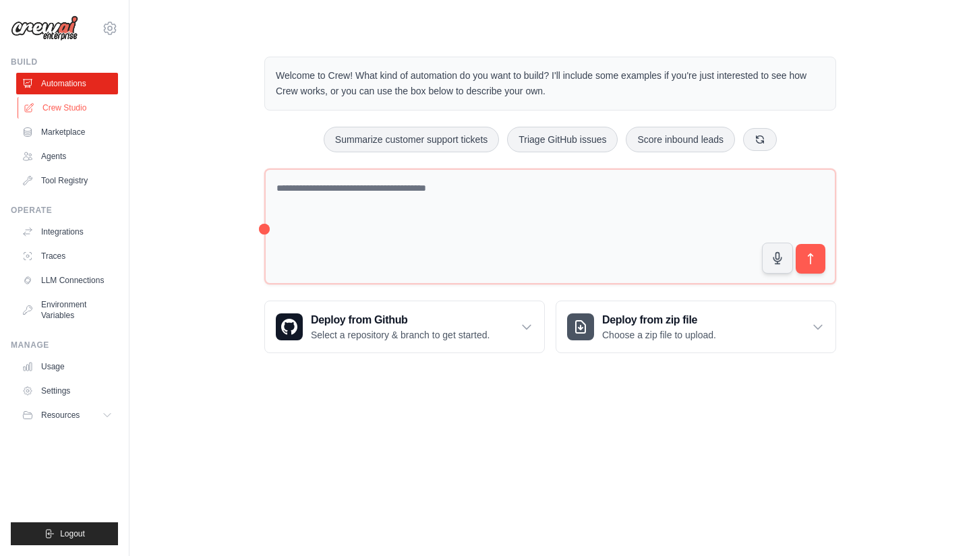
click at [70, 107] on link "Crew Studio" at bounding box center [69, 108] width 102 height 22
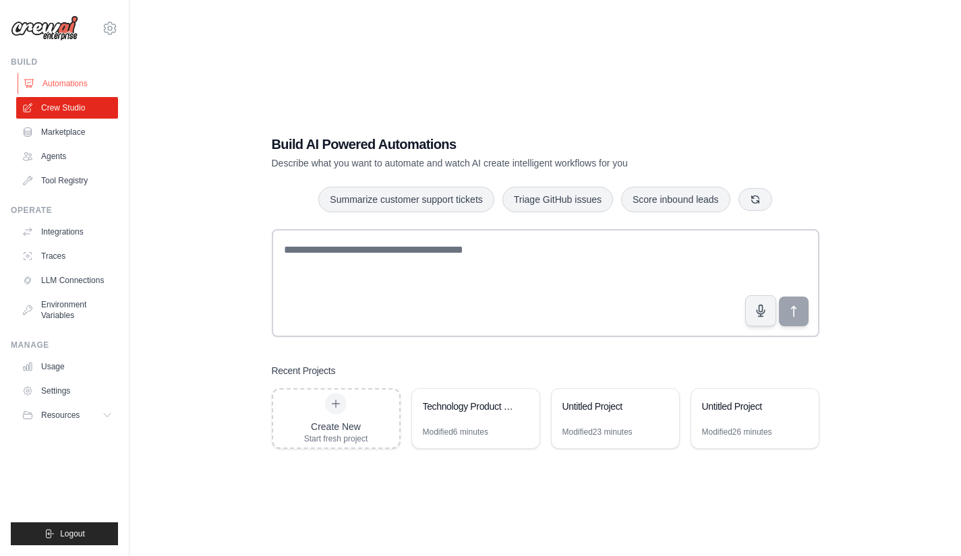
click at [71, 78] on link "Automations" at bounding box center [69, 84] width 102 height 22
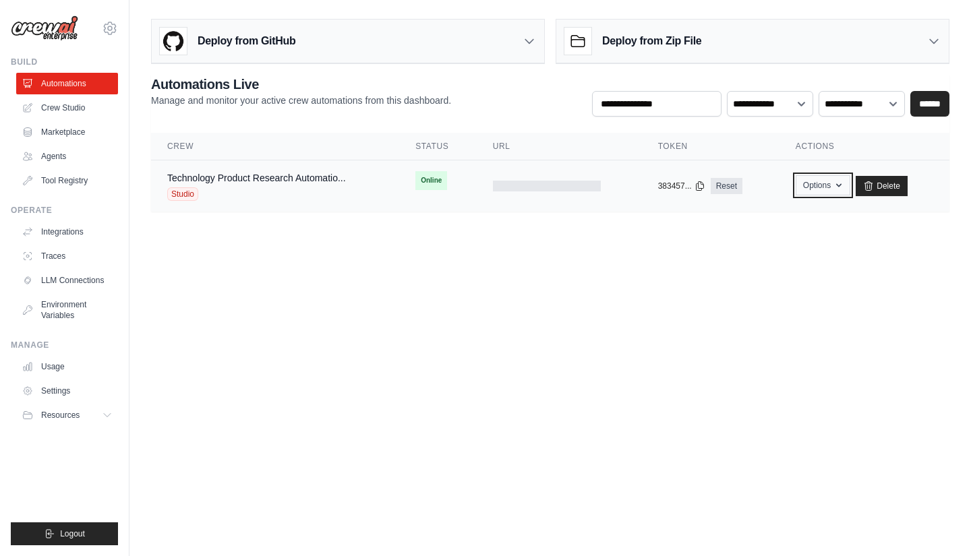
click at [827, 190] on button "Options" at bounding box center [823, 185] width 55 height 20
click at [208, 188] on div "Studio" at bounding box center [256, 194] width 179 height 13
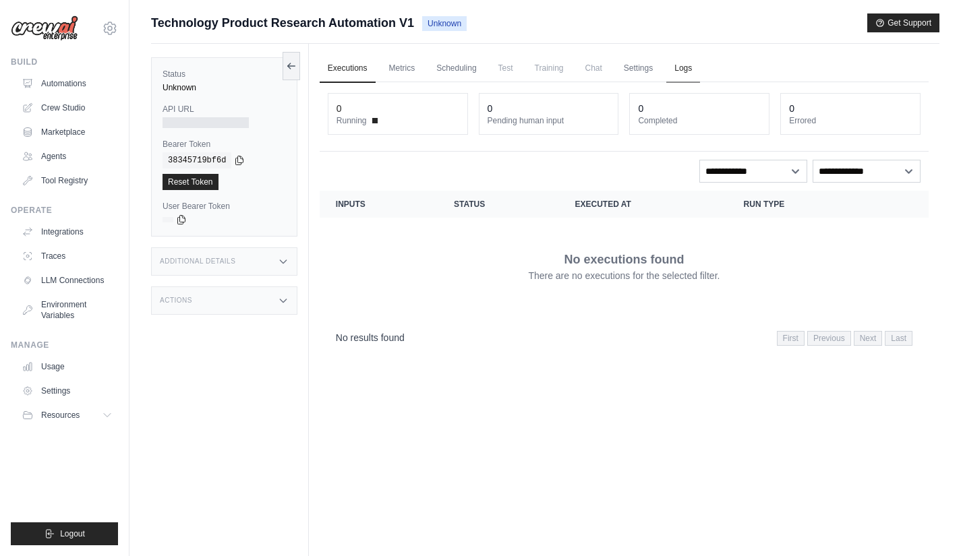
click at [678, 69] on link "Logs" at bounding box center [683, 69] width 34 height 28
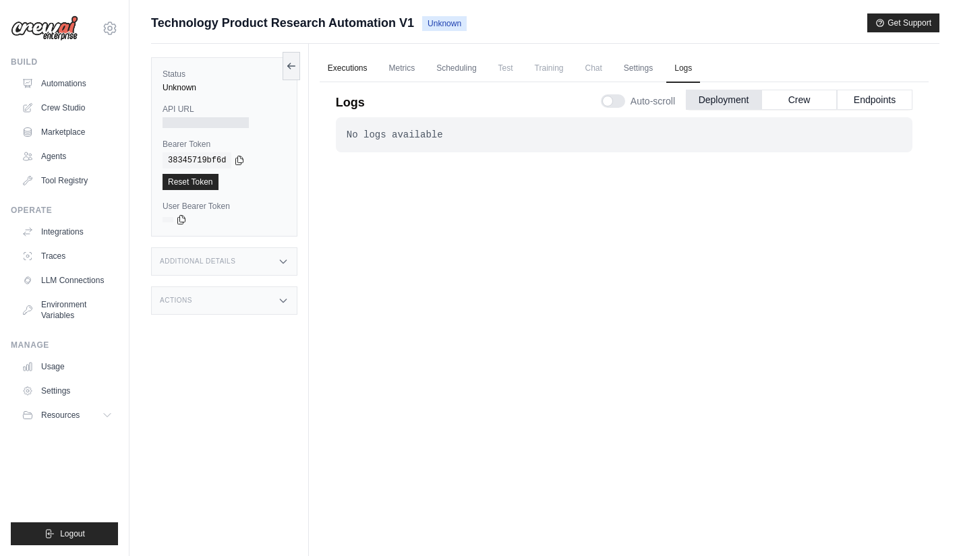
click at [345, 69] on link "Executions" at bounding box center [348, 69] width 56 height 28
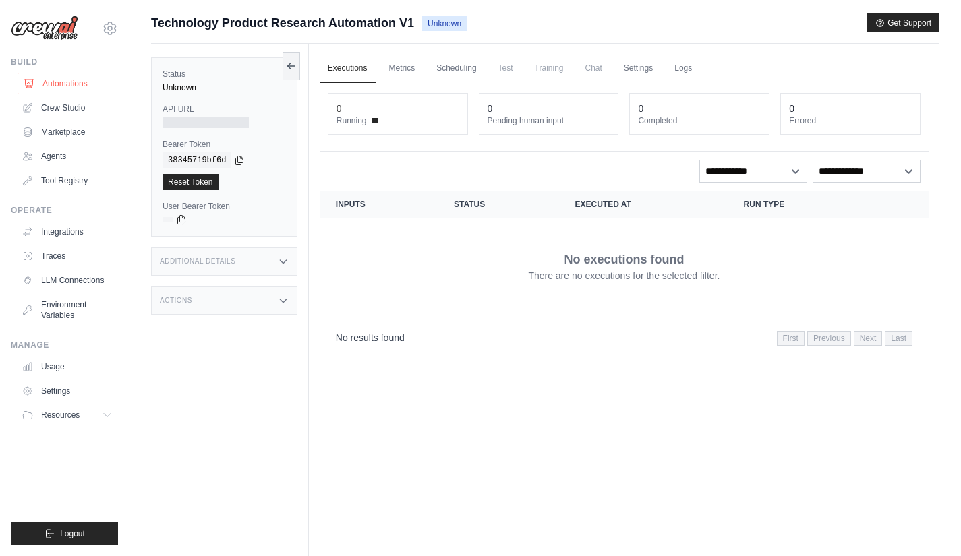
click at [76, 80] on link "Automations" at bounding box center [69, 84] width 102 height 22
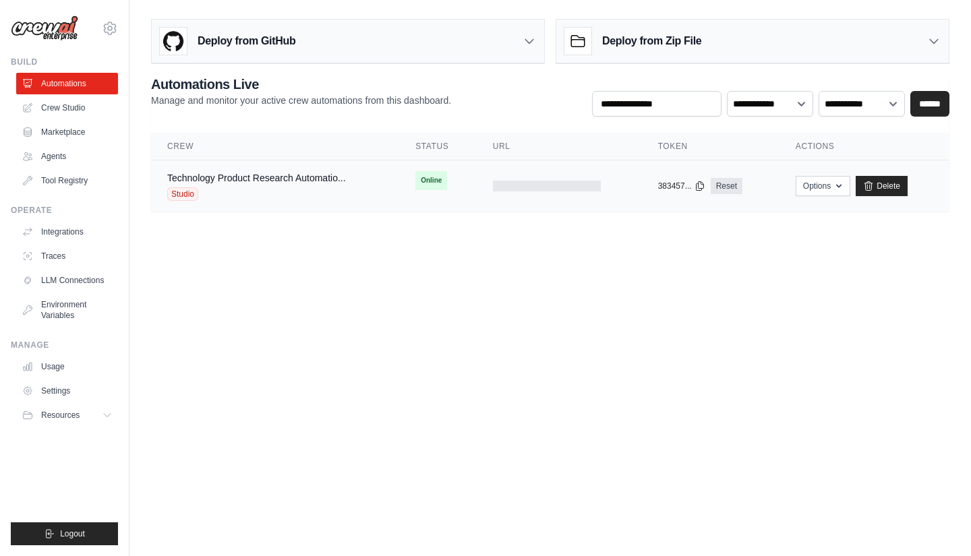
click at [189, 195] on span "Studio" at bounding box center [182, 194] width 31 height 13
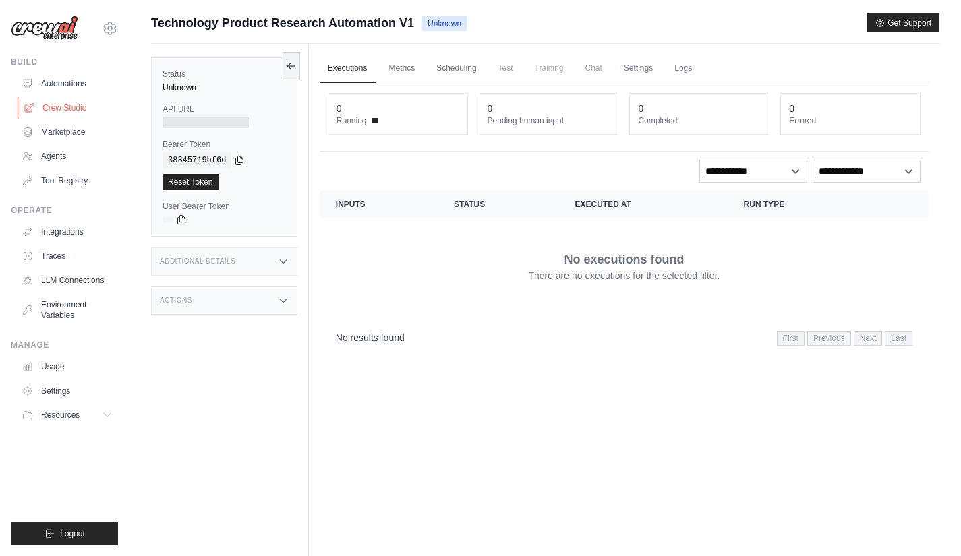
click at [51, 105] on link "Crew Studio" at bounding box center [69, 108] width 102 height 22
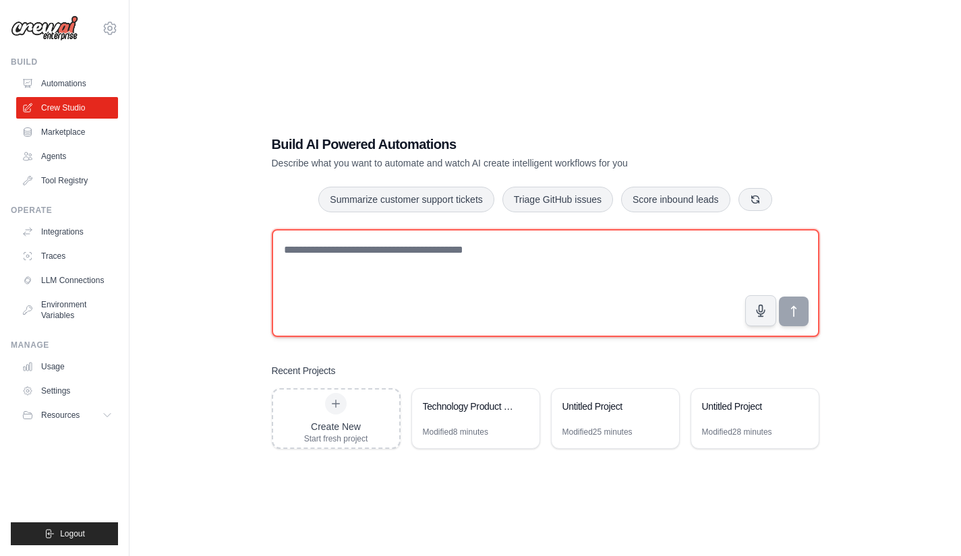
click at [378, 291] on textarea at bounding box center [546, 283] width 548 height 108
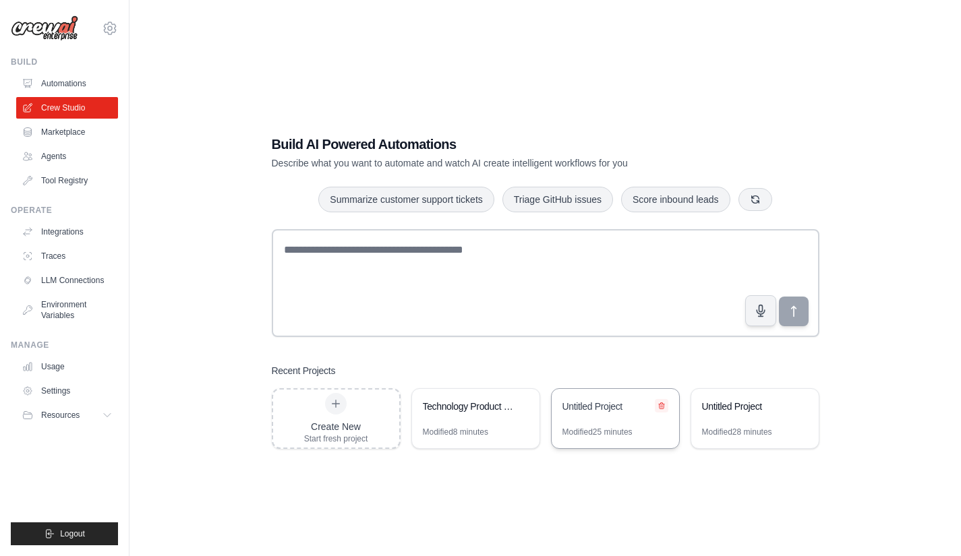
click at [664, 406] on icon at bounding box center [662, 406] width 8 height 8
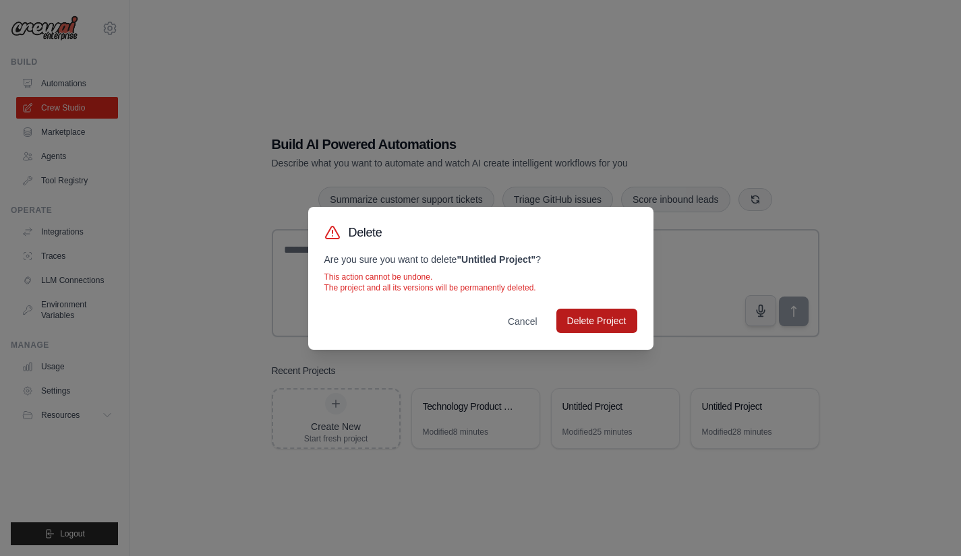
click at [592, 321] on button "Delete Project" at bounding box center [596, 321] width 81 height 24
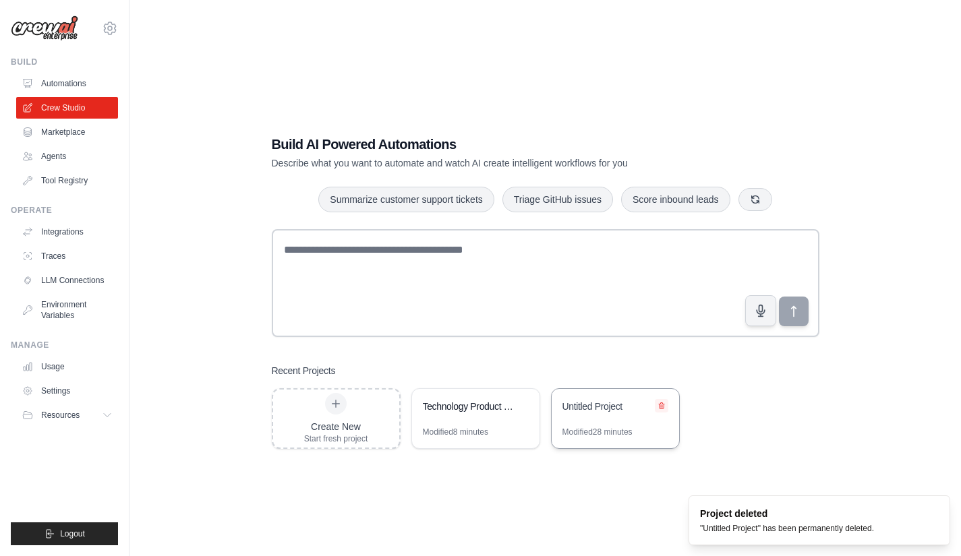
click at [661, 406] on icon at bounding box center [662, 406] width 8 height 8
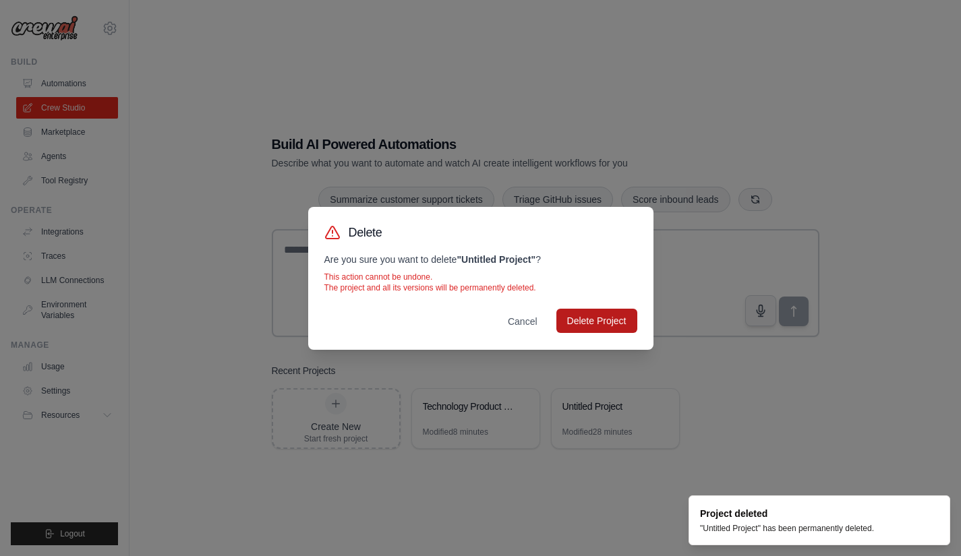
click at [585, 320] on button "Delete Project" at bounding box center [596, 321] width 81 height 24
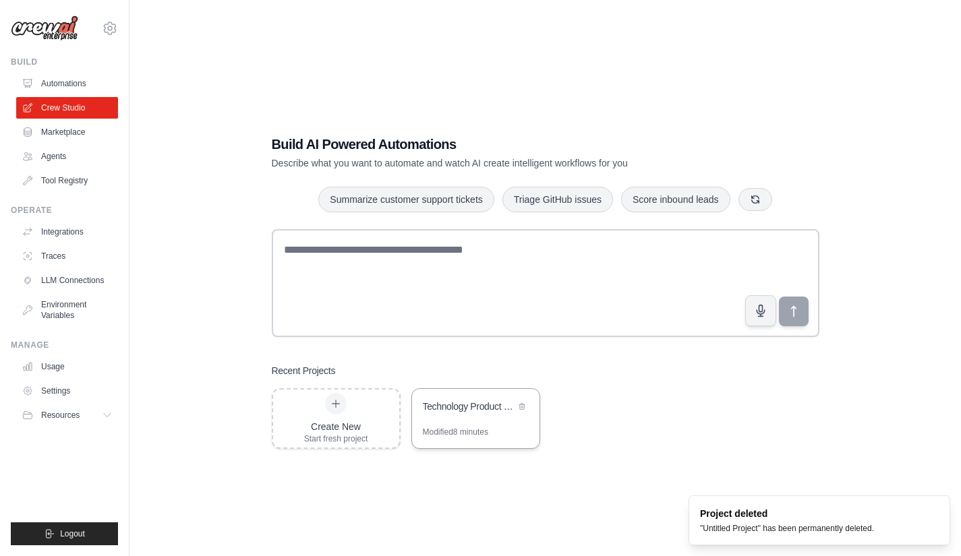
click at [500, 401] on div "Technology Product Research Automation" at bounding box center [469, 406] width 92 height 13
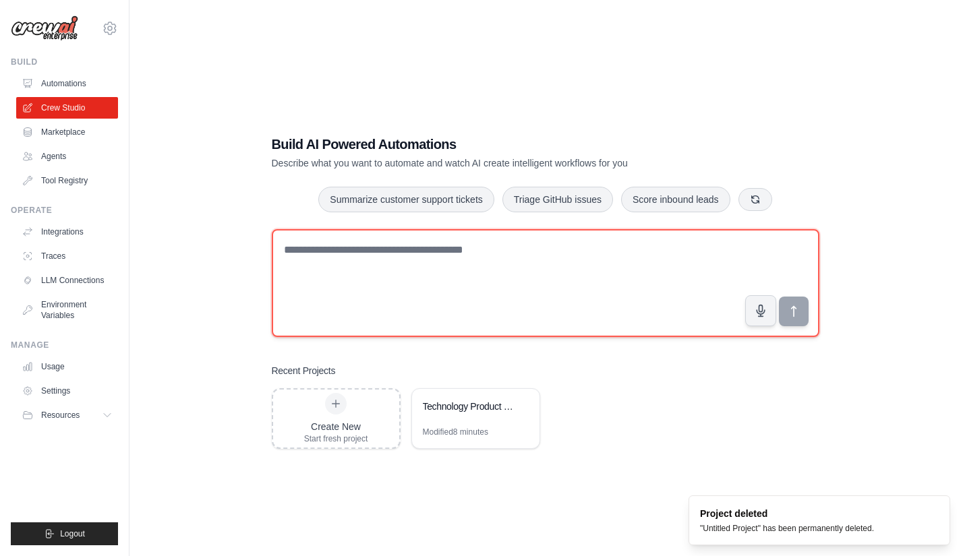
click at [320, 265] on textarea at bounding box center [546, 283] width 548 height 108
paste textarea "**********"
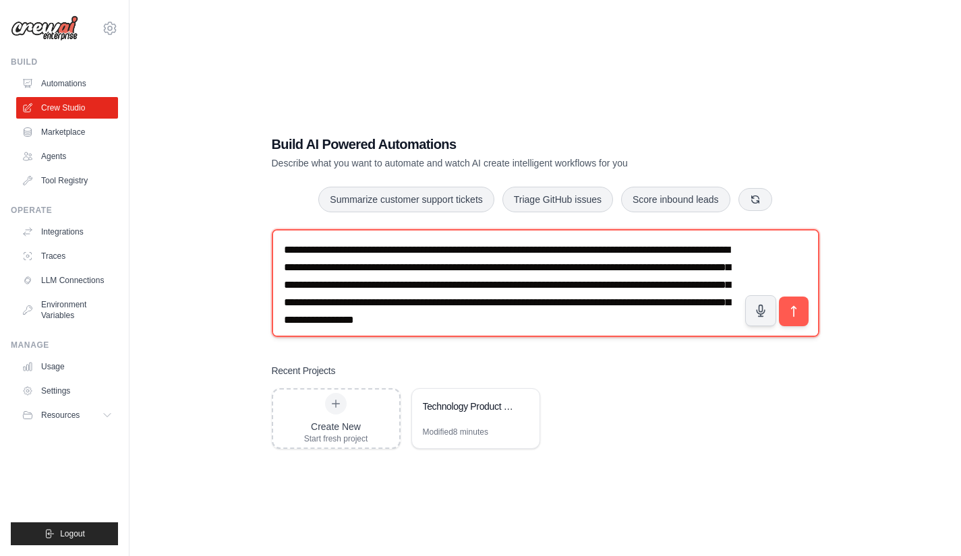
click at [724, 257] on textarea "**********" at bounding box center [546, 283] width 548 height 108
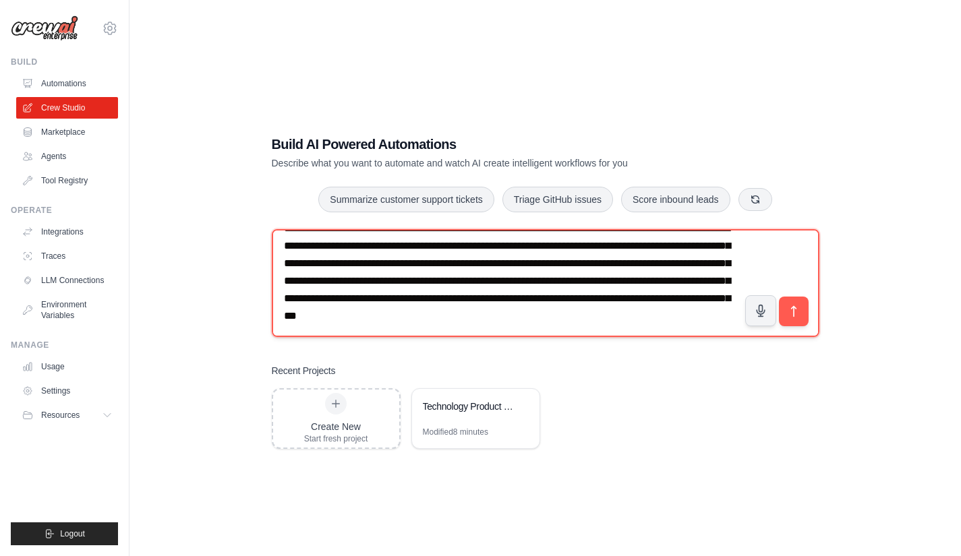
scroll to position [13, 0]
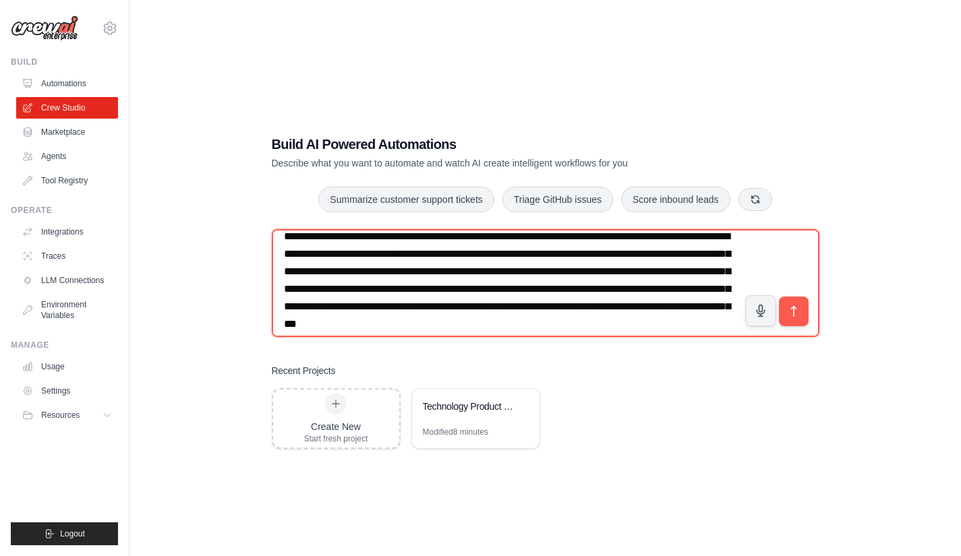
paste textarea
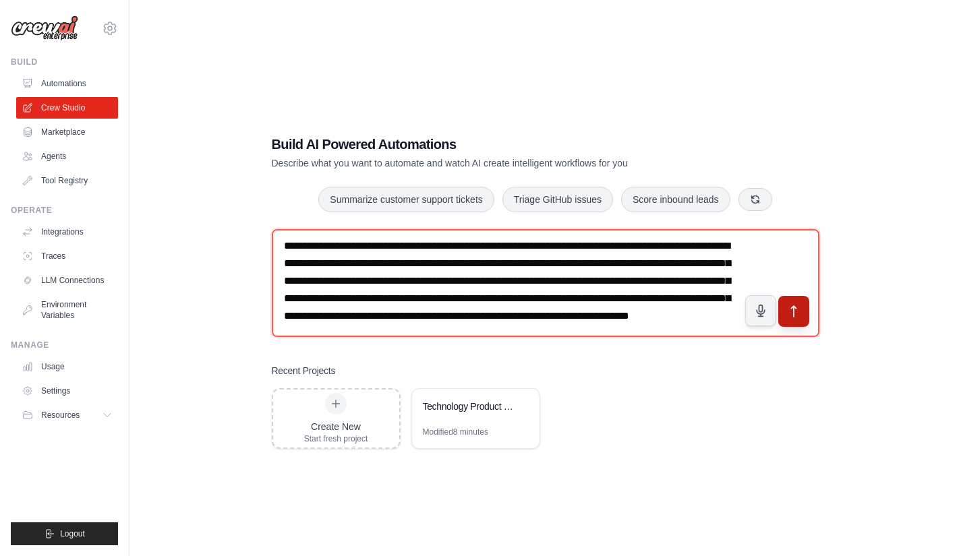
type textarea "**********"
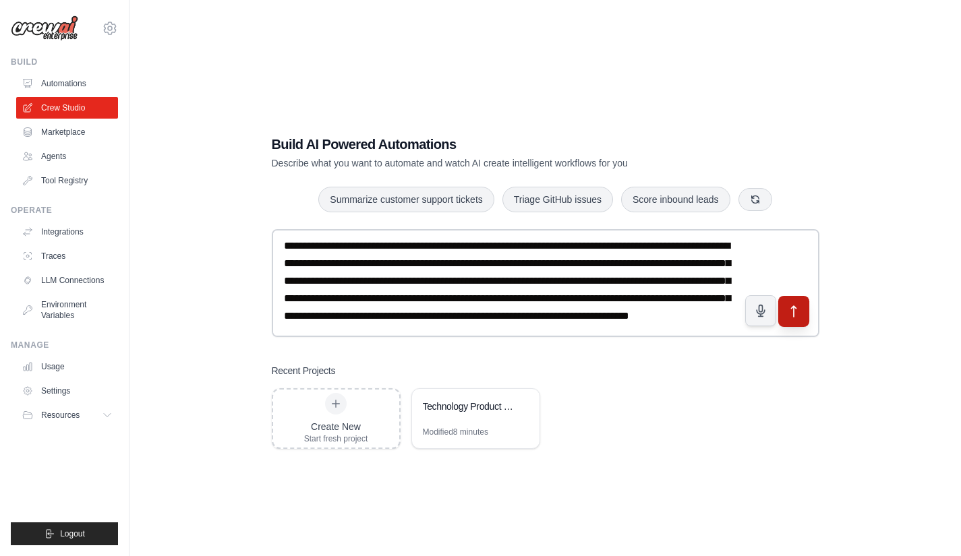
click at [800, 316] on icon "submit" at bounding box center [793, 311] width 14 height 14
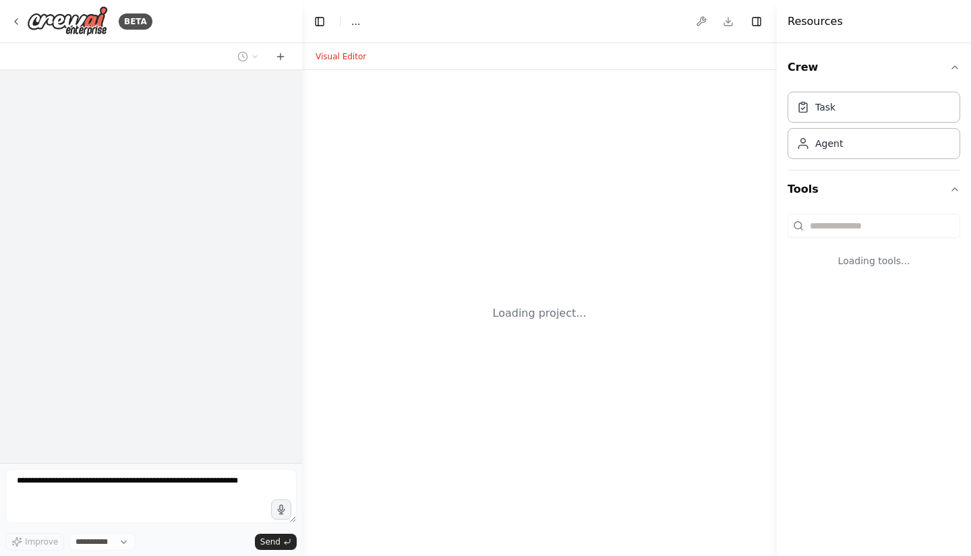
select select "****"
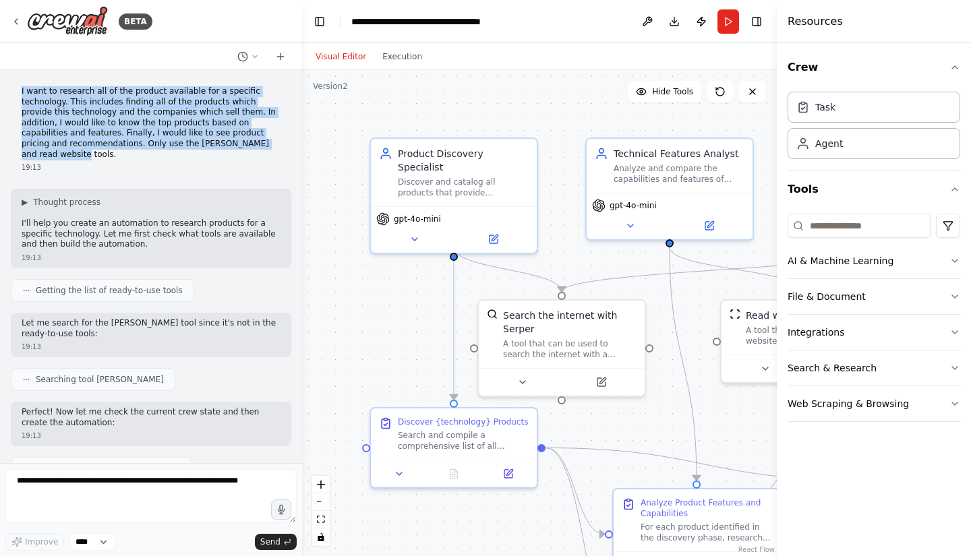
drag, startPoint x: 254, startPoint y: 148, endPoint x: 18, endPoint y: 85, distance: 244.3
click at [18, 85] on div "I want to research all of the product available for a specific technology. This…" at bounding box center [151, 129] width 281 height 97
copy p "I want to research all of the product available for a specific technology. This…"
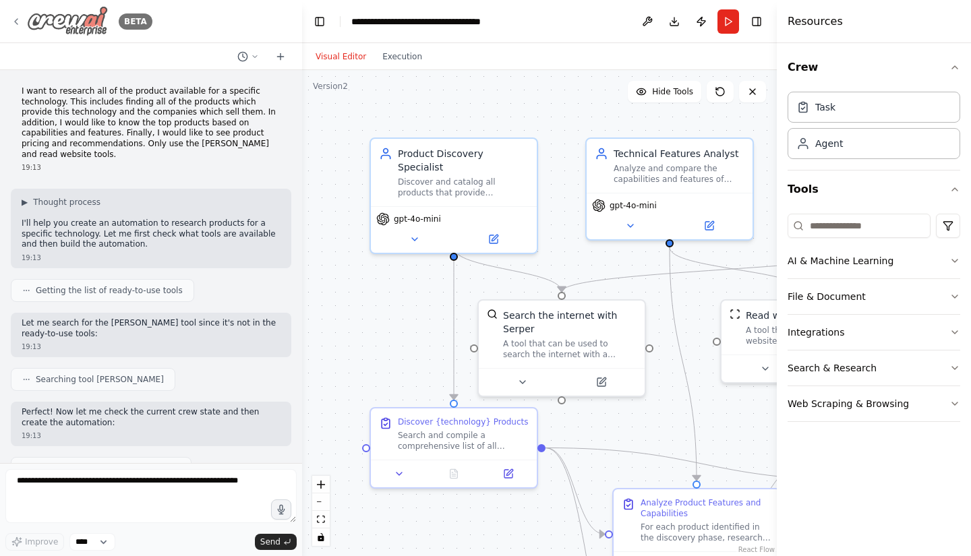
click at [17, 15] on div "BETA" at bounding box center [82, 21] width 142 height 30
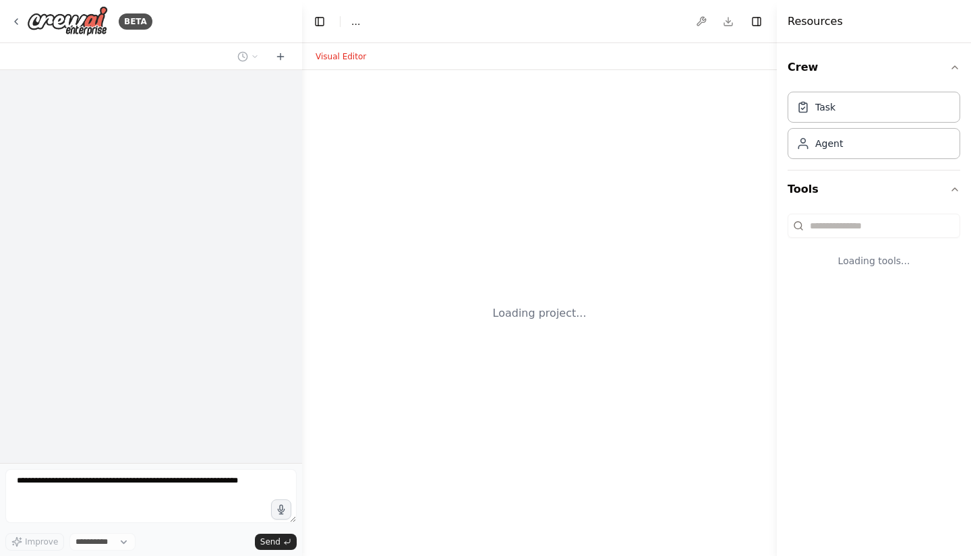
select select "****"
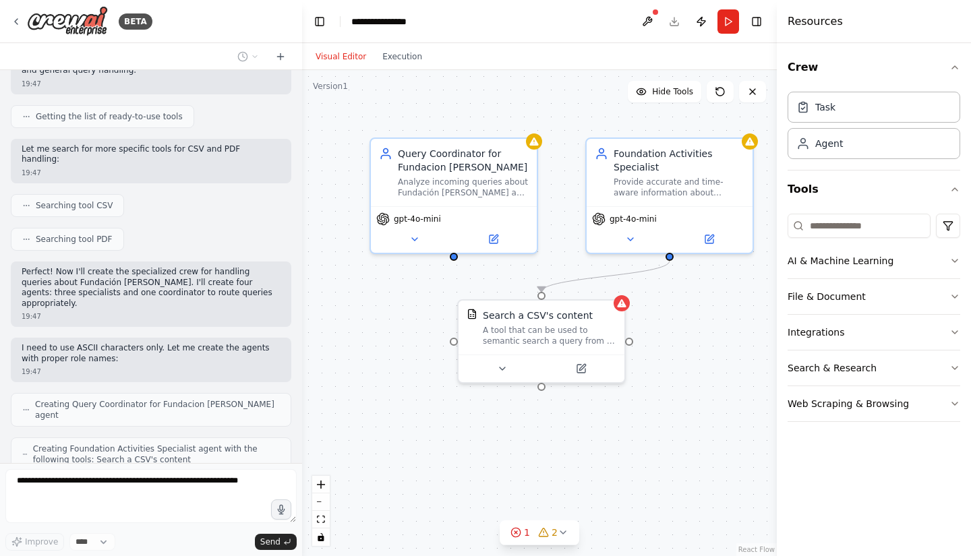
scroll to position [250, 0]
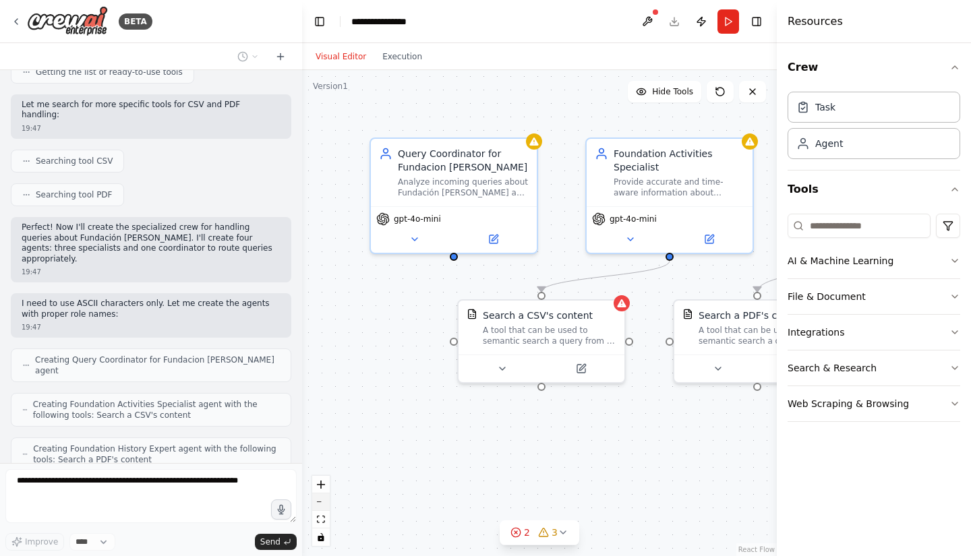
click at [320, 501] on button "zoom out" at bounding box center [321, 503] width 18 height 18
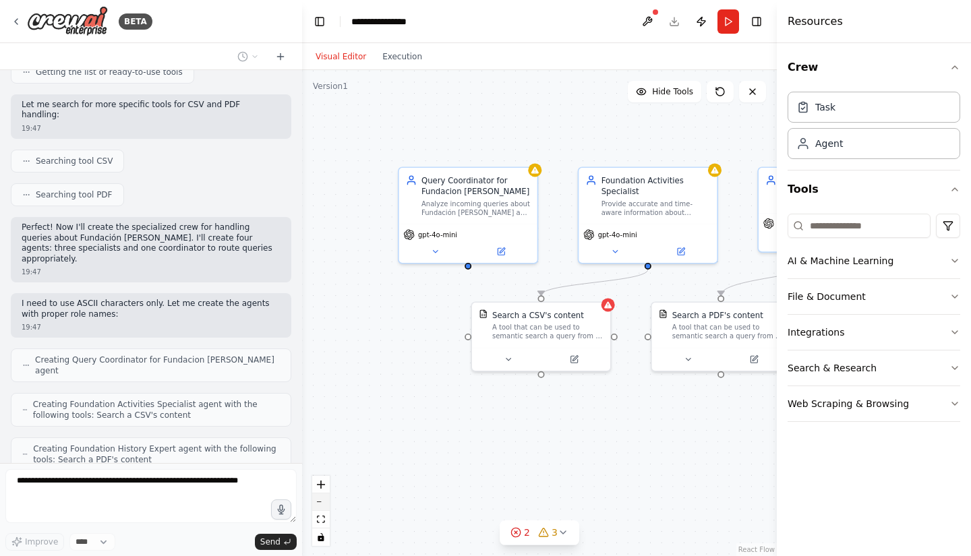
click at [320, 501] on button "zoom out" at bounding box center [321, 503] width 18 height 18
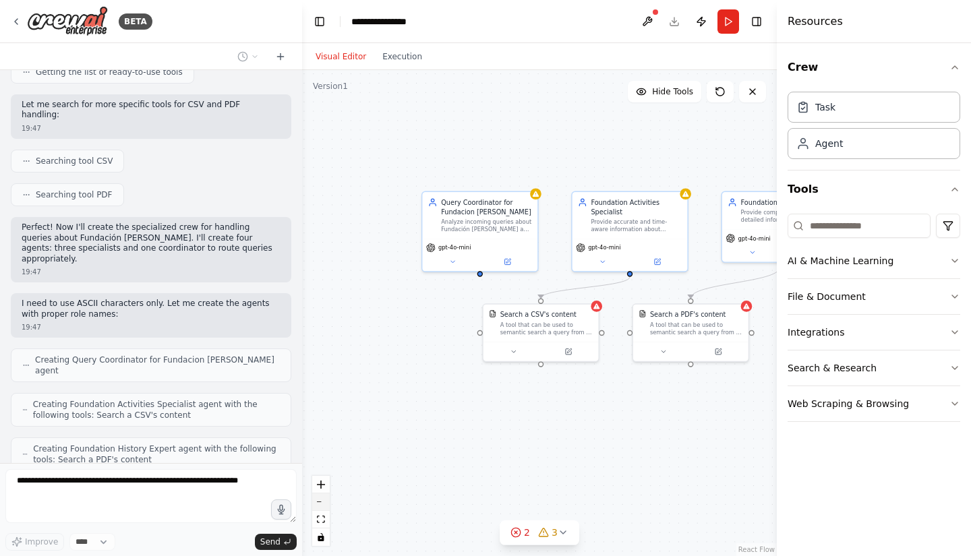
scroll to position [284, 0]
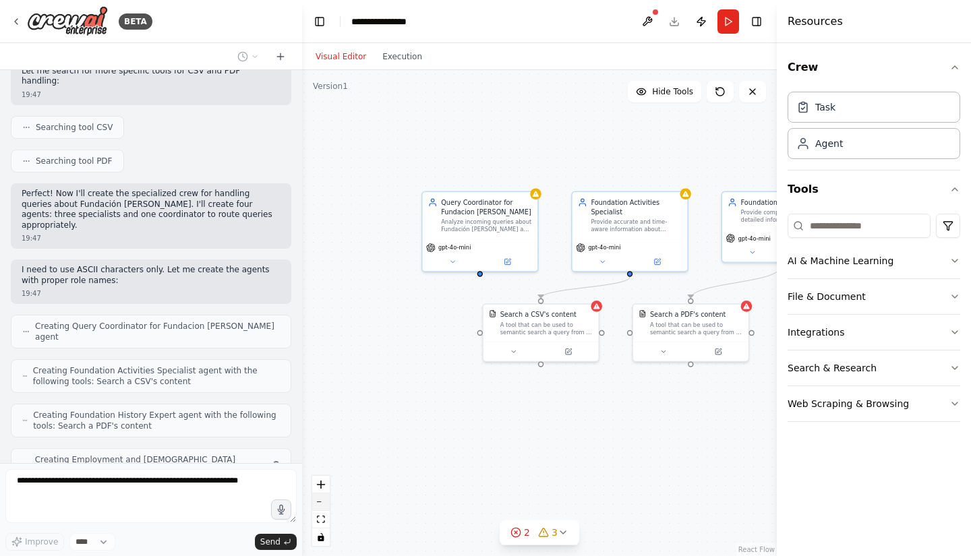
click at [320, 501] on button "zoom out" at bounding box center [321, 503] width 18 height 18
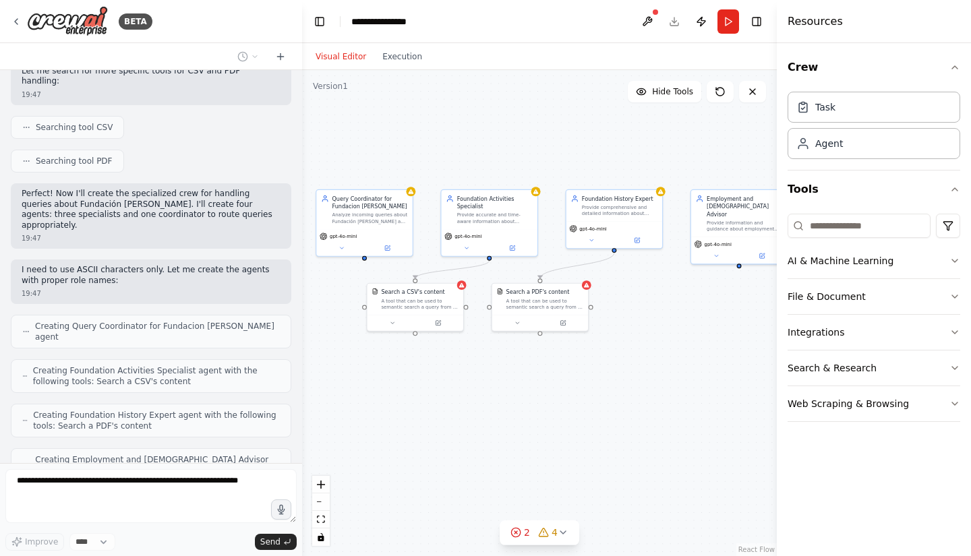
drag, startPoint x: 604, startPoint y: 438, endPoint x: 479, endPoint y: 416, distance: 127.4
click at [479, 416] on div ".deletable-edge-delete-btn { width: 20px; height: 20px; border: 0px solid #ffff…" at bounding box center [539, 313] width 475 height 486
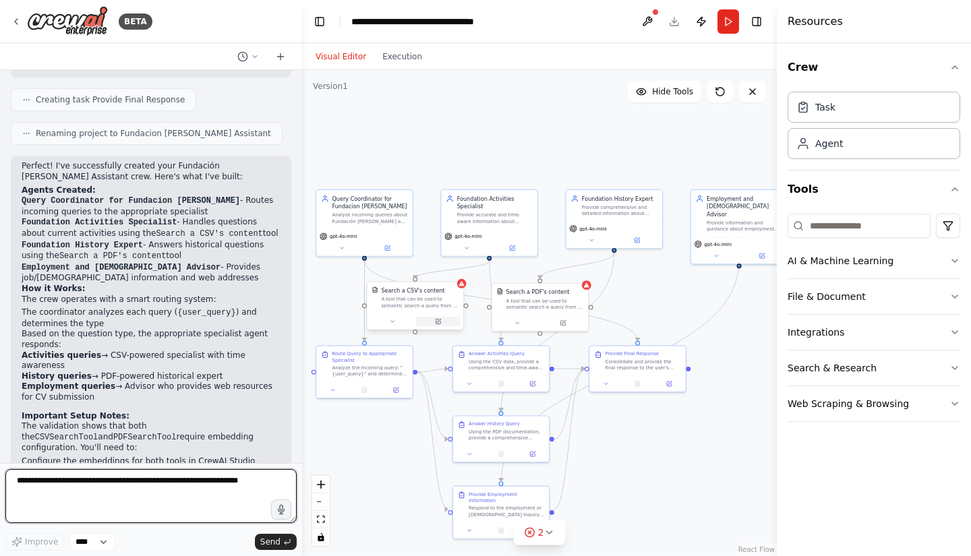
scroll to position [1024, 0]
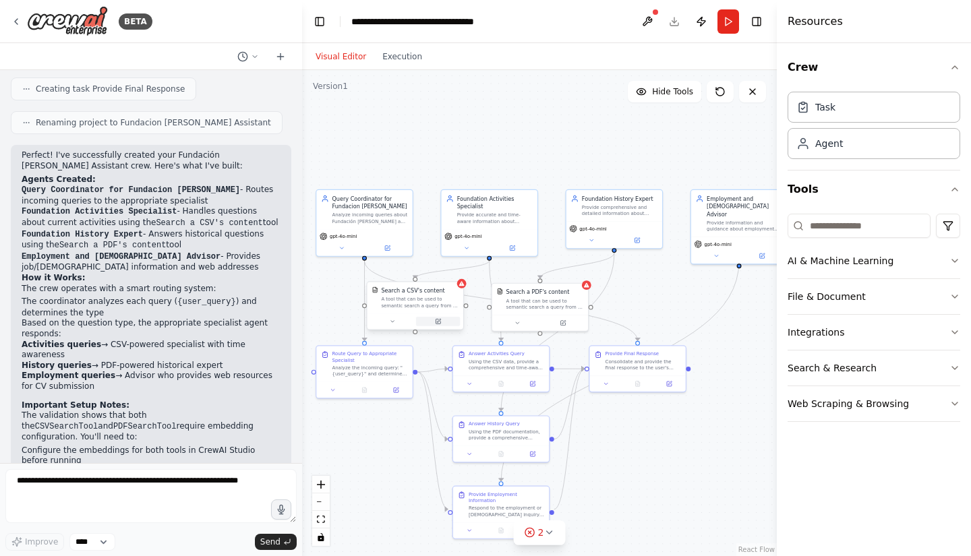
click at [445, 320] on button at bounding box center [438, 321] width 44 height 9
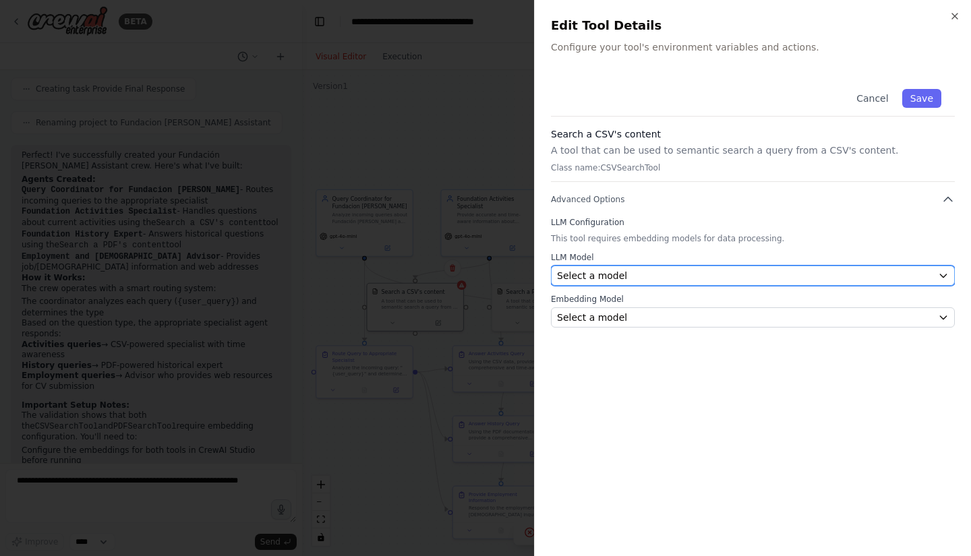
click at [668, 272] on div "Select a model" at bounding box center [745, 275] width 376 height 13
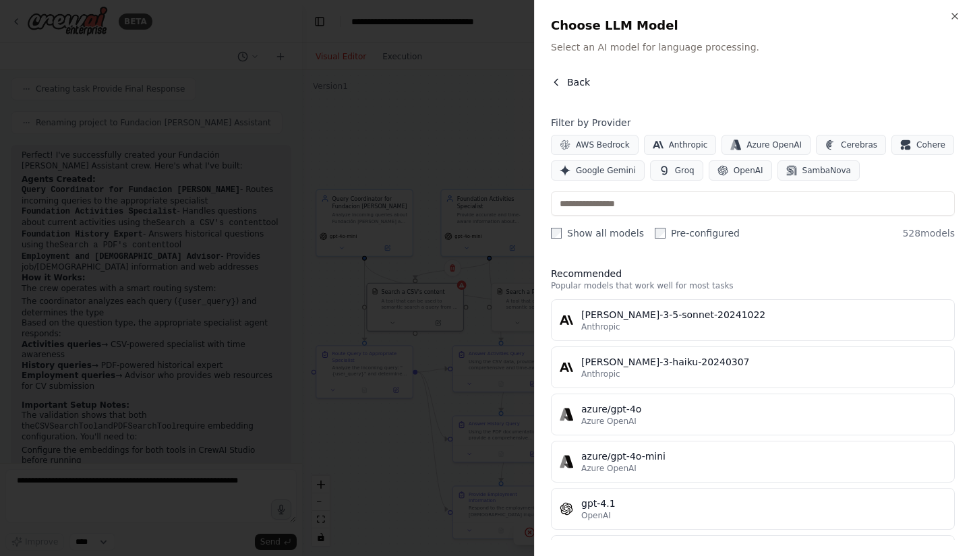
click at [554, 81] on icon "button" at bounding box center [556, 82] width 11 height 11
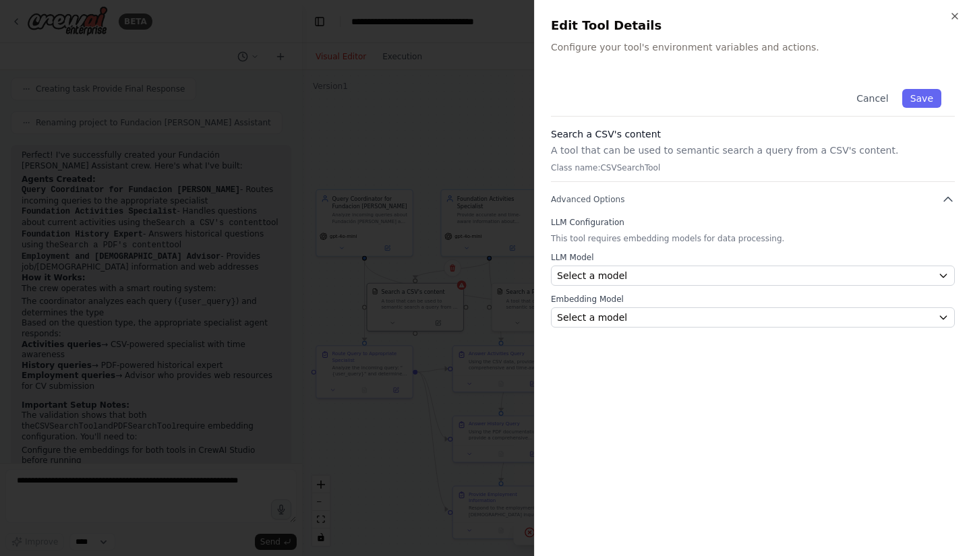
click at [467, 81] on div at bounding box center [485, 278] width 971 height 556
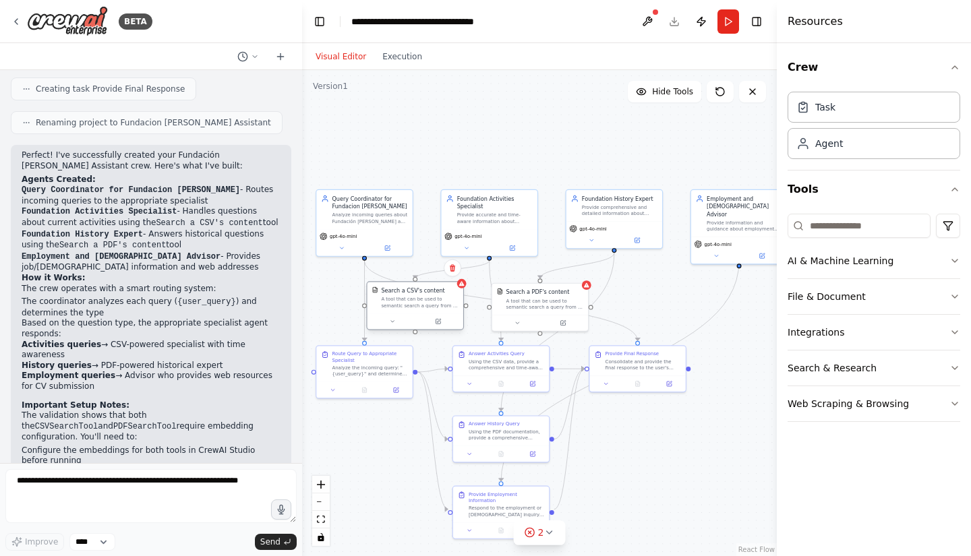
click at [446, 330] on div "Search a CSV's content A tool that can be used to semantic search a query from …" at bounding box center [415, 305] width 98 height 49
click at [444, 324] on button at bounding box center [438, 321] width 44 height 9
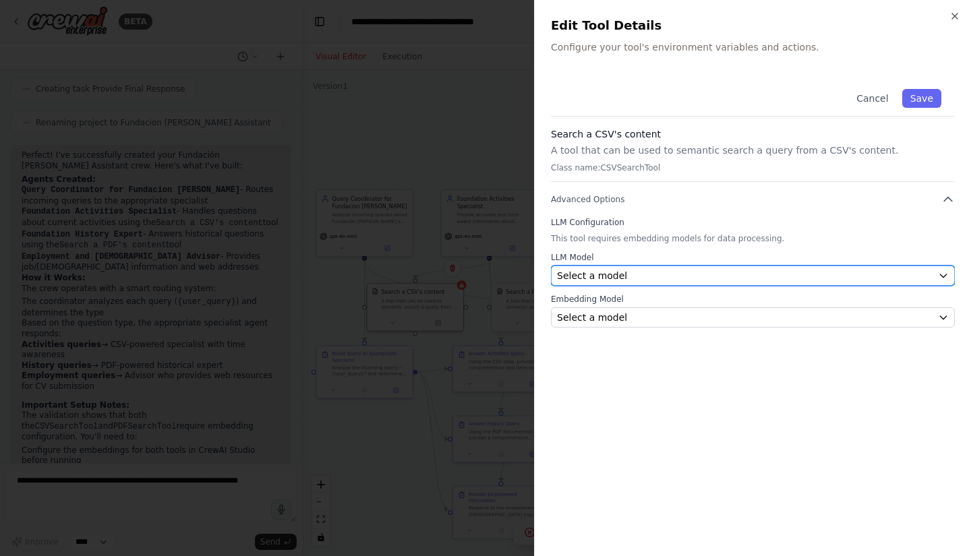
click at [626, 276] on div "Select a model" at bounding box center [745, 275] width 376 height 13
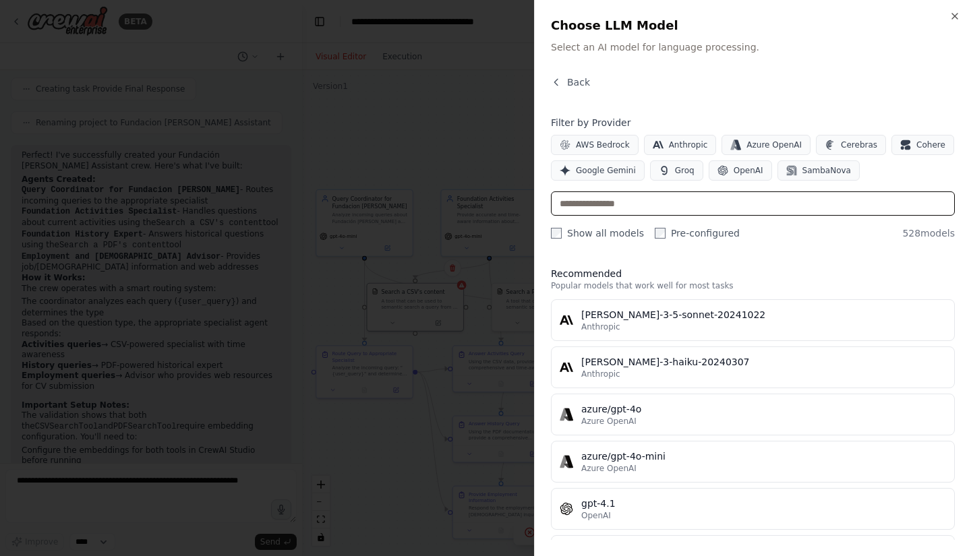
click at [589, 204] on input "text" at bounding box center [753, 204] width 404 height 24
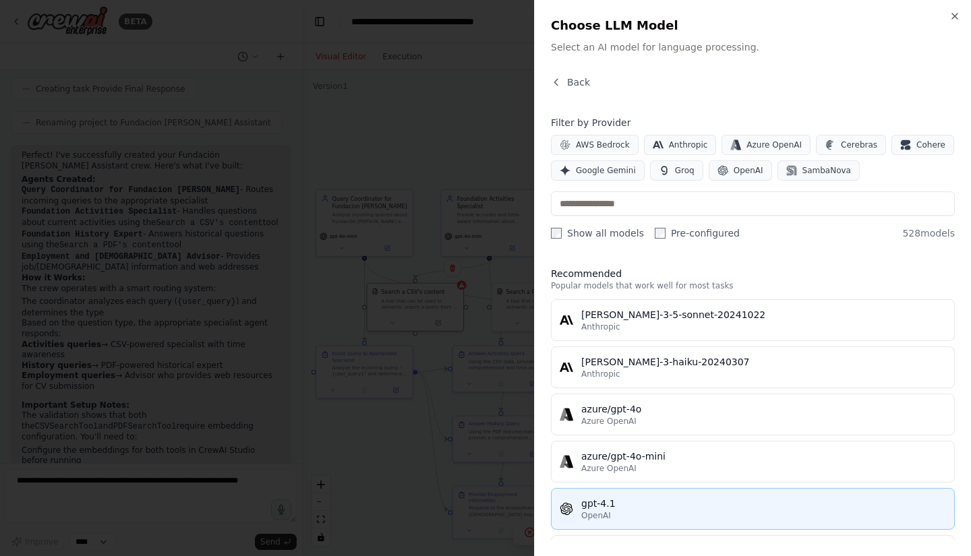
click at [635, 513] on div "OpenAI" at bounding box center [763, 516] width 365 height 11
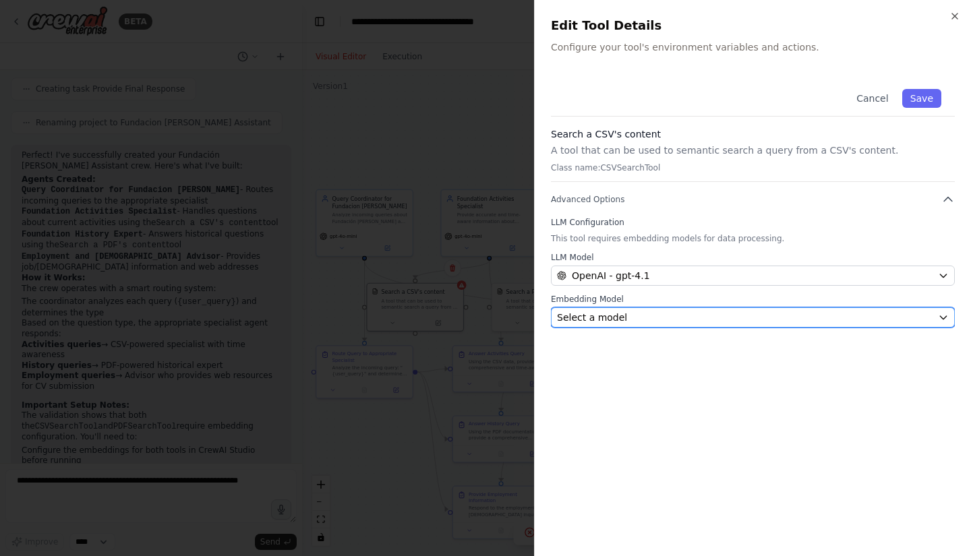
click at [634, 317] on div "Select a model" at bounding box center [745, 317] width 376 height 13
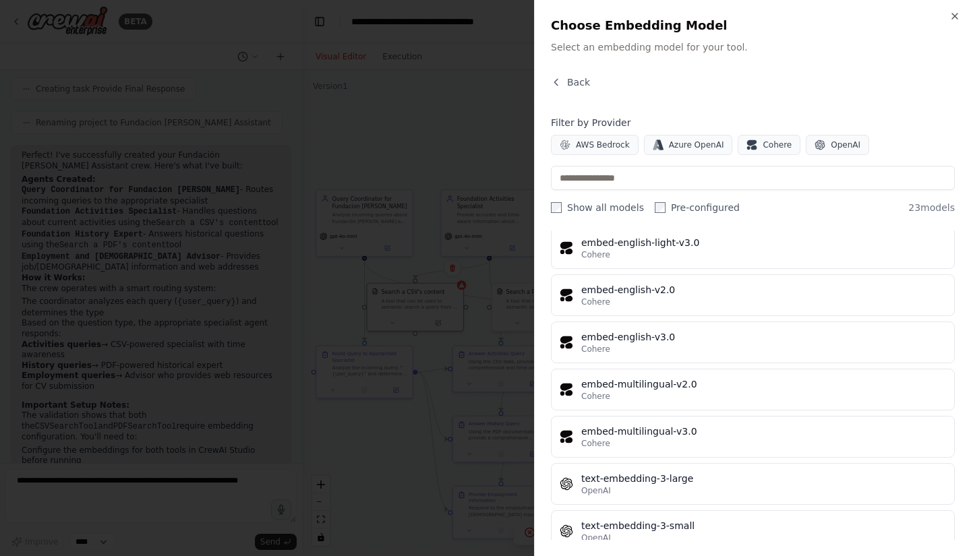
scroll to position [813, 0]
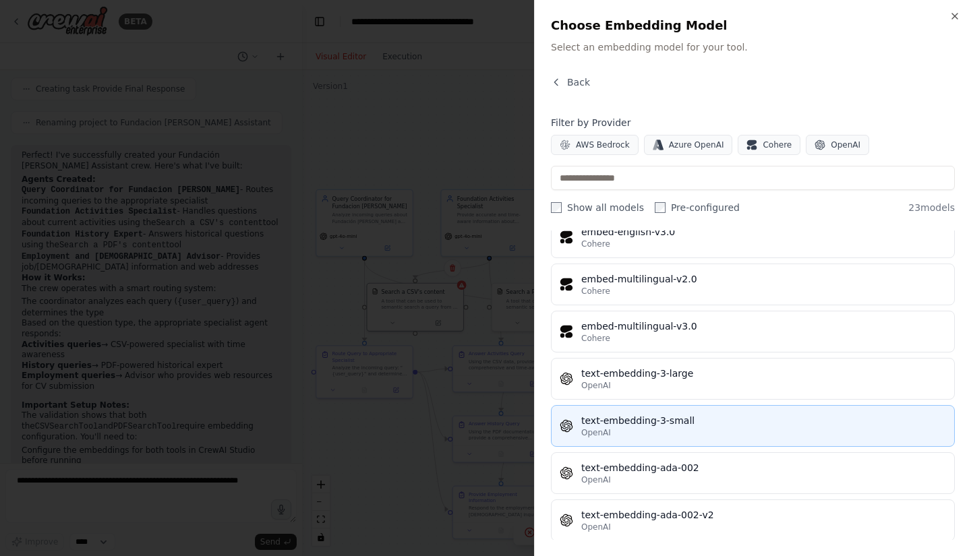
click at [678, 428] on div "OpenAI" at bounding box center [763, 433] width 365 height 11
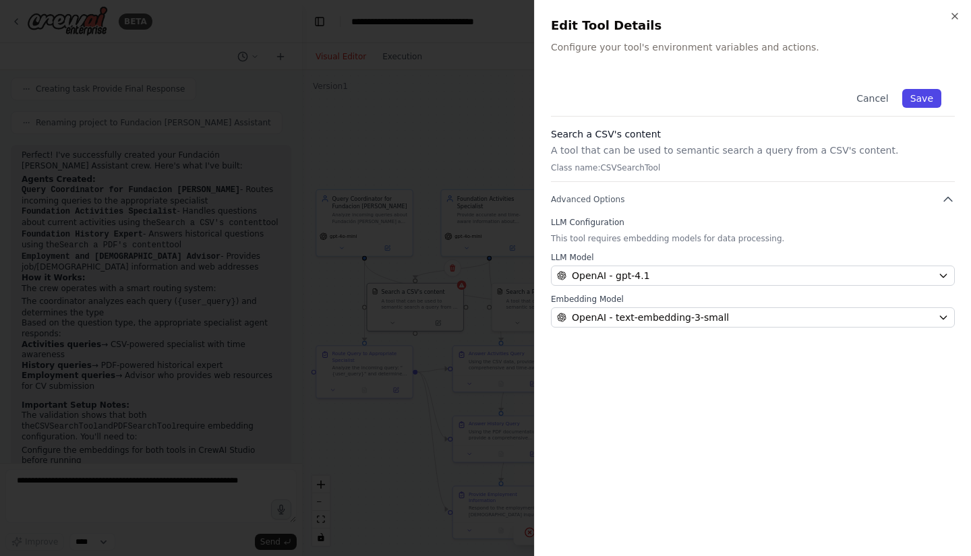
click at [932, 94] on button "Save" at bounding box center [921, 98] width 39 height 19
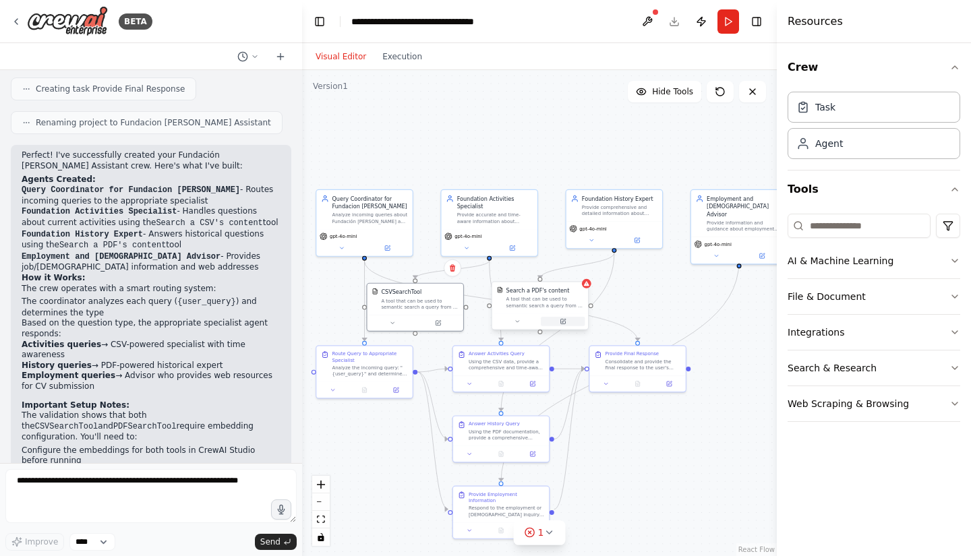
click at [573, 322] on button at bounding box center [563, 321] width 44 height 9
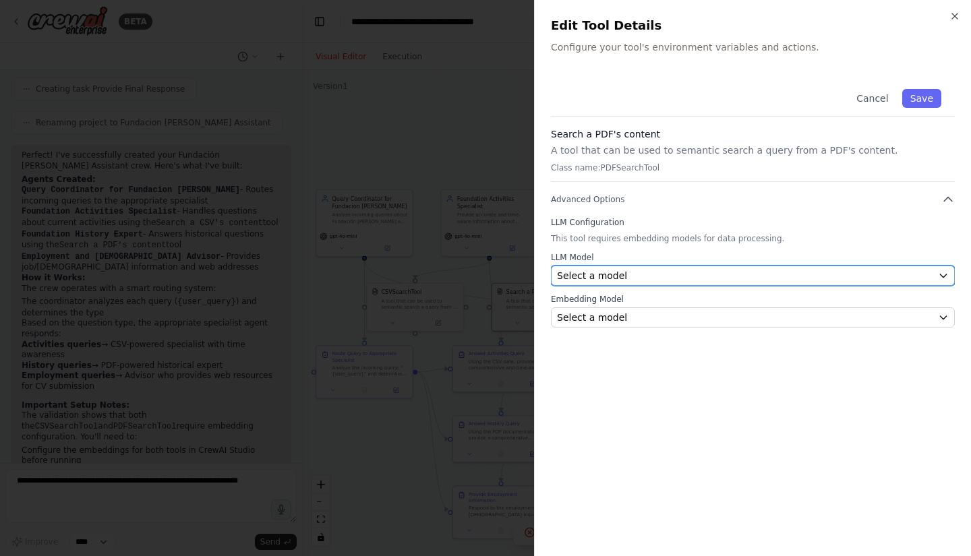
click at [645, 270] on div "Select a model" at bounding box center [745, 275] width 376 height 13
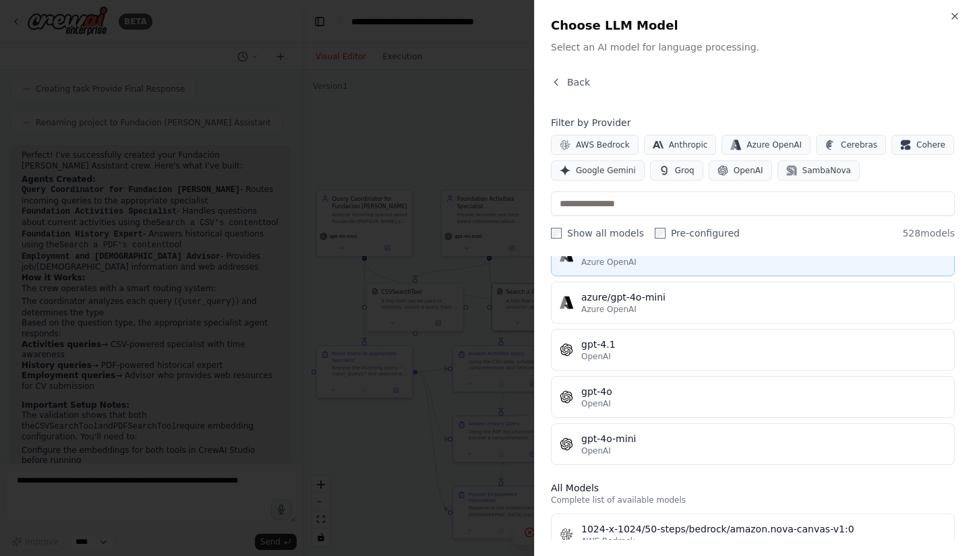
scroll to position [165, 0]
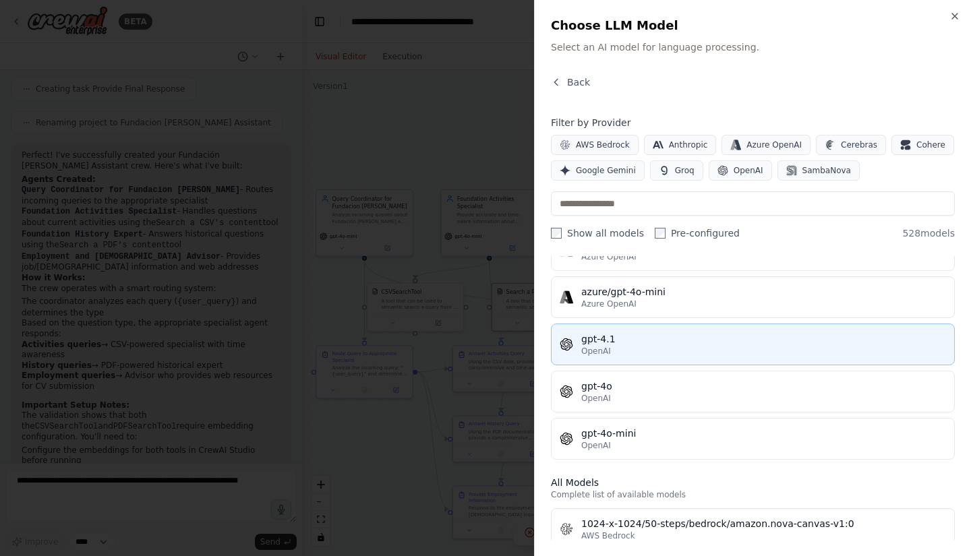
click at [672, 355] on div "OpenAI" at bounding box center [763, 351] width 365 height 11
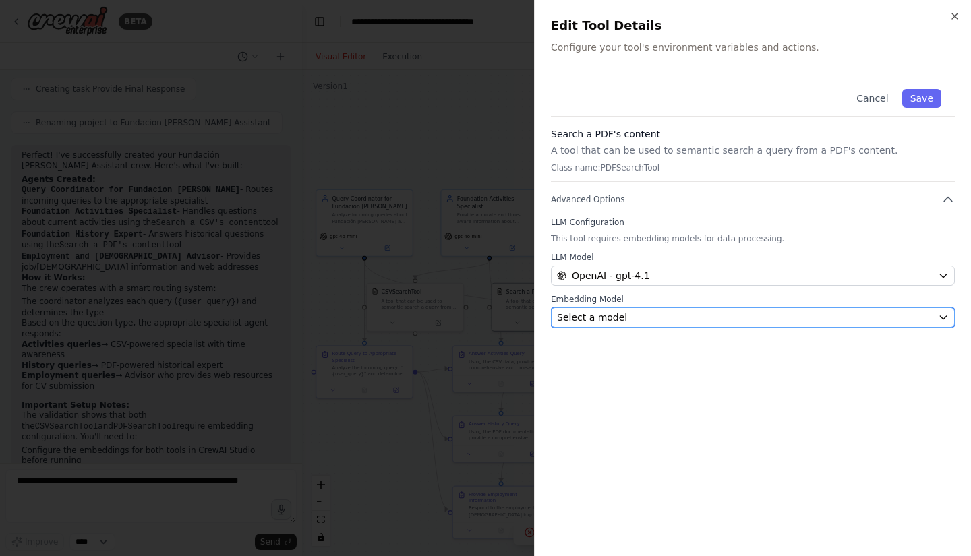
click at [712, 312] on div "Select a model" at bounding box center [745, 317] width 376 height 13
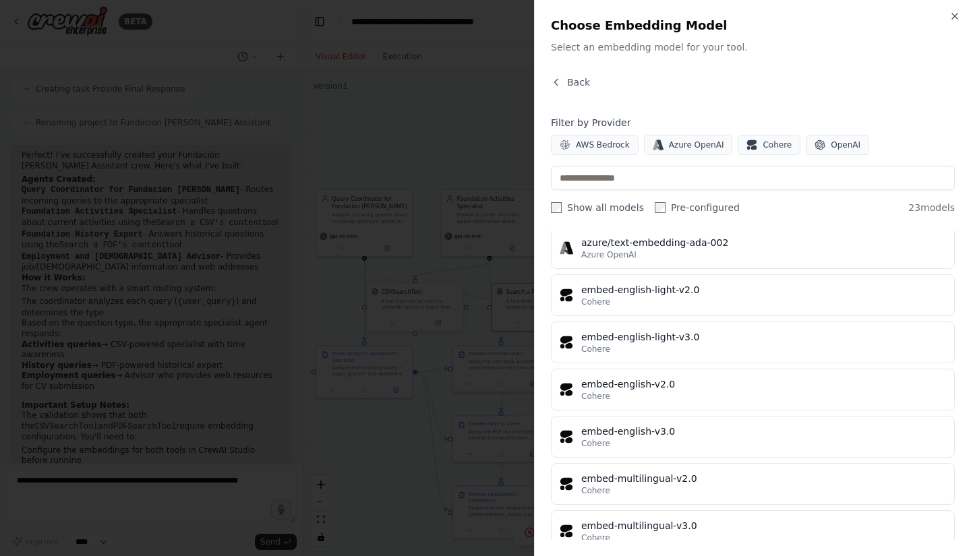
scroll to position [825, 0]
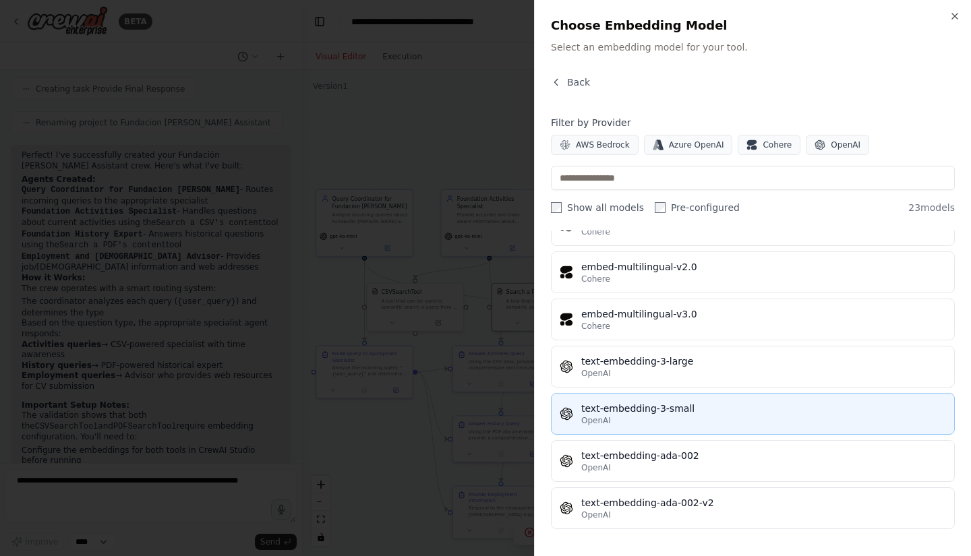
click at [682, 406] on div "text-embedding-3-small" at bounding box center [763, 408] width 365 height 13
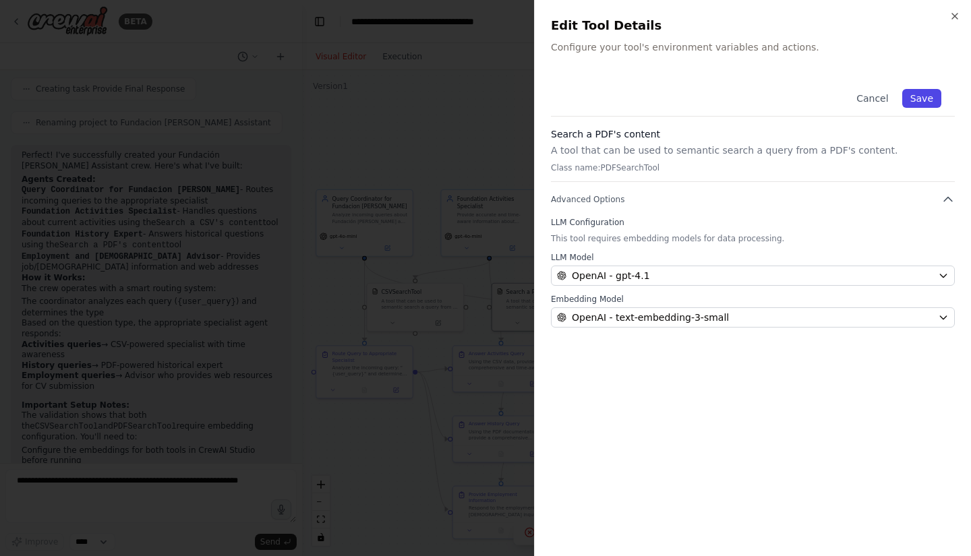
click at [927, 98] on button "Save" at bounding box center [921, 98] width 39 height 19
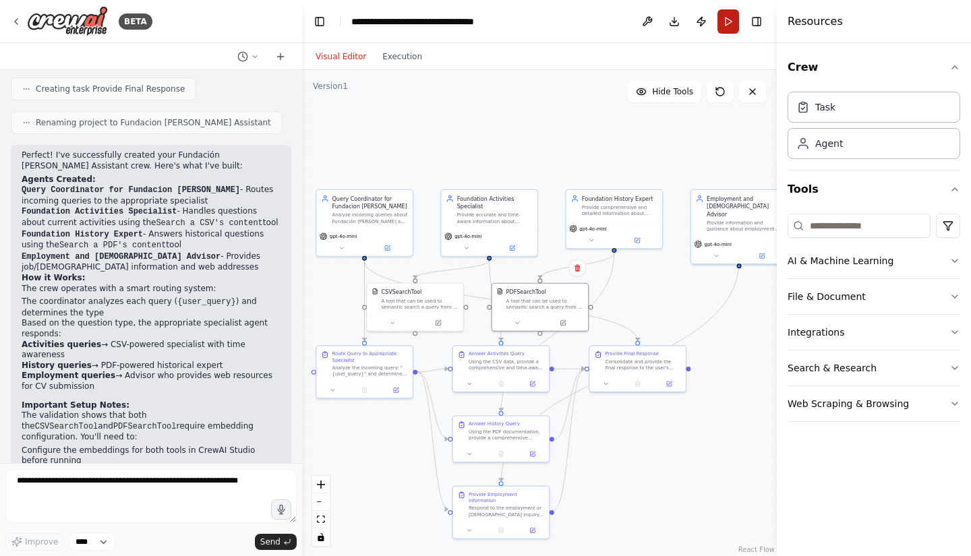
click at [724, 23] on button "Run" at bounding box center [729, 21] width 22 height 24
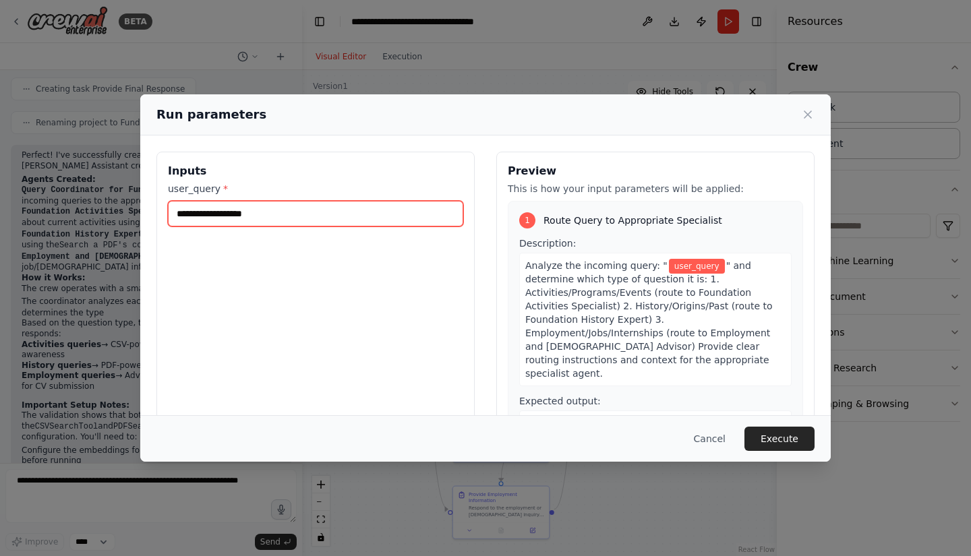
click at [314, 216] on input "user_query *" at bounding box center [315, 214] width 295 height 26
click at [724, 435] on button "Cancel" at bounding box center [709, 439] width 53 height 24
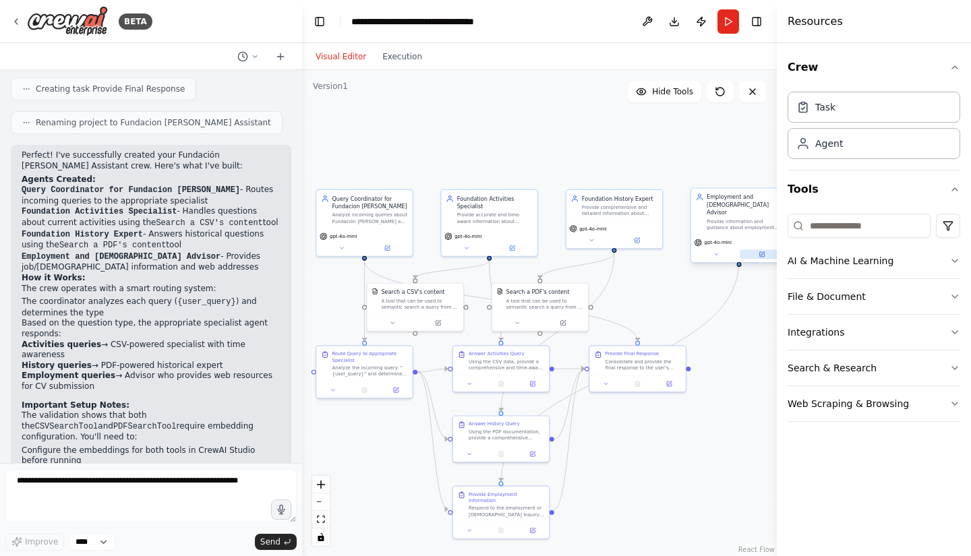
click at [766, 250] on button at bounding box center [762, 254] width 44 height 9
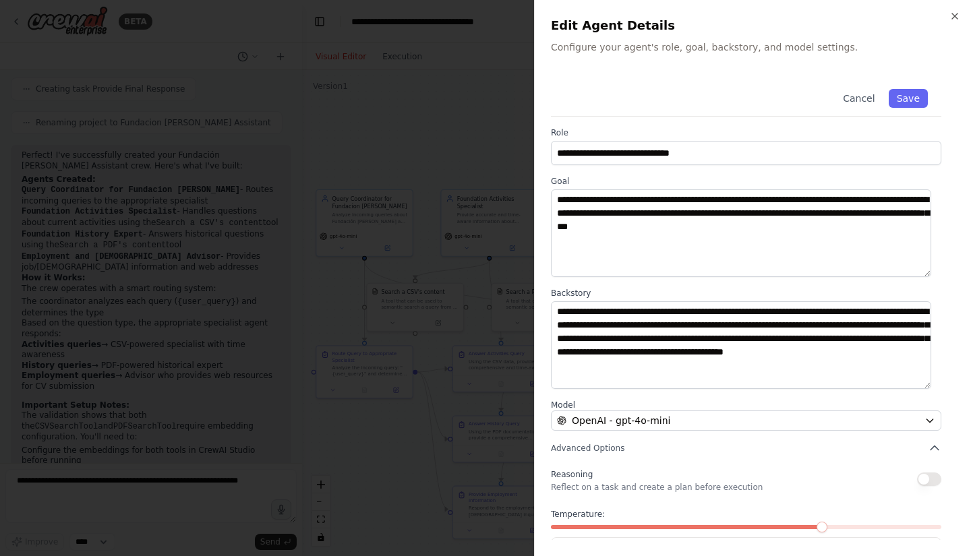
scroll to position [55, 0]
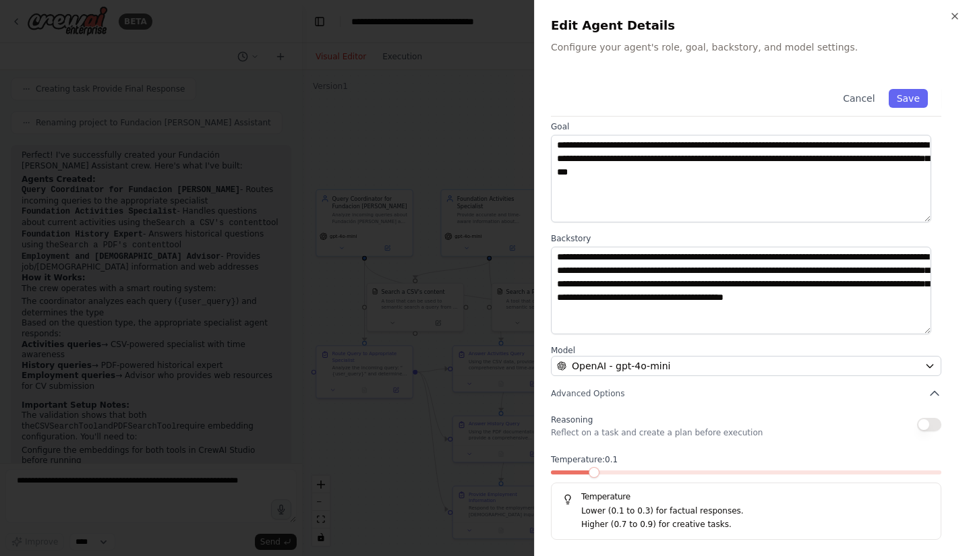
click at [589, 473] on span at bounding box center [594, 472] width 11 height 11
click at [957, 18] on icon "button" at bounding box center [955, 16] width 11 height 11
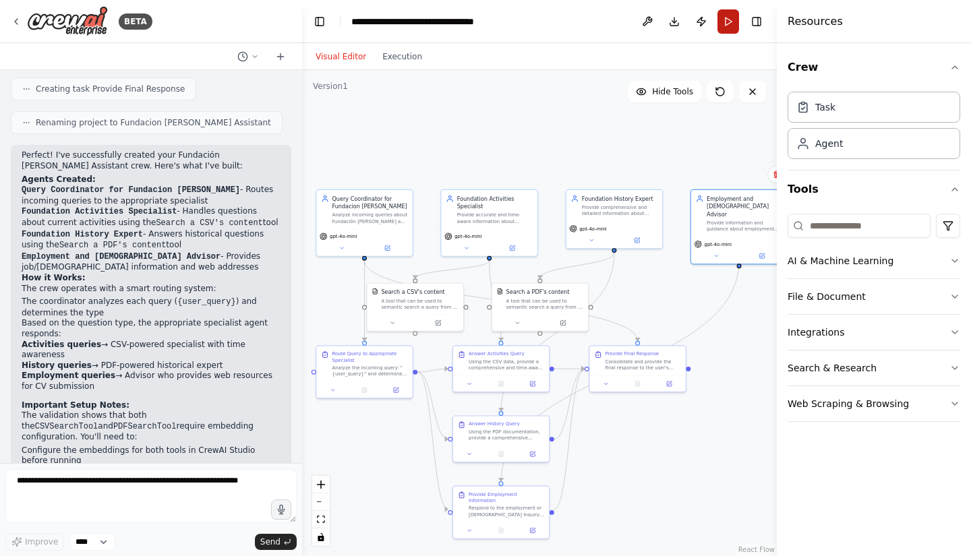
click at [726, 28] on button "Run" at bounding box center [729, 21] width 22 height 24
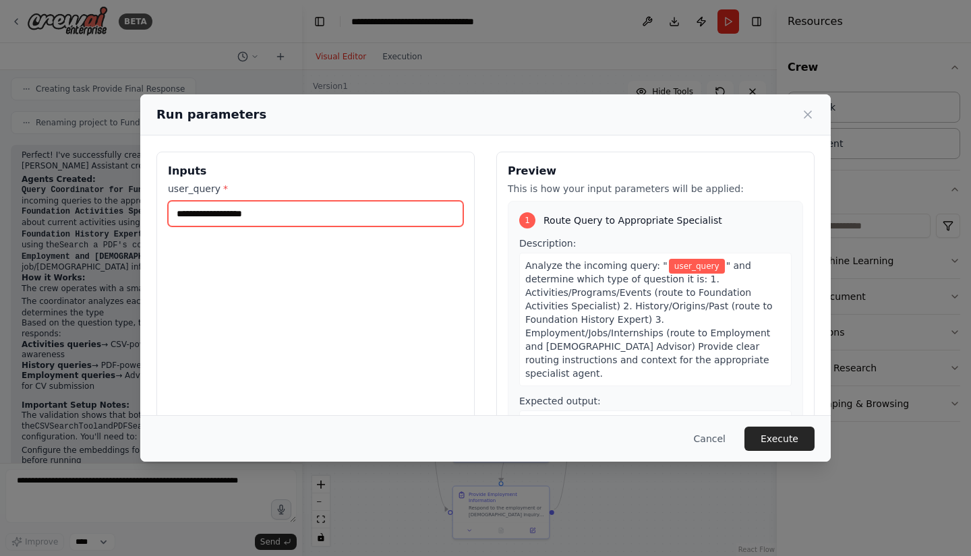
click at [235, 217] on input "user_query *" at bounding box center [315, 214] width 295 height 26
click at [812, 113] on icon at bounding box center [807, 114] width 13 height 13
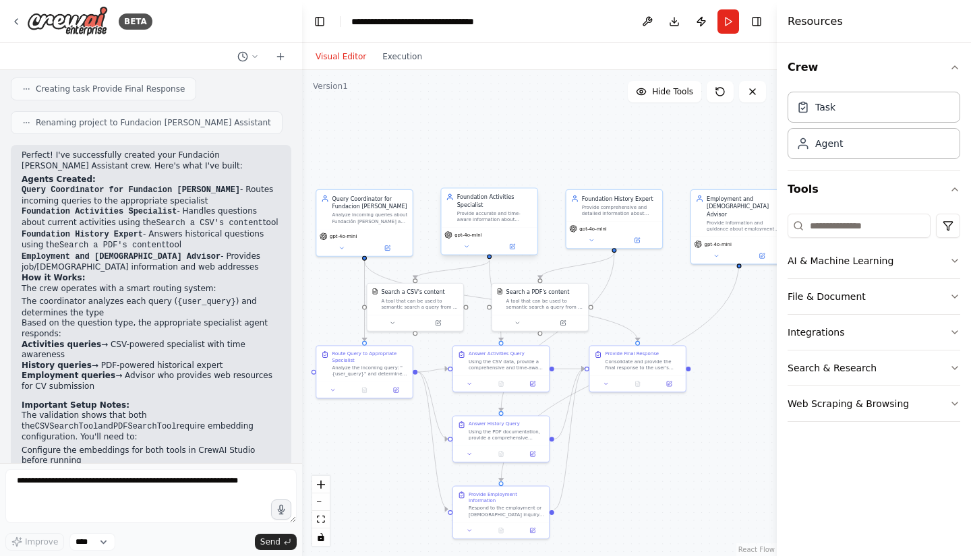
click at [495, 217] on div "Provide accurate and time-aware information about Fundación [PERSON_NAME]'s cur…" at bounding box center [495, 216] width 76 height 13
click at [513, 248] on icon at bounding box center [512, 246] width 5 height 5
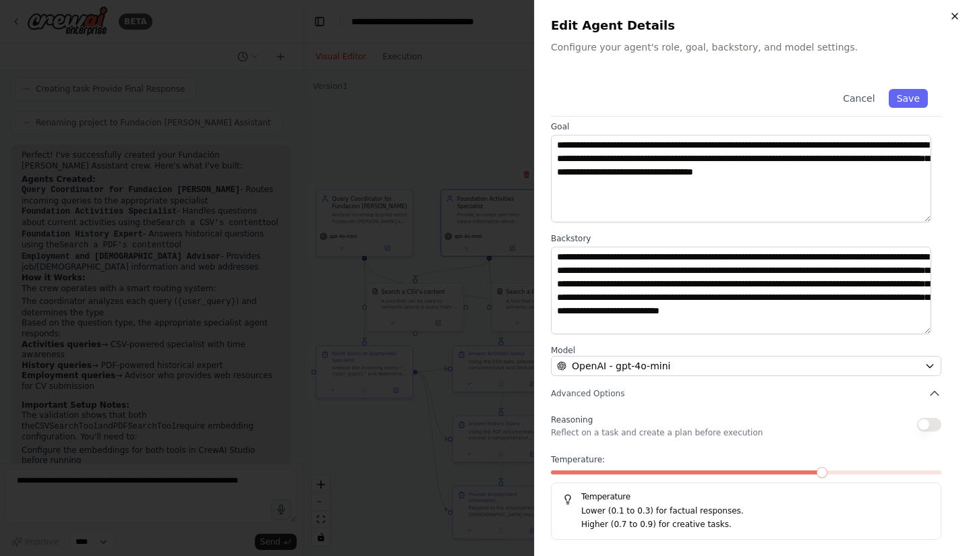
click at [951, 18] on icon "button" at bounding box center [955, 16] width 11 height 11
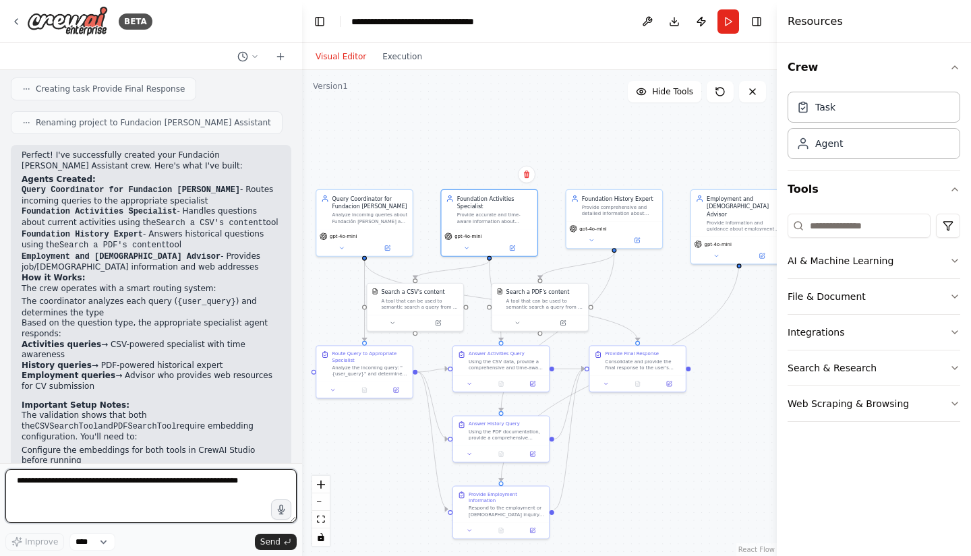
click at [92, 495] on textarea at bounding box center [150, 496] width 291 height 54
type textarea "**********"
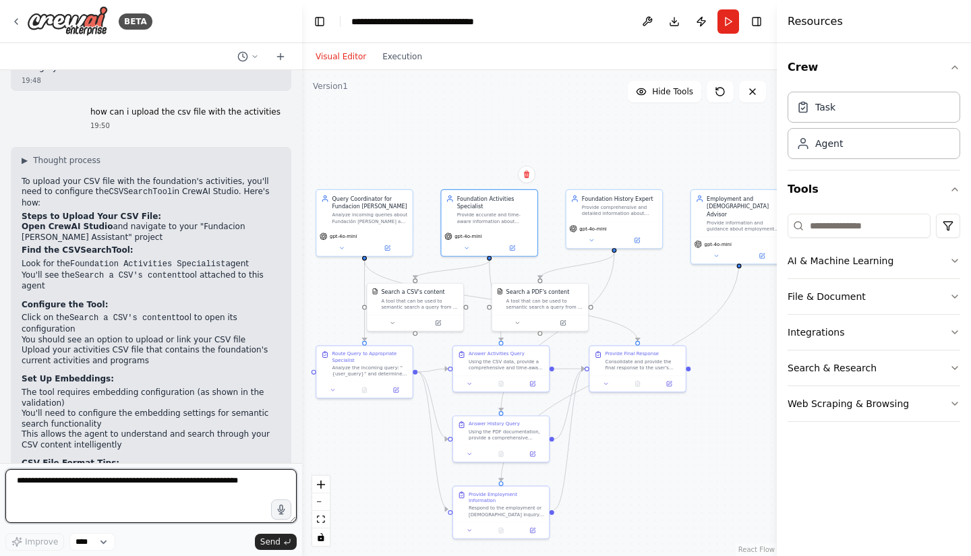
scroll to position [1478, 0]
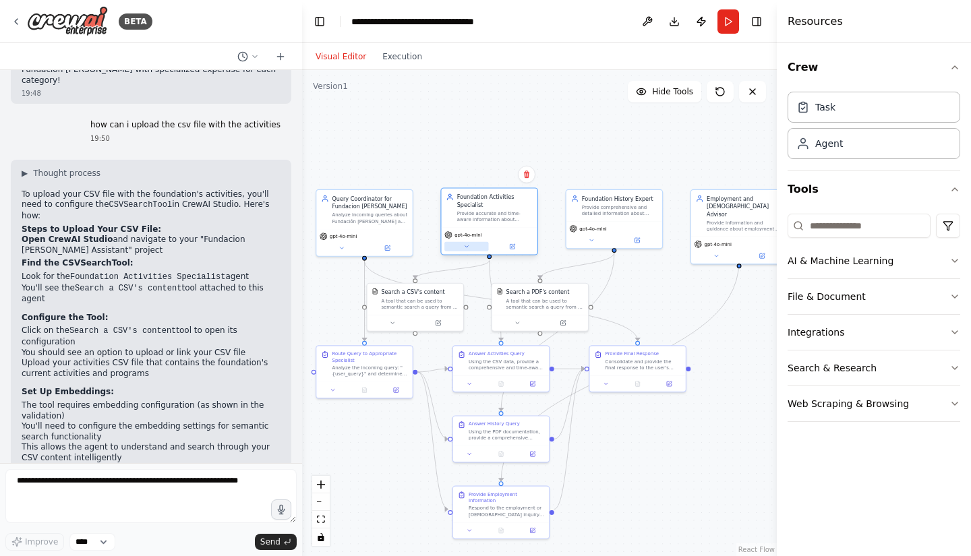
click at [468, 248] on icon at bounding box center [466, 246] width 6 height 6
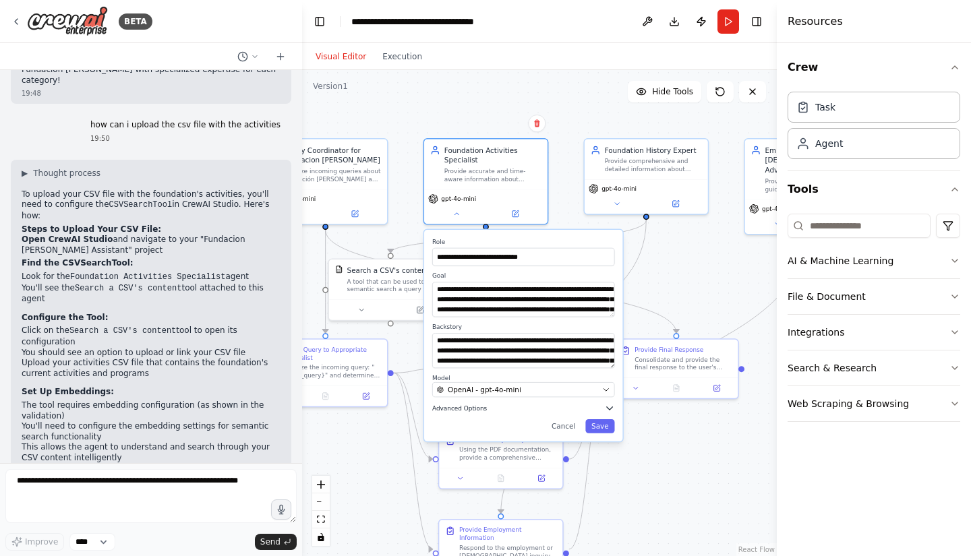
click at [472, 408] on span "Advanced Options" at bounding box center [459, 409] width 55 height 8
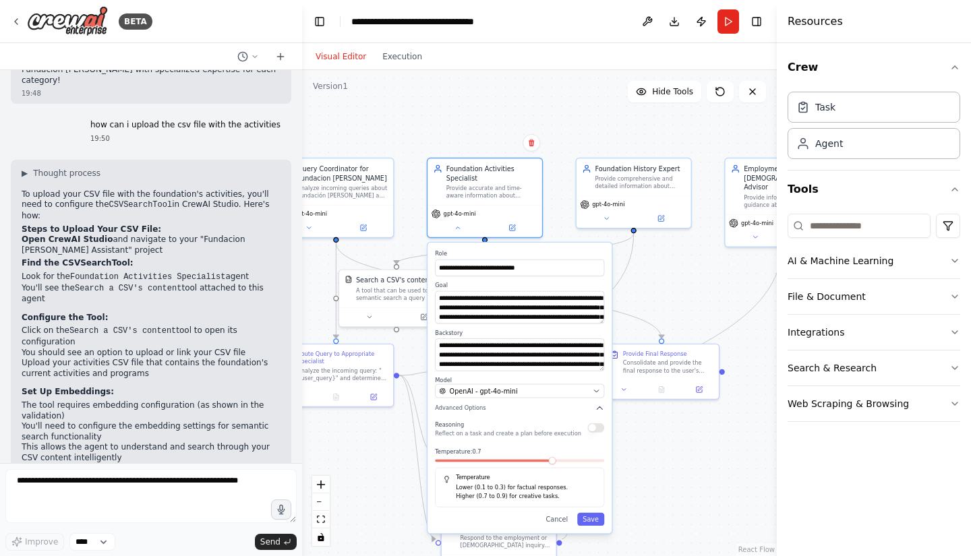
click at [663, 295] on div ".deletable-edge-delete-btn { width: 20px; height: 20px; border: 0px solid #ffff…" at bounding box center [539, 313] width 475 height 486
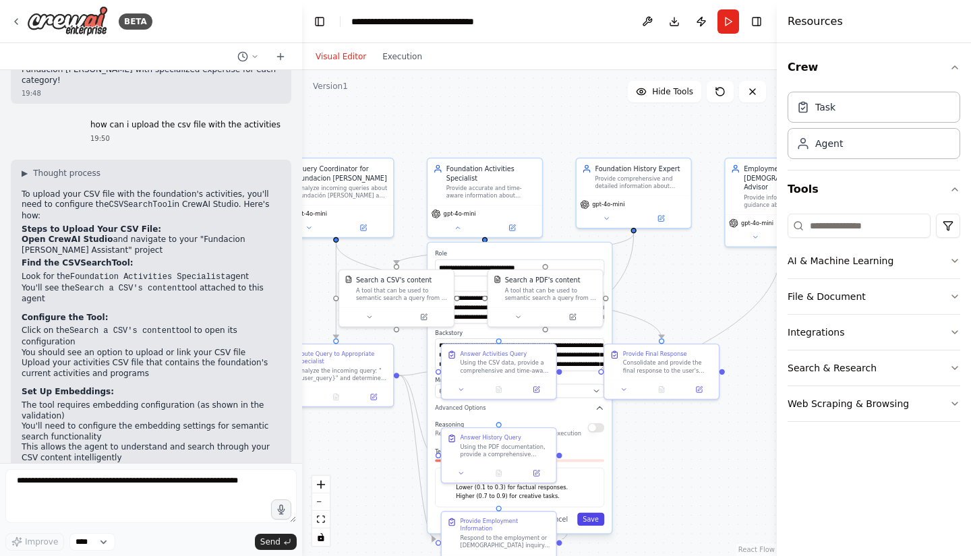
click at [598, 519] on button "Save" at bounding box center [590, 519] width 27 height 13
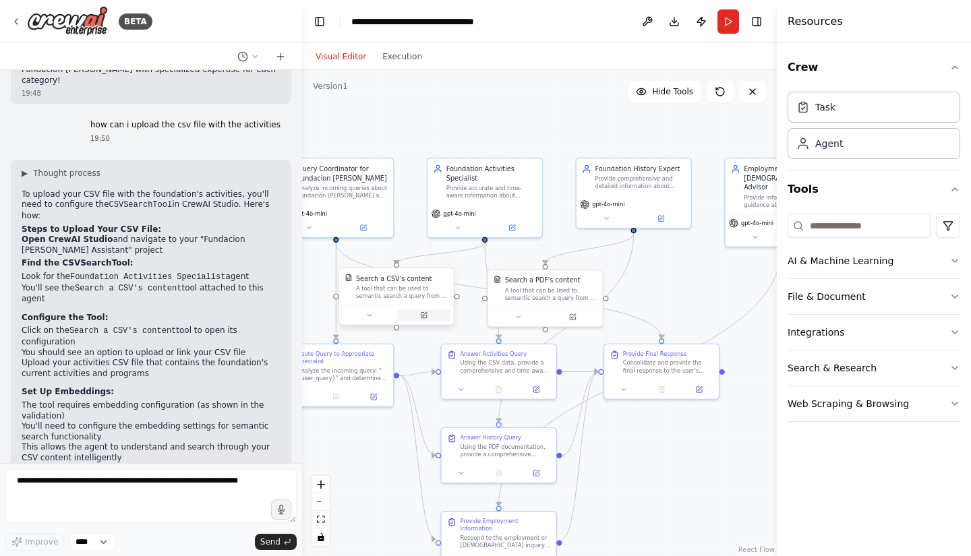
click at [431, 311] on button at bounding box center [423, 315] width 53 height 11
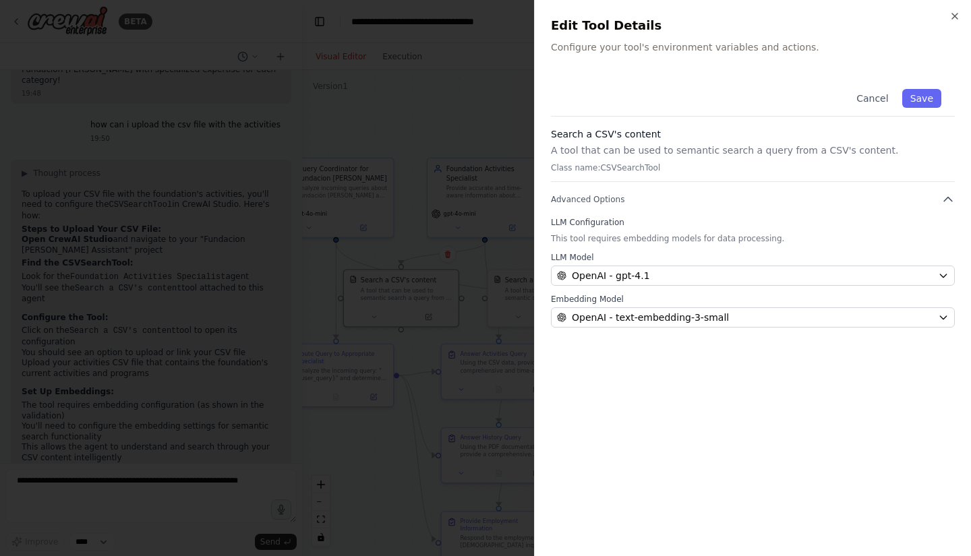
click at [409, 410] on div at bounding box center [485, 278] width 971 height 556
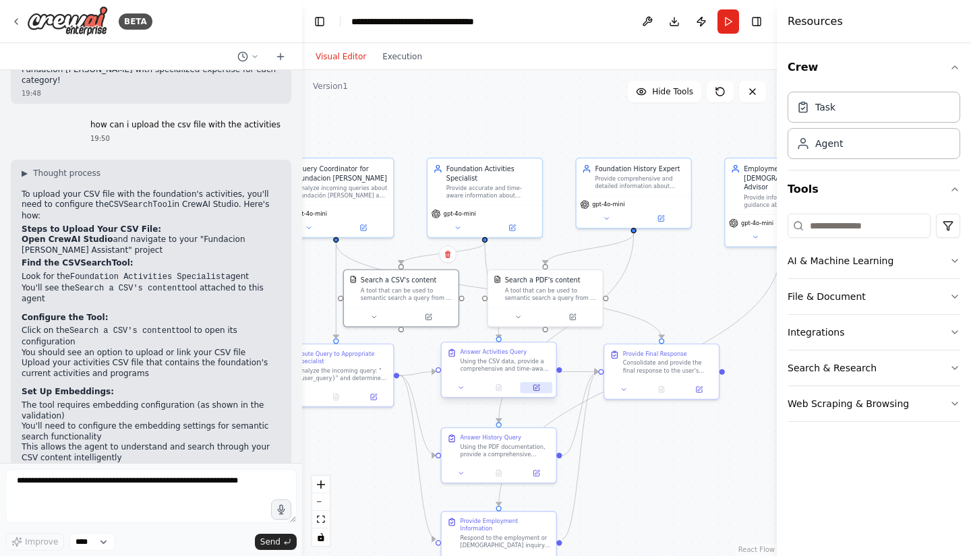
click at [540, 386] on button at bounding box center [537, 387] width 32 height 11
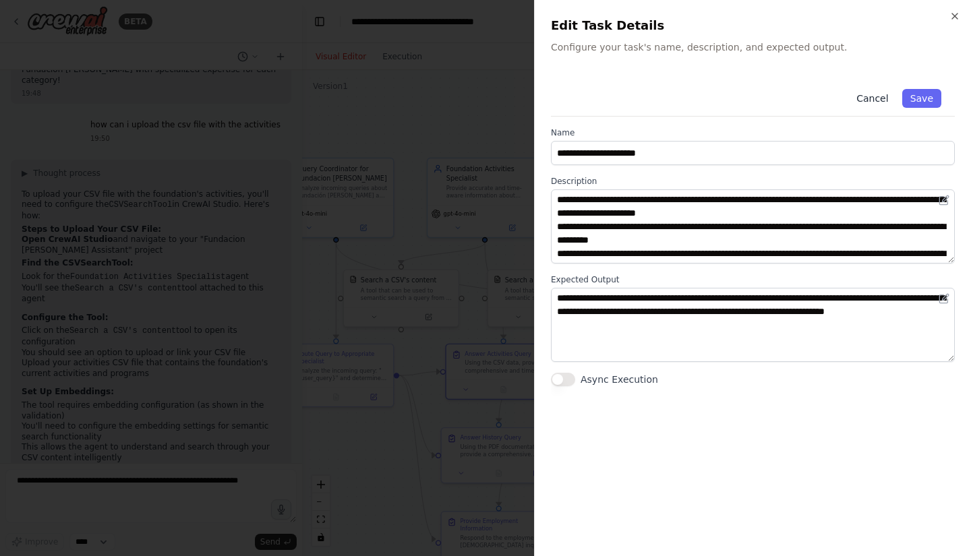
click at [868, 93] on button "Cancel" at bounding box center [872, 98] width 48 height 19
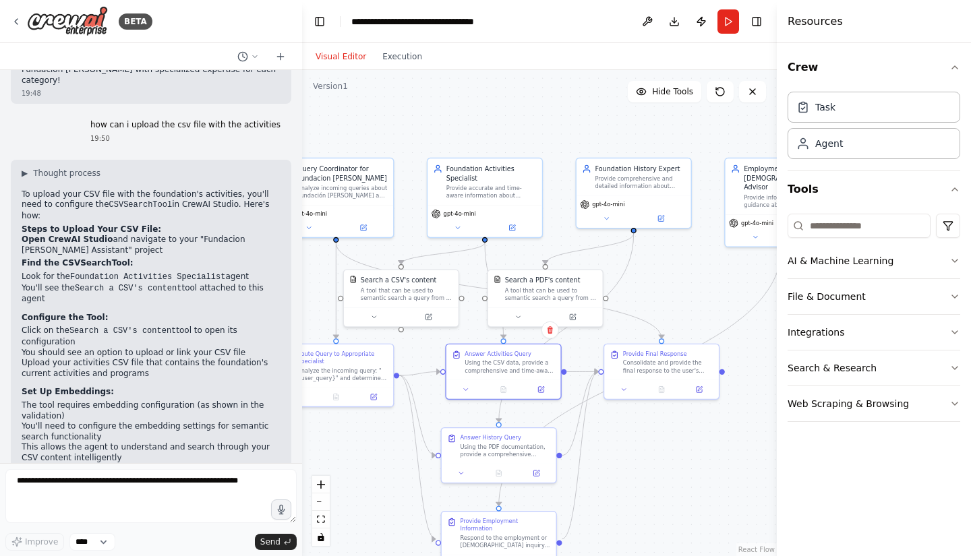
scroll to position [1558, 0]
